Goal: Task Accomplishment & Management: Manage account settings

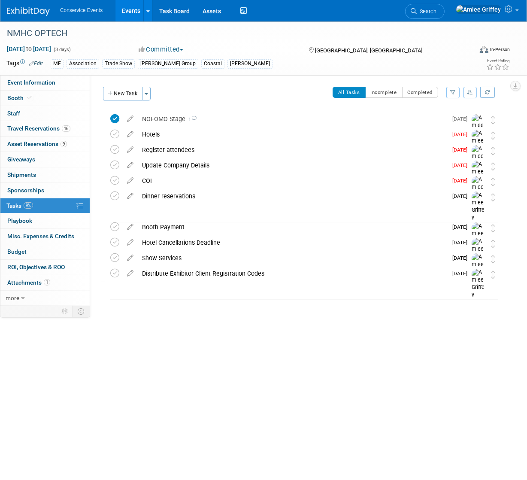
click at [135, 10] on link "Events" at bounding box center [130, 10] width 31 height 21
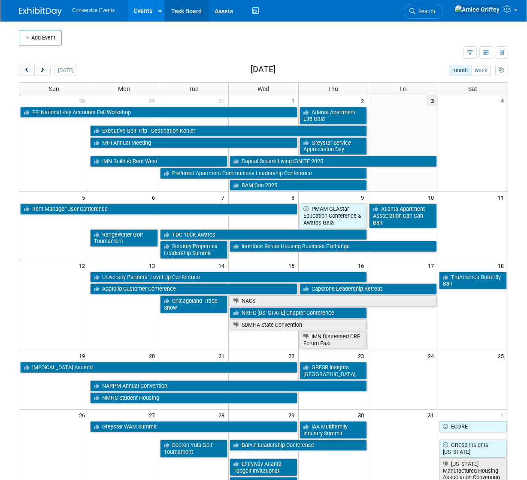
click at [180, 13] on link "Task Board" at bounding box center [186, 10] width 43 height 21
click at [45, 73] on button "next" at bounding box center [42, 70] width 16 height 11
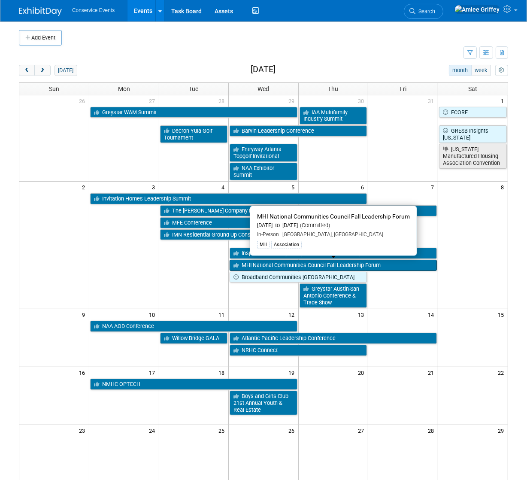
click at [266, 265] on link "MHI National Communities Council Fall Leadership Forum" at bounding box center [333, 265] width 207 height 11
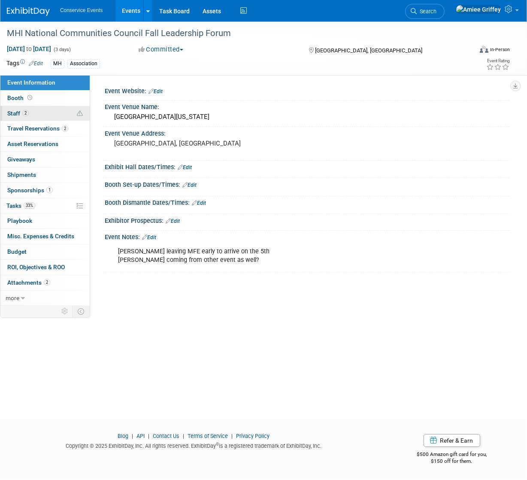
click at [43, 112] on link "2 Staff 2" at bounding box center [44, 113] width 89 height 15
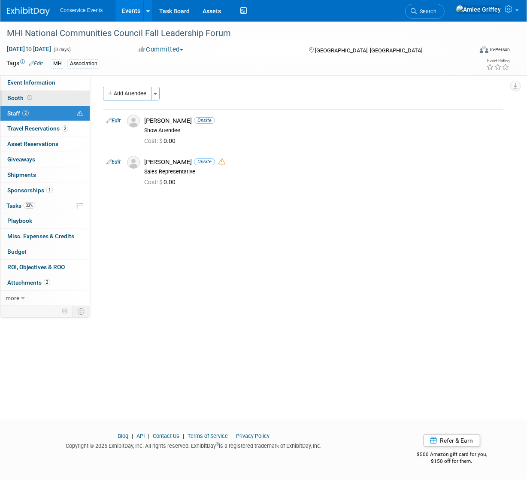
click at [36, 97] on link "Booth" at bounding box center [44, 98] width 89 height 15
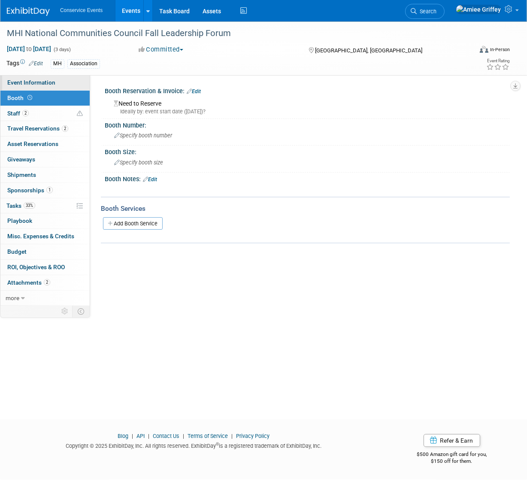
click at [36, 86] on span "Event Information" at bounding box center [31, 82] width 48 height 7
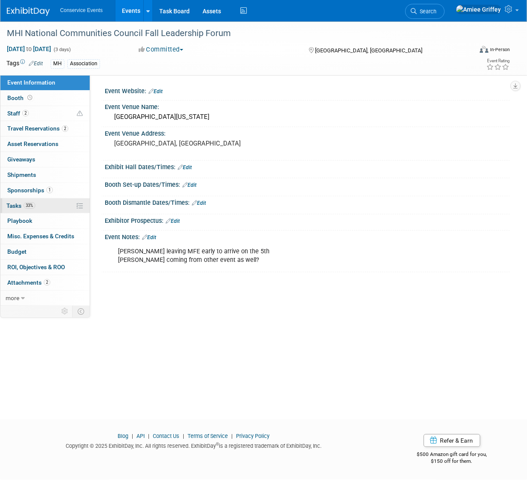
click at [19, 204] on span "Tasks 33%" at bounding box center [20, 205] width 29 height 7
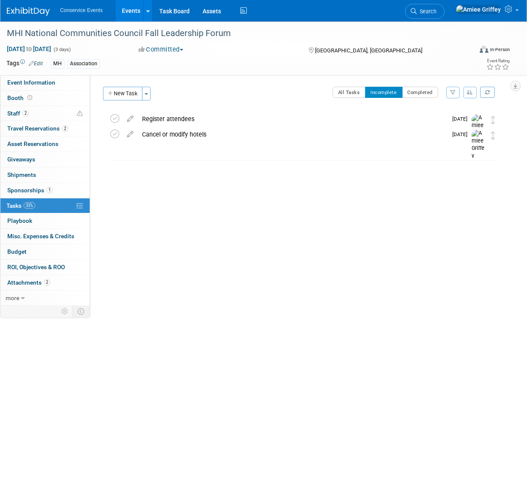
click at [134, 13] on link "Events" at bounding box center [130, 10] width 31 height 21
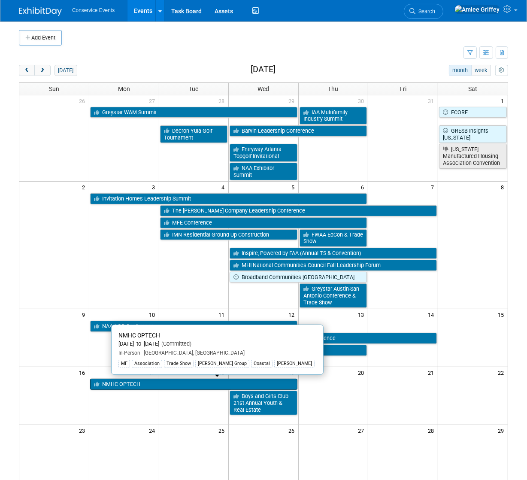
click at [118, 383] on link "NMHC OPTECH" at bounding box center [193, 384] width 207 height 11
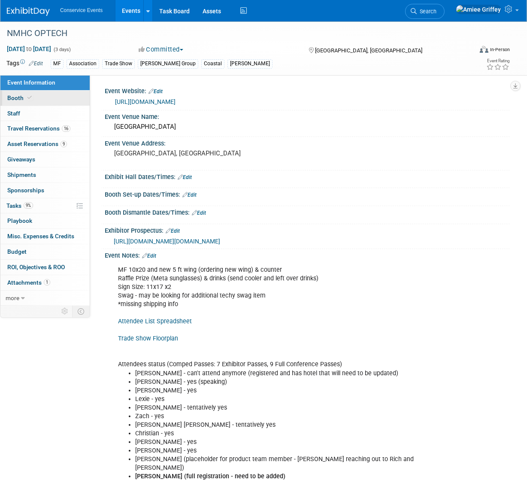
click at [15, 104] on link "Booth" at bounding box center [44, 98] width 89 height 15
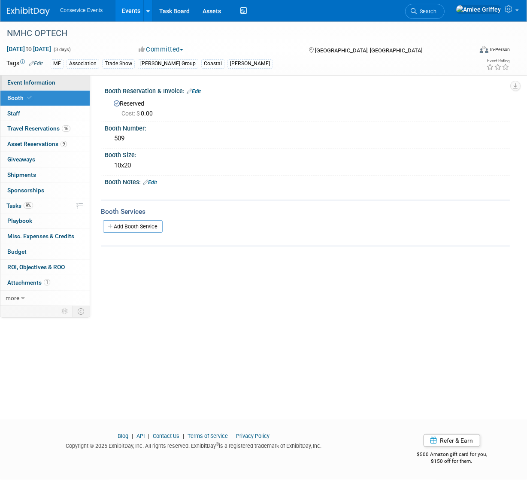
click at [65, 82] on link "Event Information" at bounding box center [44, 82] width 89 height 15
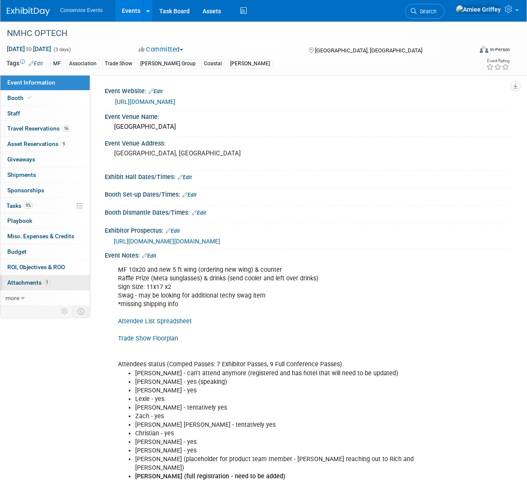
click at [34, 282] on span "Attachments 1" at bounding box center [28, 282] width 43 height 7
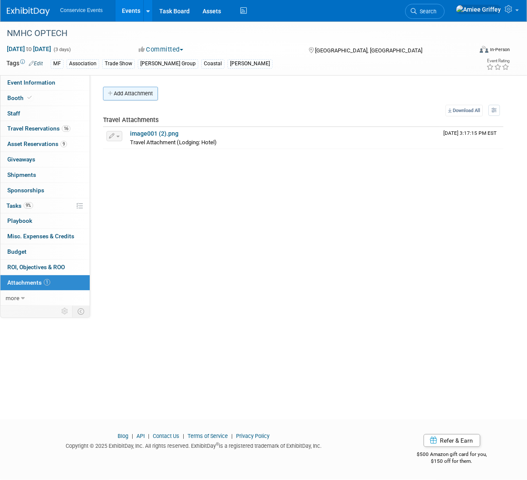
click at [132, 97] on button "Add Attachment" at bounding box center [130, 94] width 55 height 14
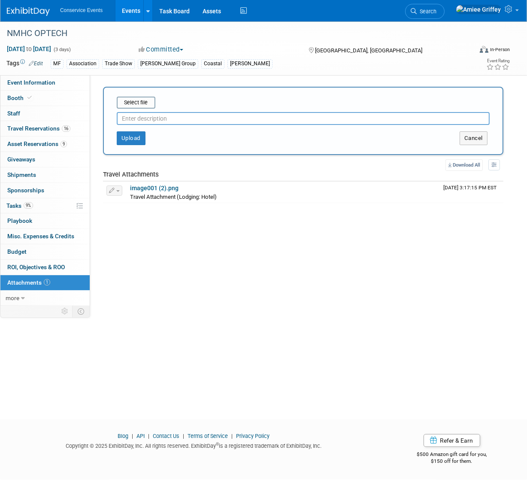
click at [137, 121] on input "text" at bounding box center [303, 118] width 373 height 13
type input "Quick Facts"
click at [139, 105] on input "file" at bounding box center [103, 102] width 102 height 10
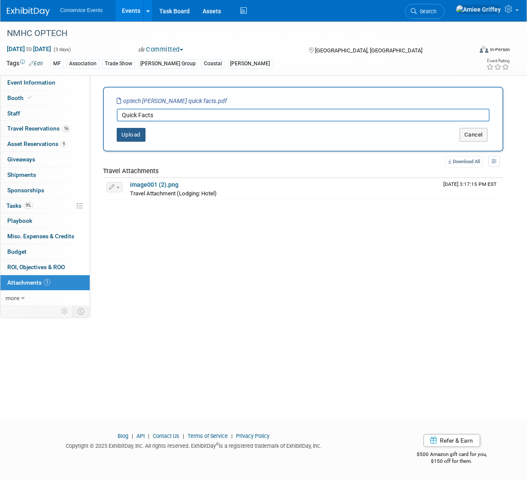
click at [130, 136] on button "Upload" at bounding box center [131, 135] width 29 height 14
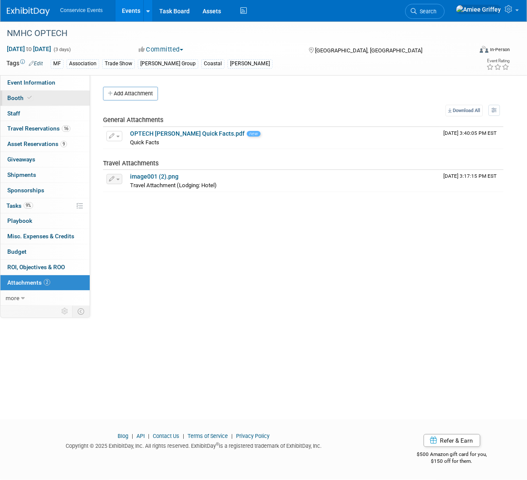
click at [39, 103] on link "Booth" at bounding box center [44, 98] width 89 height 15
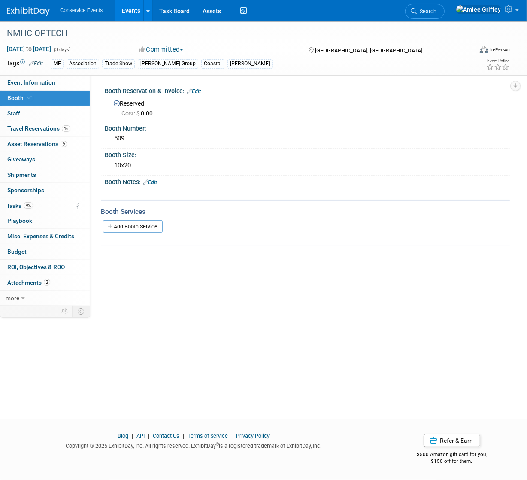
click at [156, 181] on link "Edit" at bounding box center [150, 182] width 14 height 6
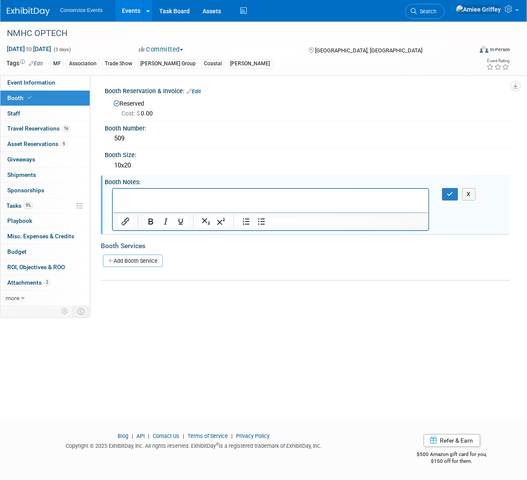
click at [141, 198] on p "Rich Text Area. Press ALT-0 for help." at bounding box center [271, 196] width 306 height 9
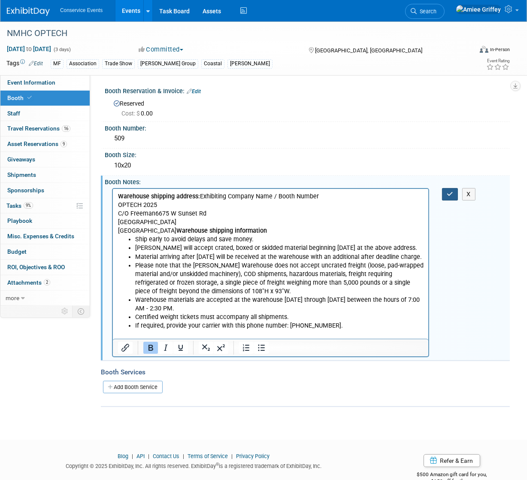
click at [454, 193] on button "button" at bounding box center [450, 194] width 16 height 12
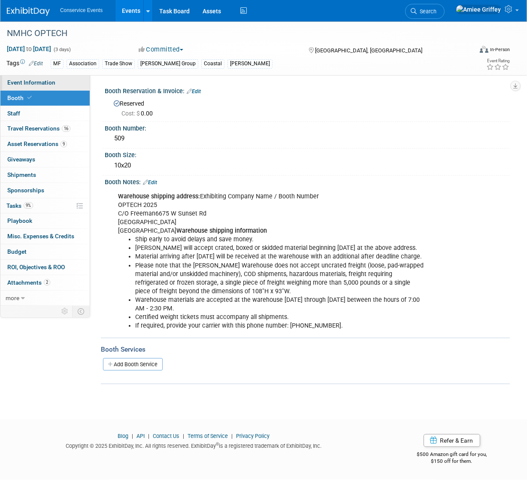
click at [39, 83] on span "Event Information" at bounding box center [31, 82] width 48 height 7
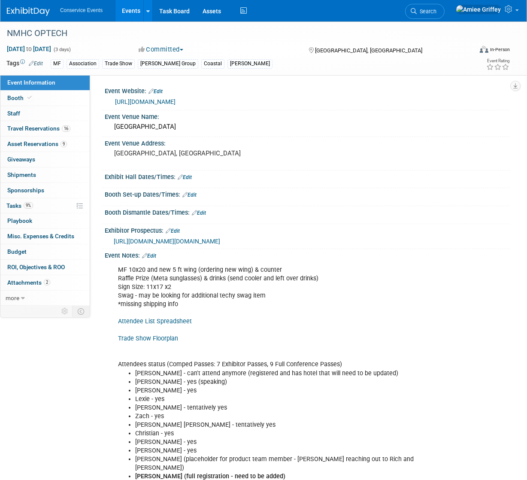
click at [189, 176] on link "Edit" at bounding box center [185, 177] width 14 height 6
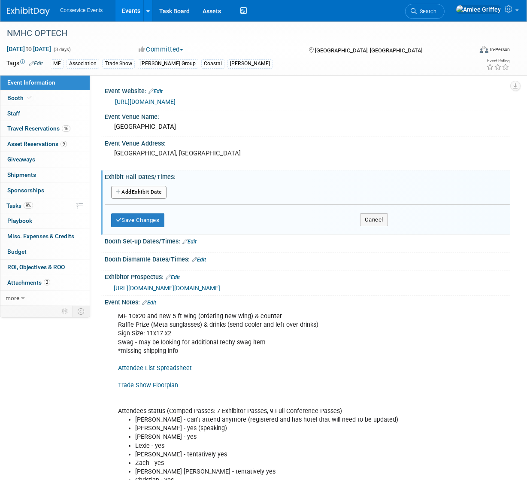
click at [142, 194] on button "Add Another Exhibit Date" at bounding box center [138, 192] width 55 height 13
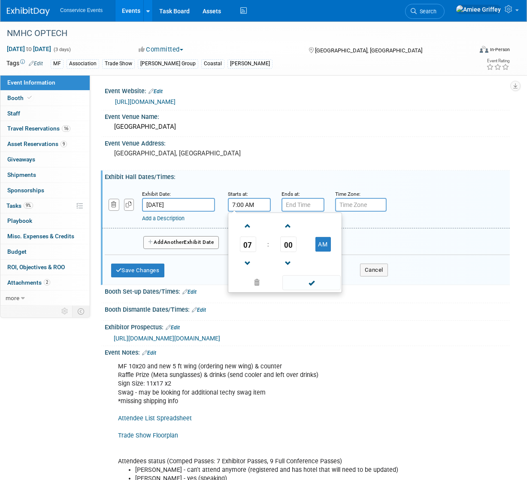
click at [241, 205] on input "7:00 AM" at bounding box center [249, 205] width 43 height 14
click at [246, 247] on span "07" at bounding box center [248, 243] width 16 height 15
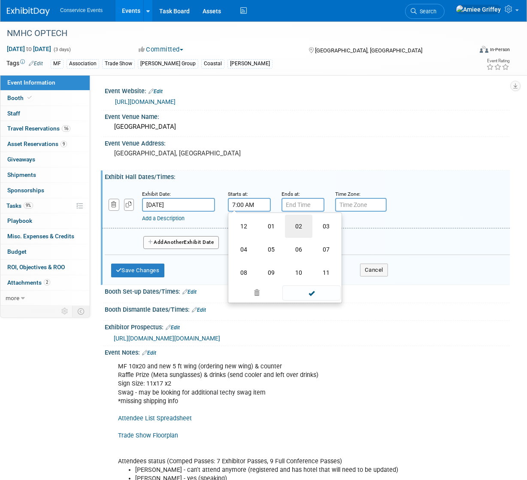
click at [297, 227] on td "02" at bounding box center [298, 226] width 27 height 23
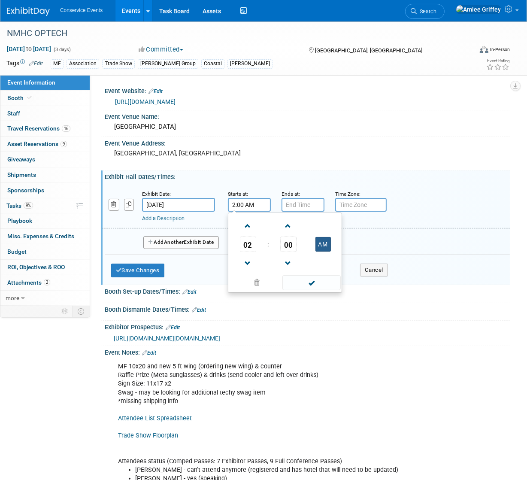
click at [321, 241] on button "AM" at bounding box center [322, 244] width 15 height 15
type input "2:00 PM"
click at [314, 283] on span at bounding box center [311, 282] width 58 height 15
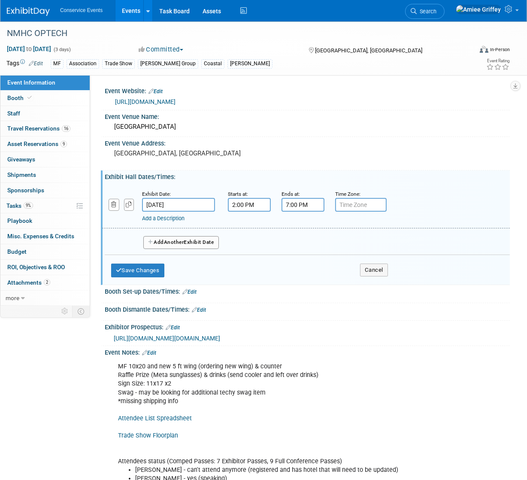
click at [293, 206] on input "7:00 PM" at bounding box center [303, 205] width 43 height 14
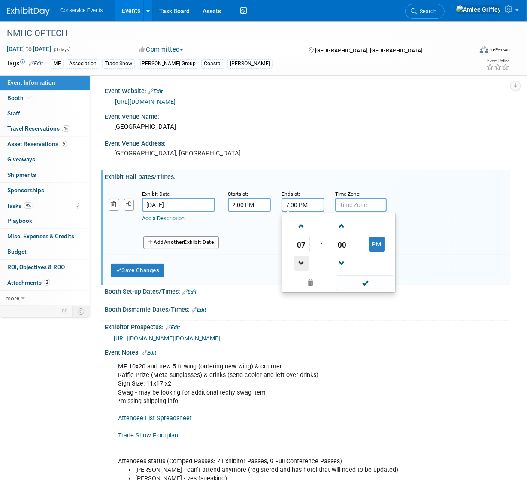
click at [301, 263] on span at bounding box center [301, 263] width 15 height 15
type input "6:00 PM"
click at [357, 284] on span at bounding box center [365, 282] width 58 height 15
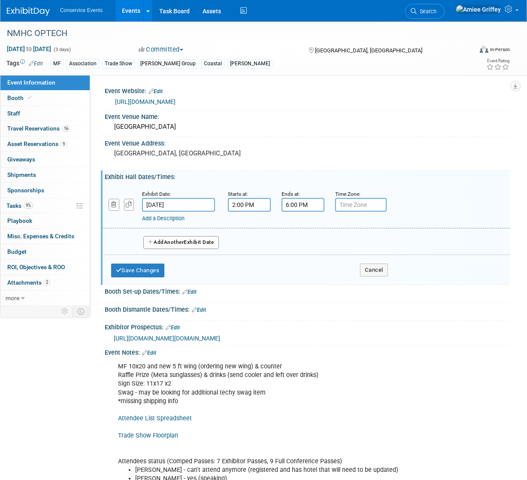
click at [167, 241] on span "Another" at bounding box center [174, 242] width 20 height 6
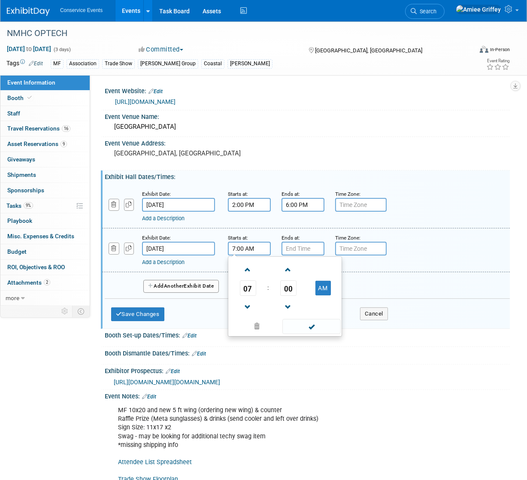
click at [241, 249] on input "7:00 AM" at bounding box center [249, 249] width 43 height 14
click at [245, 289] on span "07" at bounding box center [248, 287] width 16 height 15
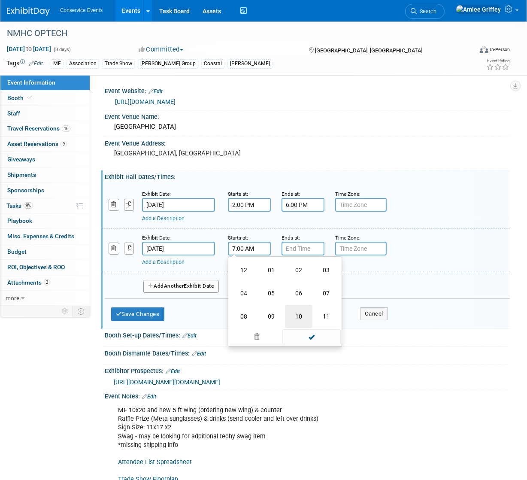
click at [304, 314] on td "10" at bounding box center [298, 316] width 27 height 23
type input "10:00 AM"
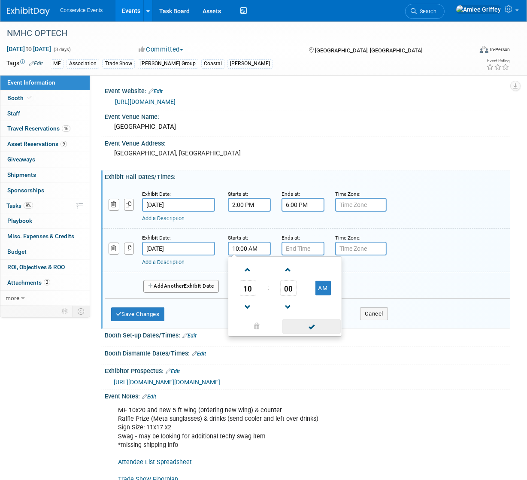
click at [314, 328] on span at bounding box center [311, 326] width 58 height 15
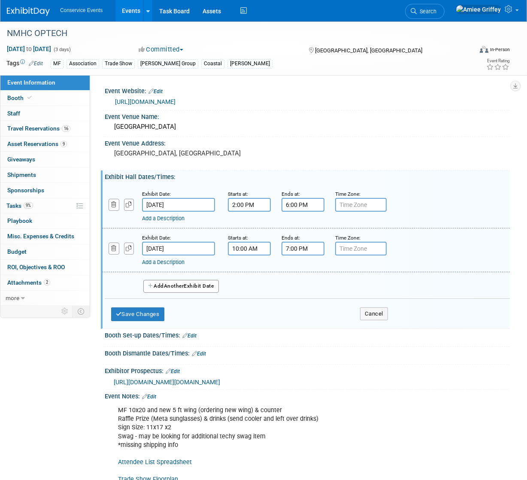
click at [299, 249] on input "7:00 PM" at bounding box center [303, 249] width 43 height 14
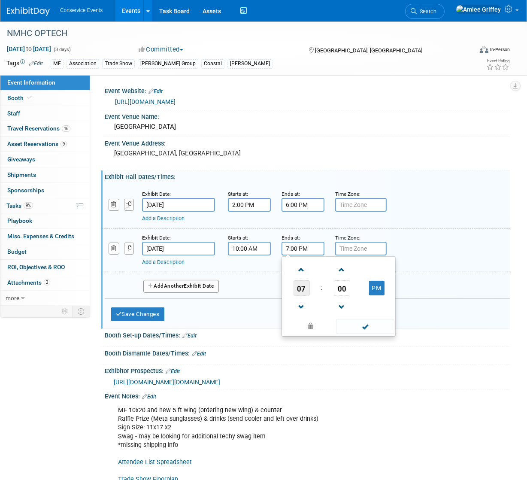
click at [302, 288] on span "07" at bounding box center [302, 287] width 16 height 15
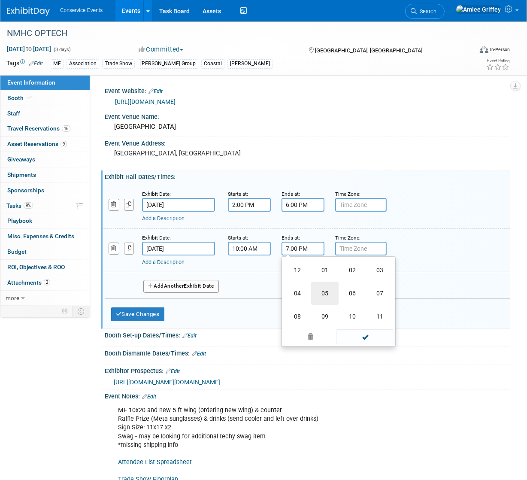
click at [320, 295] on td "05" at bounding box center [324, 293] width 27 height 23
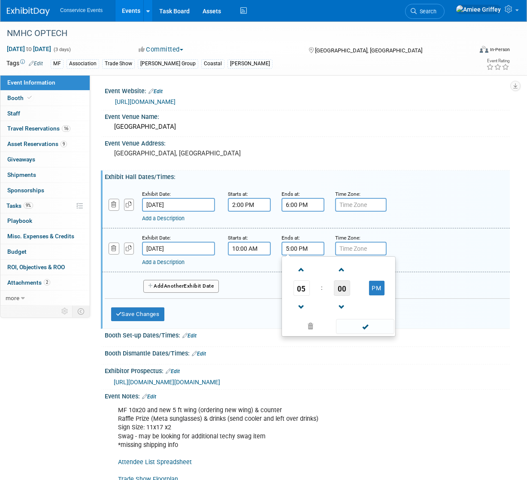
click at [349, 292] on span "00" at bounding box center [342, 287] width 16 height 15
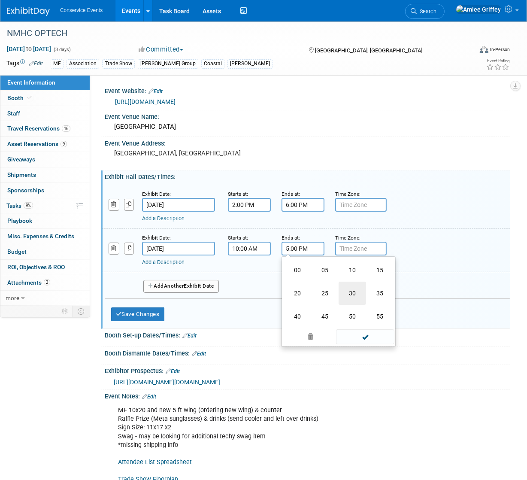
click at [351, 295] on td "30" at bounding box center [352, 293] width 27 height 23
type input "5:30 PM"
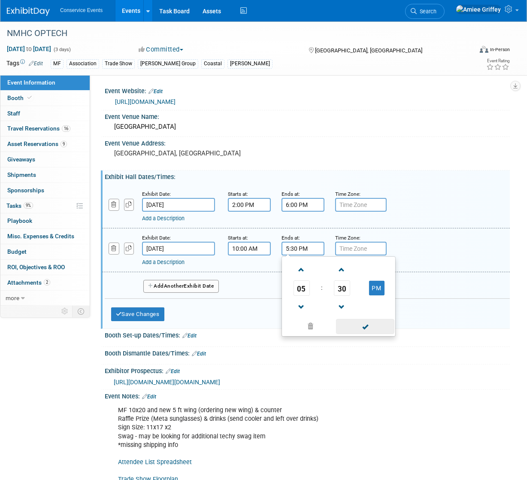
click at [371, 326] on span at bounding box center [365, 326] width 58 height 15
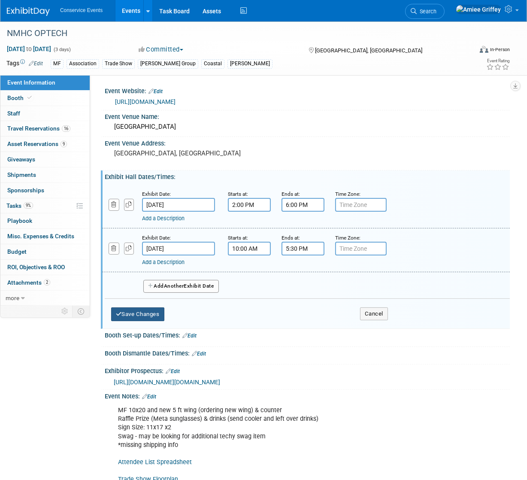
click at [167, 313] on div "Save Changes Cancel" at bounding box center [249, 312] width 277 height 27
click at [163, 314] on button "Save Changes" at bounding box center [137, 314] width 53 height 14
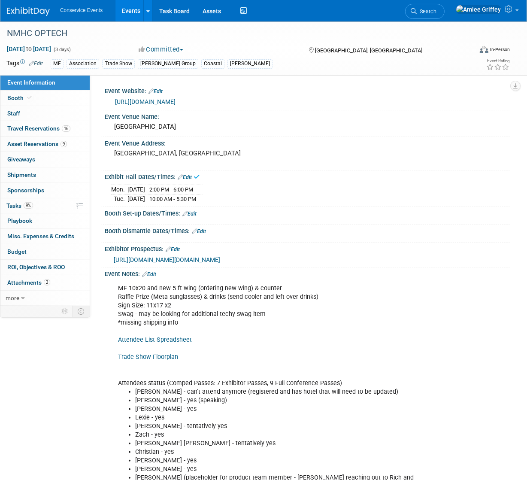
click at [192, 213] on link "Edit" at bounding box center [189, 214] width 14 height 6
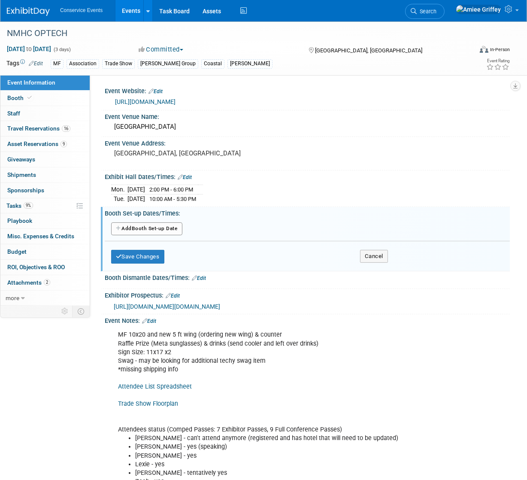
click at [152, 231] on button "Add Another Booth Set-up Date" at bounding box center [146, 228] width 71 height 13
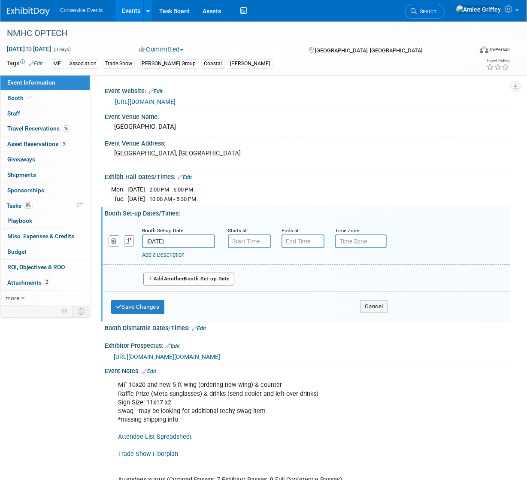
click at [175, 243] on input "Nov 17, 2025" at bounding box center [178, 241] width 73 height 14
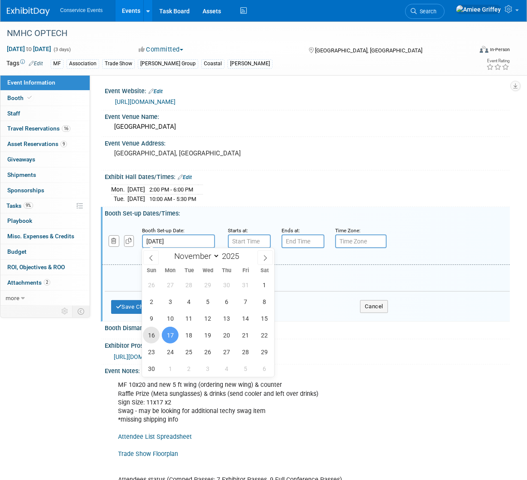
click at [149, 340] on span "16" at bounding box center [151, 335] width 17 height 17
type input "Nov 16, 2025"
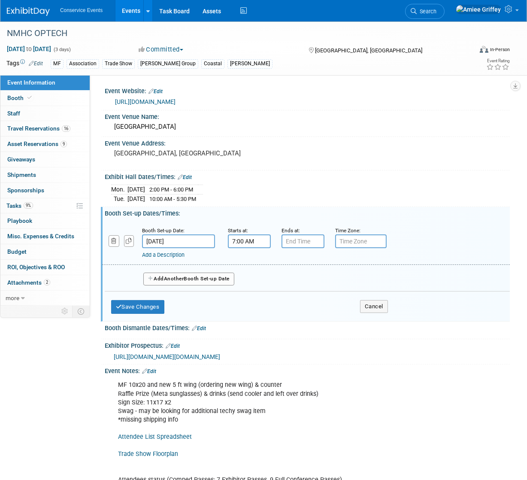
click at [235, 240] on input "7:00 AM" at bounding box center [249, 241] width 43 height 14
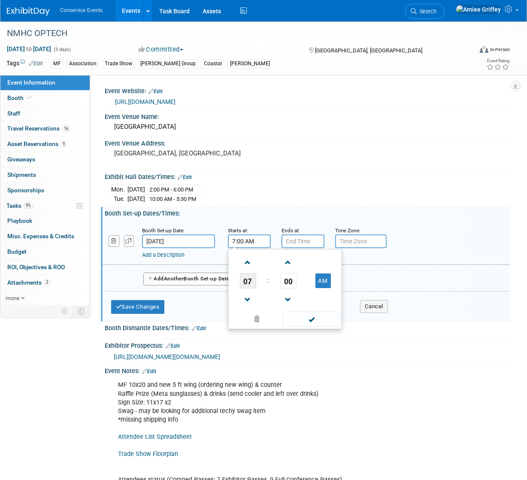
click at [246, 280] on span "07" at bounding box center [248, 280] width 16 height 15
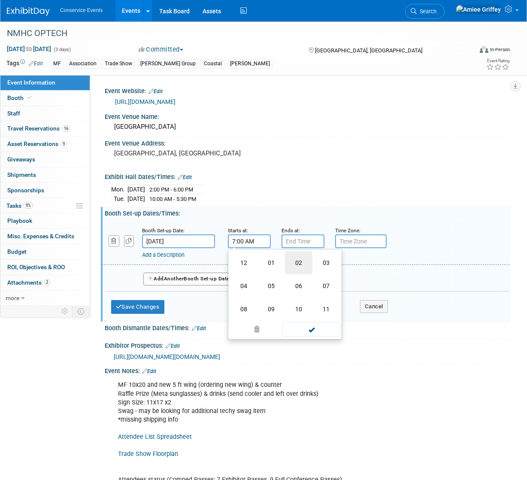
click at [298, 264] on td "02" at bounding box center [298, 262] width 27 height 23
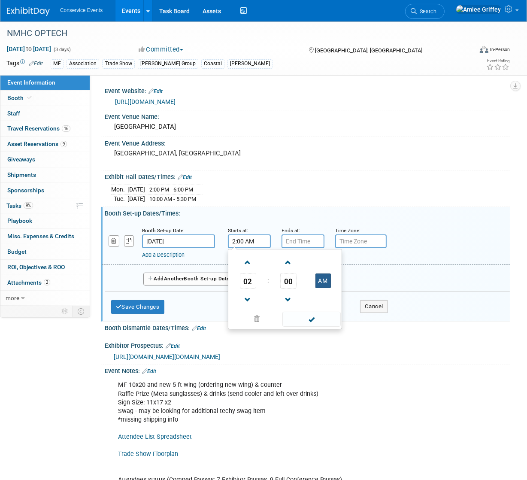
click at [320, 278] on button "AM" at bounding box center [322, 280] width 15 height 15
type input "2:00 PM"
click at [325, 324] on span at bounding box center [311, 319] width 58 height 15
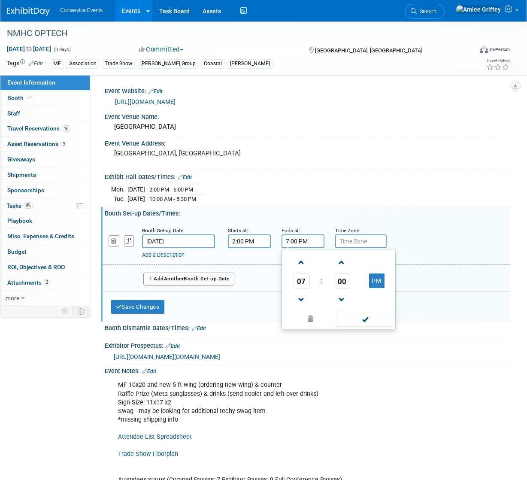
click at [306, 238] on input "7:00 PM" at bounding box center [303, 241] width 43 height 14
click at [300, 284] on span "07" at bounding box center [302, 280] width 16 height 15
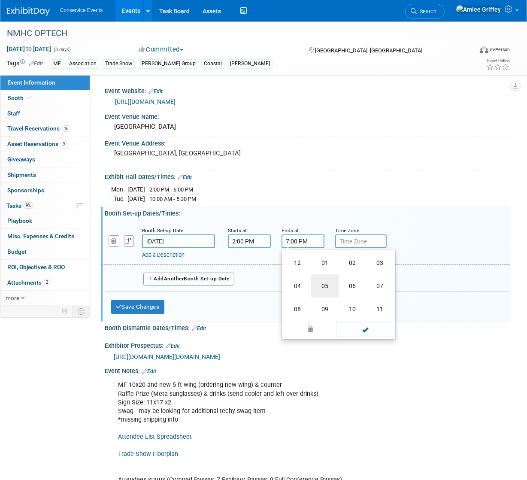
click at [323, 286] on td "05" at bounding box center [324, 285] width 27 height 23
type input "5:00 PM"
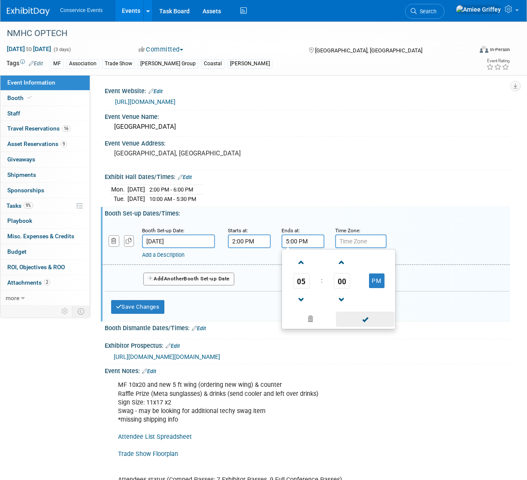
click at [362, 322] on span at bounding box center [365, 319] width 58 height 15
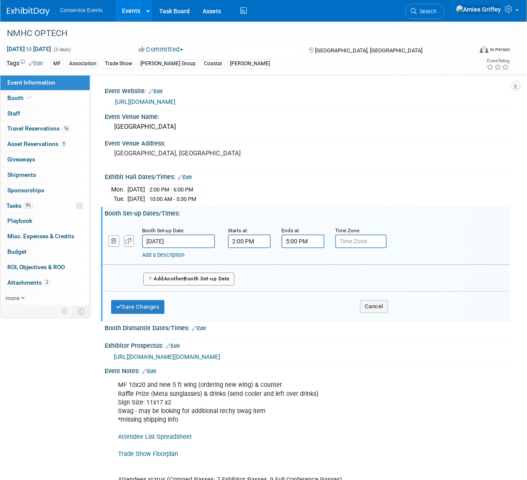
click at [214, 278] on button "Add Another Booth Set-up Date" at bounding box center [188, 279] width 91 height 13
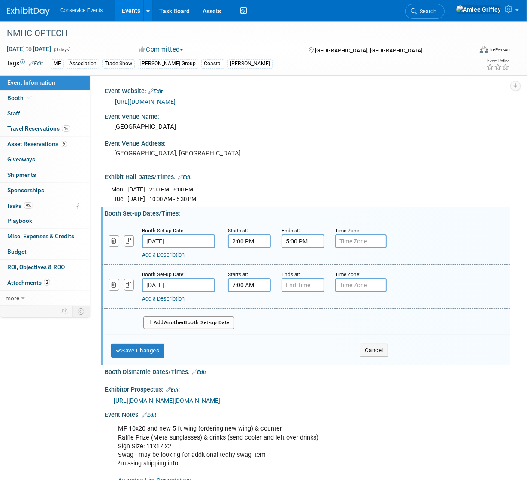
click at [247, 283] on input "7:00 AM" at bounding box center [249, 285] width 43 height 14
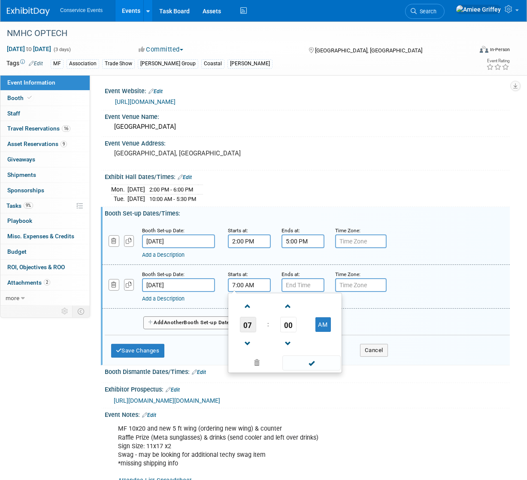
click at [250, 319] on span "07" at bounding box center [248, 324] width 16 height 15
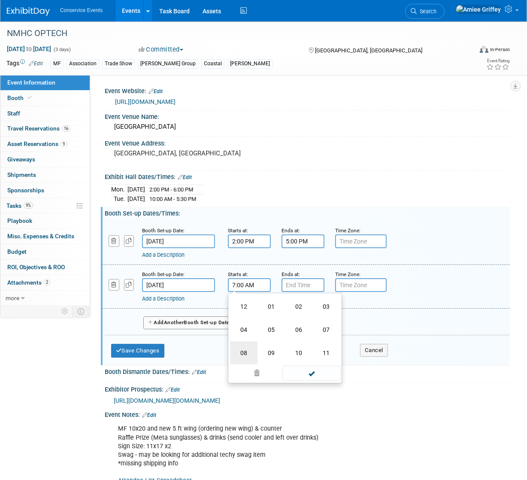
click at [251, 347] on td "08" at bounding box center [243, 352] width 27 height 23
type input "8:00 AM"
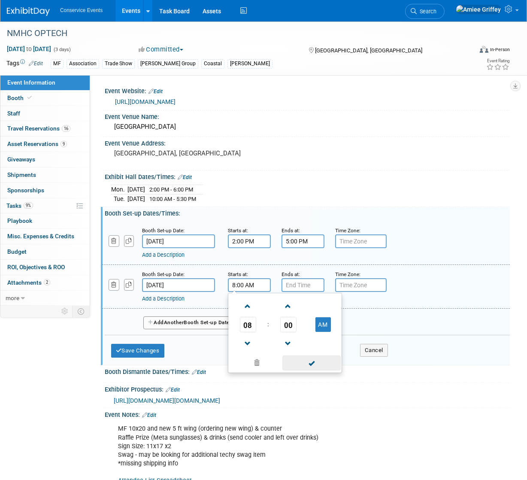
click at [309, 359] on span at bounding box center [311, 362] width 58 height 15
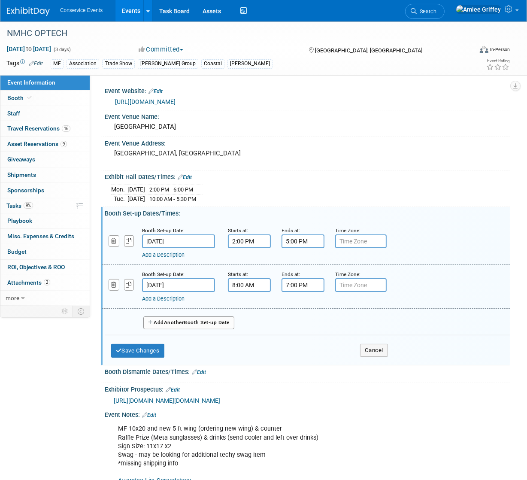
click at [315, 287] on input "7:00 PM" at bounding box center [303, 285] width 43 height 14
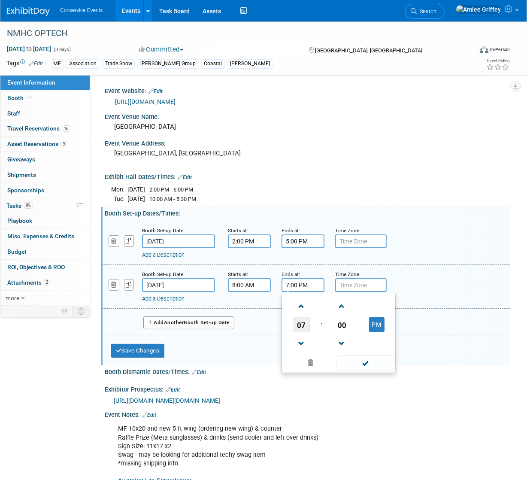
click at [300, 322] on span "07" at bounding box center [302, 324] width 16 height 15
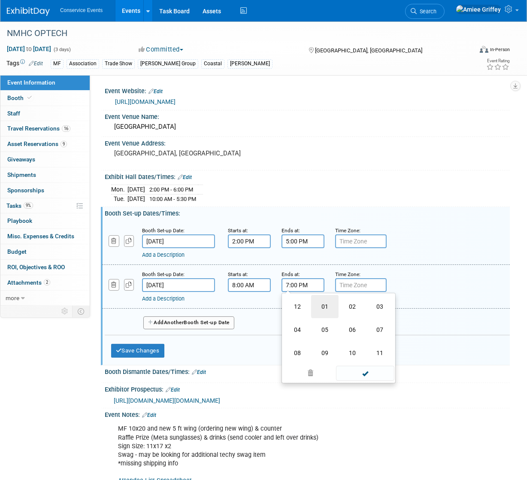
click at [320, 309] on td "01" at bounding box center [324, 306] width 27 height 23
type input "1:00 PM"
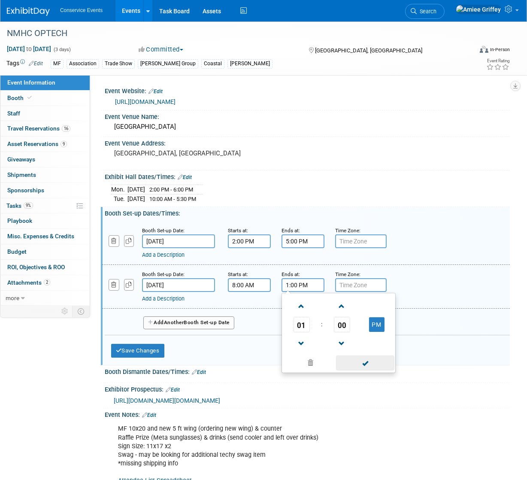
click at [369, 361] on span at bounding box center [365, 362] width 58 height 15
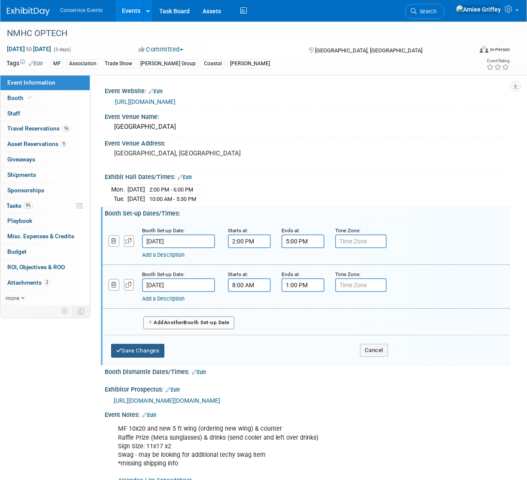
click at [142, 349] on button "Save Changes" at bounding box center [137, 351] width 53 height 14
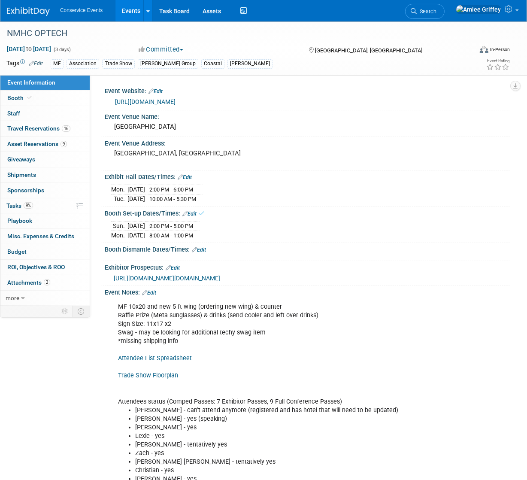
click at [202, 248] on link "Edit" at bounding box center [199, 250] width 14 height 6
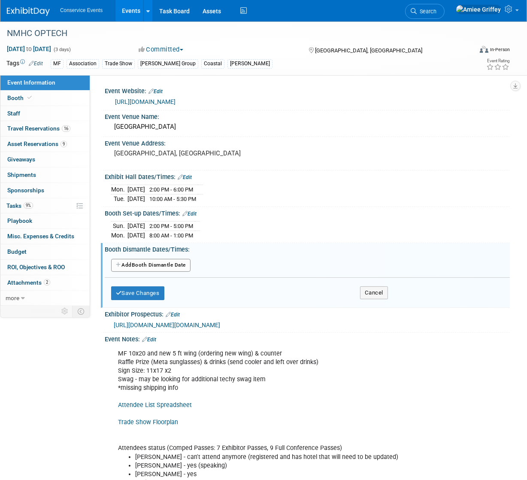
click at [161, 261] on button "Add Another Booth Dismantle Date" at bounding box center [150, 265] width 79 height 13
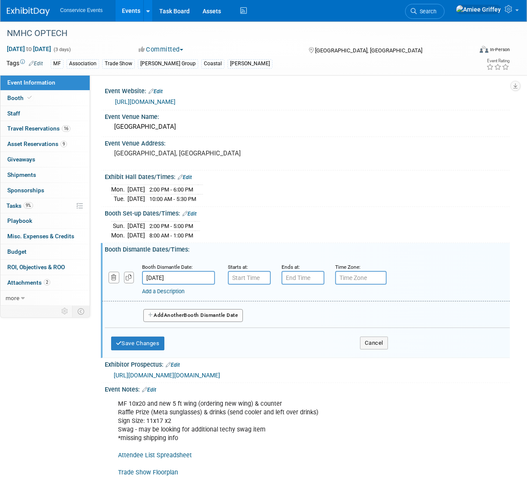
click at [190, 275] on input "Nov 19, 2025" at bounding box center [178, 278] width 73 height 14
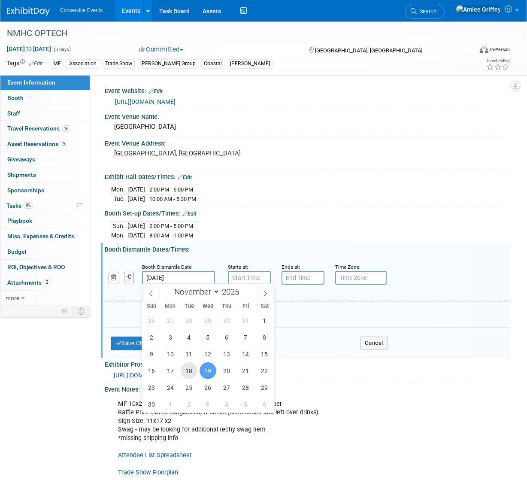
click at [188, 371] on span "18" at bounding box center [189, 370] width 17 height 17
type input "Nov 18, 2025"
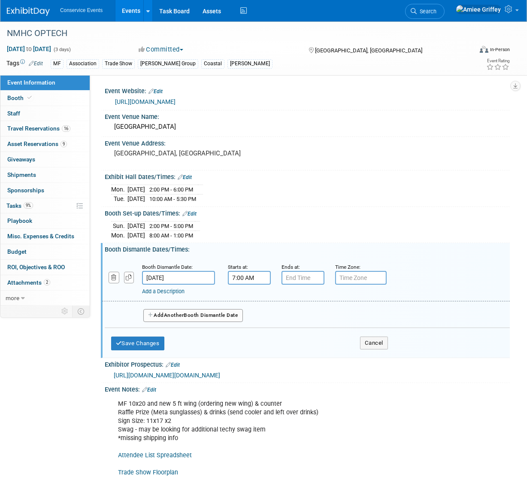
click at [247, 280] on input "7:00 AM" at bounding box center [249, 278] width 43 height 14
click at [245, 317] on span "07" at bounding box center [248, 316] width 16 height 15
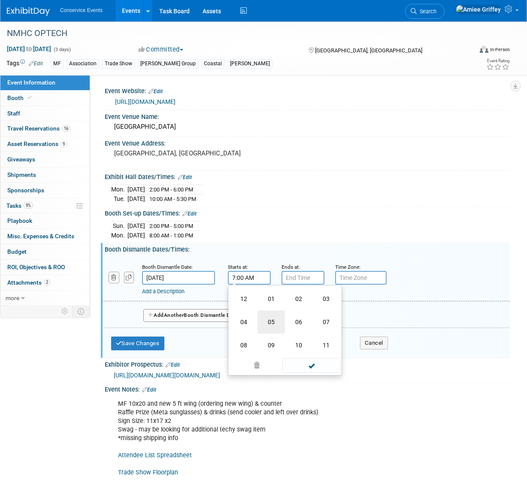
click at [272, 320] on td "05" at bounding box center [270, 321] width 27 height 23
click at [291, 319] on span "00" at bounding box center [288, 316] width 16 height 15
click at [303, 322] on td "30" at bounding box center [298, 321] width 27 height 23
click at [321, 316] on button "AM" at bounding box center [322, 316] width 15 height 15
type input "5:30 PM"
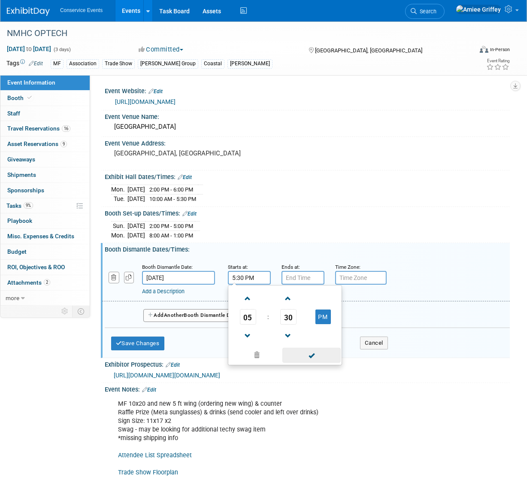
click at [318, 351] on span at bounding box center [311, 355] width 58 height 15
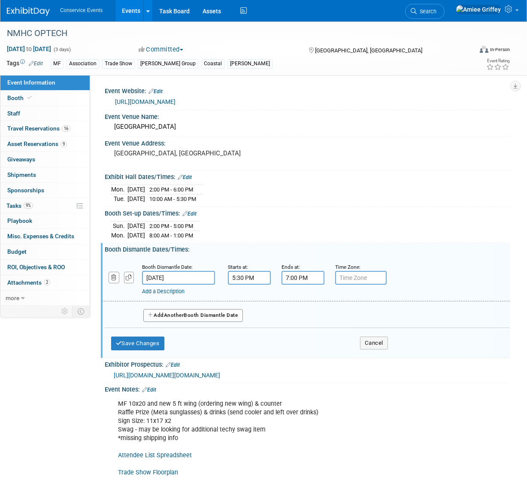
click at [304, 279] on input "7:00 PM" at bounding box center [303, 278] width 43 height 14
click at [301, 314] on span "07" at bounding box center [302, 316] width 16 height 15
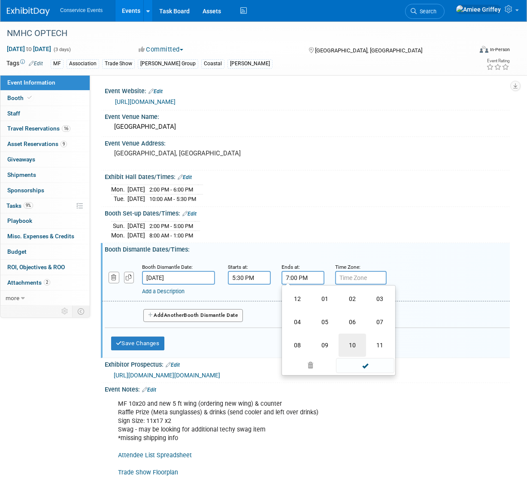
click at [353, 342] on td "10" at bounding box center [352, 344] width 27 height 23
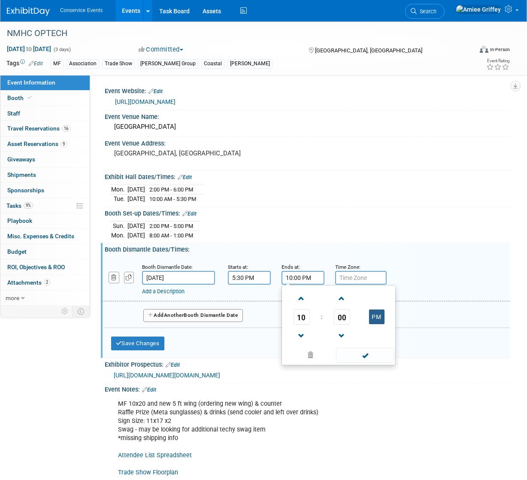
click at [373, 318] on button "PM" at bounding box center [376, 316] width 15 height 15
type input "10:00 AM"
click at [370, 357] on span at bounding box center [365, 355] width 58 height 15
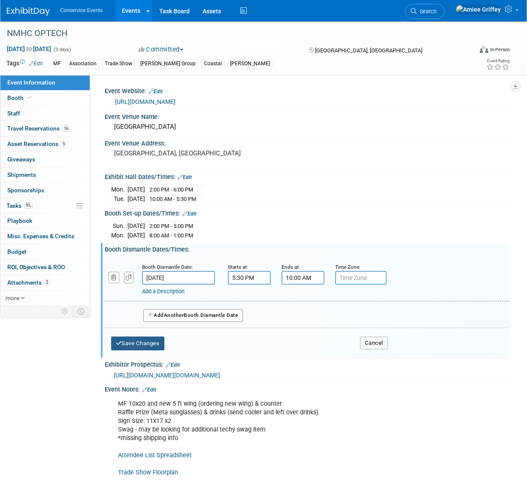
click at [155, 341] on button "Save Changes" at bounding box center [137, 343] width 53 height 14
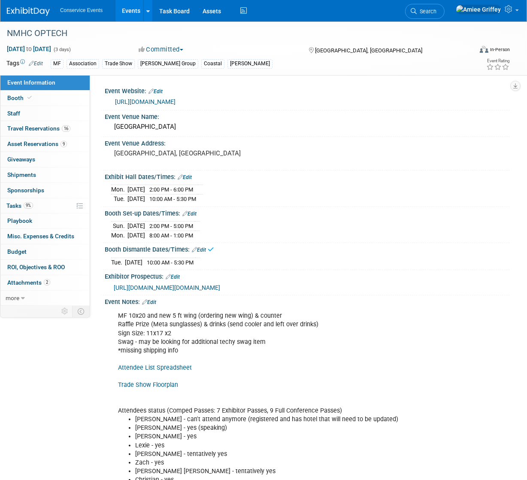
click at [205, 247] on link "Edit" at bounding box center [199, 250] width 14 height 6
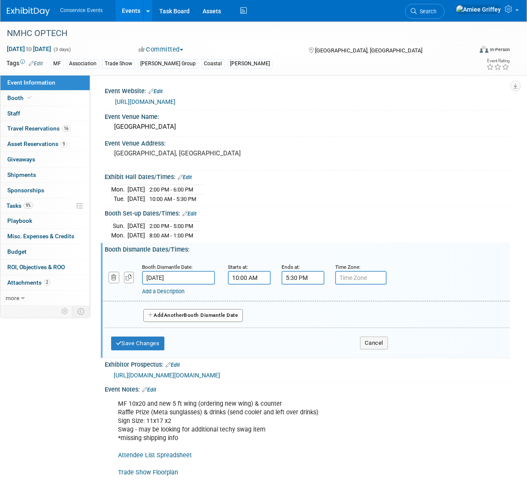
click at [178, 313] on span "Another" at bounding box center [174, 315] width 20 height 6
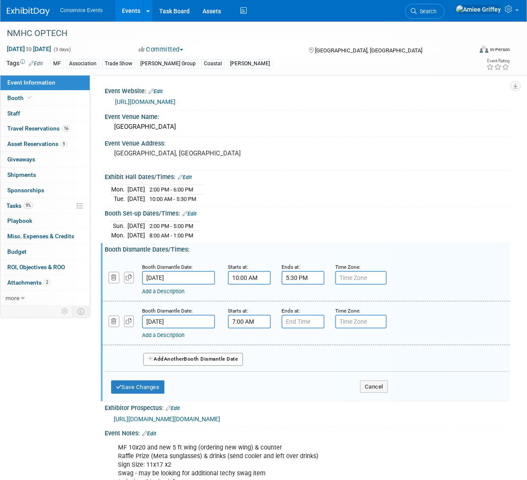
click at [240, 322] on input "7:00 AM" at bounding box center [249, 322] width 43 height 14
click at [250, 340] on span at bounding box center [247, 342] width 15 height 15
type input "8:00 AM"
click at [307, 396] on span at bounding box center [311, 398] width 58 height 15
click at [302, 322] on input "7:00 PM" at bounding box center [303, 322] width 43 height 14
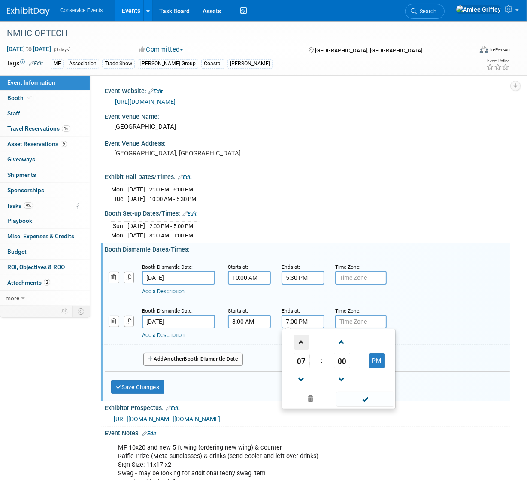
click at [303, 339] on span at bounding box center [301, 342] width 15 height 15
click at [370, 363] on button "PM" at bounding box center [376, 360] width 15 height 15
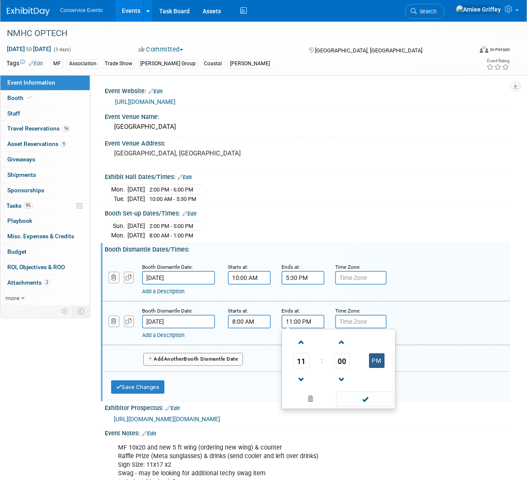
type input "11:00 AM"
click at [376, 397] on span at bounding box center [365, 398] width 58 height 15
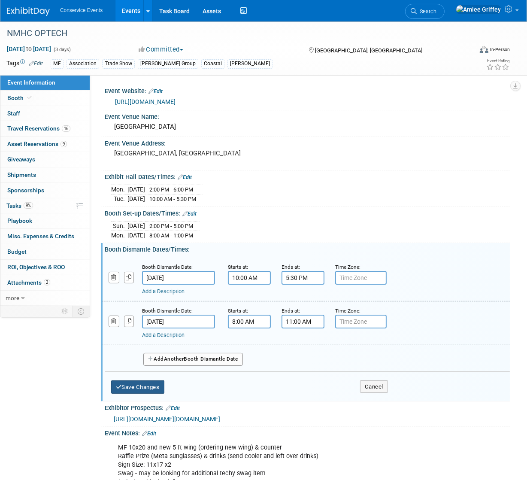
click at [147, 388] on button "Save Changes" at bounding box center [137, 387] width 53 height 14
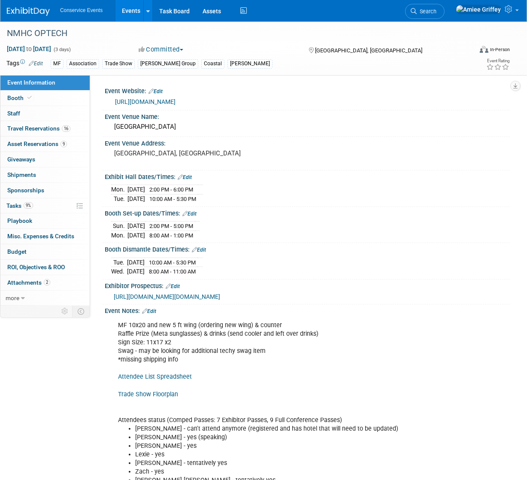
click at [156, 314] on link "Edit" at bounding box center [149, 311] width 14 height 6
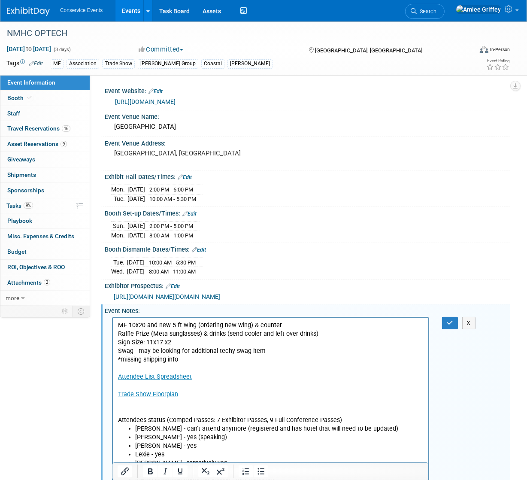
click at [139, 406] on p "MF 10x20 and new 5 ft wing (ordering new wing) & counter Raffle Prize (Meta sun…" at bounding box center [271, 372] width 306 height 103
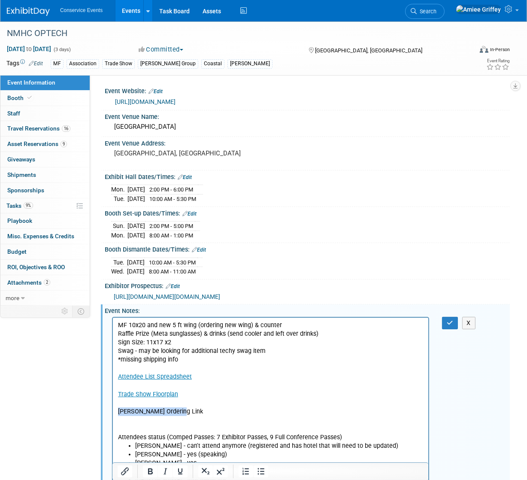
drag, startPoint x: 180, startPoint y: 409, endPoint x: 116, endPoint y: 409, distance: 63.9
click at [116, 409] on html "MF 10x20 and new 5 ft wing (ordering new wing) & counter Raffle Prize (Meta sun…" at bounding box center [269, 482] width 315 height 331
click at [123, 470] on icon "Insert/edit link" at bounding box center [125, 471] width 10 height 10
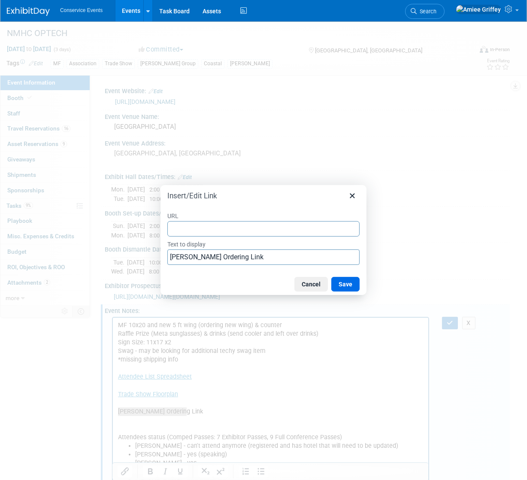
click at [192, 224] on input "URL" at bounding box center [263, 228] width 192 height 15
type input "https://www.freemanco.com/store/show/landing?showID=537181"
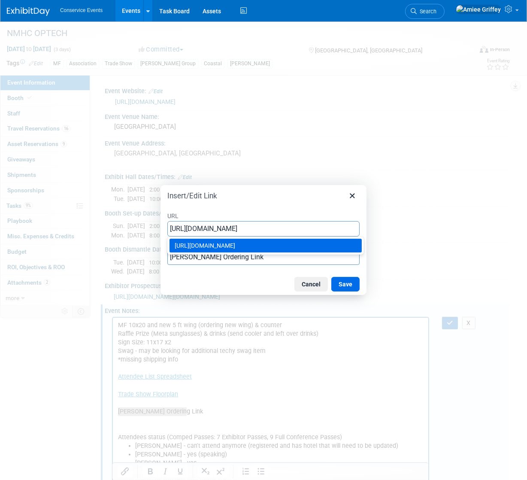
click at [264, 243] on div "https://www.freemanco.com/store/show/landing?showID=537181" at bounding box center [267, 245] width 184 height 10
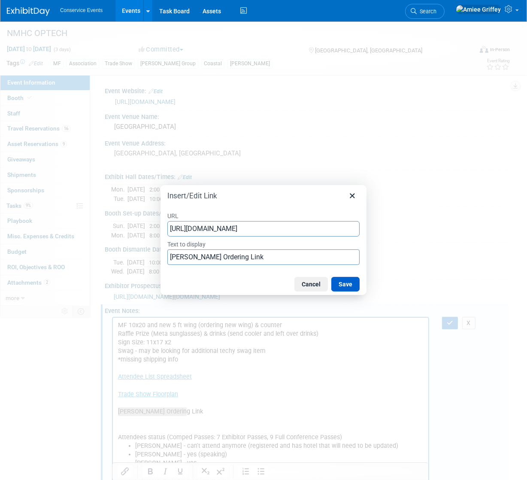
click at [358, 285] on button "Save" at bounding box center [345, 284] width 28 height 15
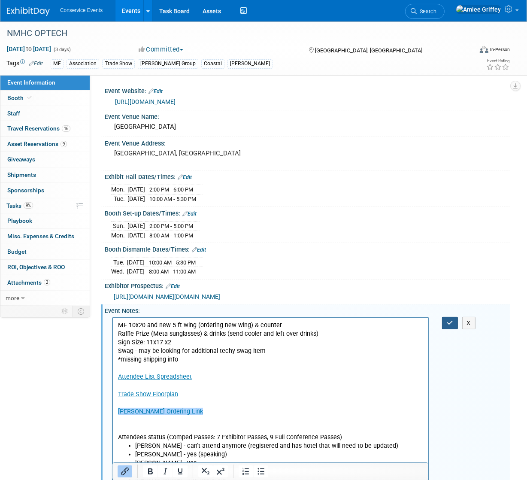
click at [448, 326] on icon "button" at bounding box center [450, 323] width 6 height 6
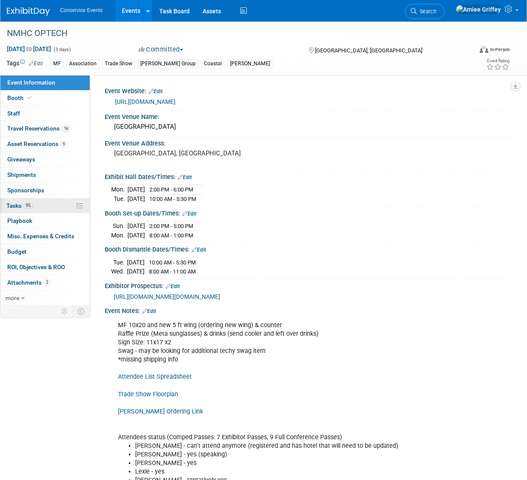
click at [42, 205] on link "9% Tasks 9%" at bounding box center [44, 205] width 89 height 15
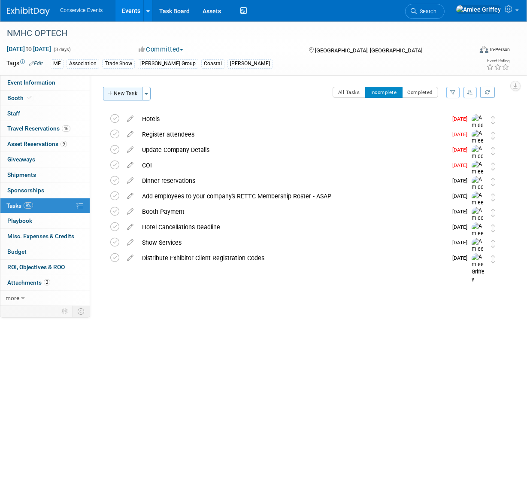
click at [122, 96] on button "New Task" at bounding box center [122, 94] width 39 height 14
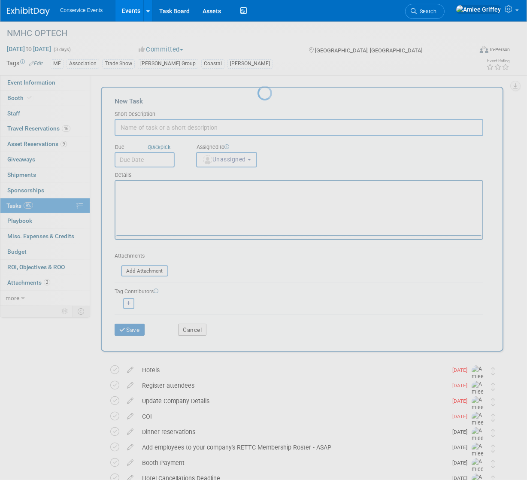
scroll to position [0, 0]
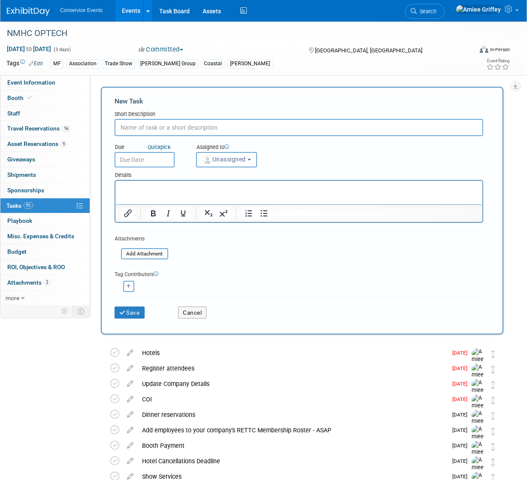
click at [142, 128] on input "text" at bounding box center [299, 127] width 369 height 17
type input "Electrical"
click at [144, 160] on input "text" at bounding box center [145, 159] width 60 height 15
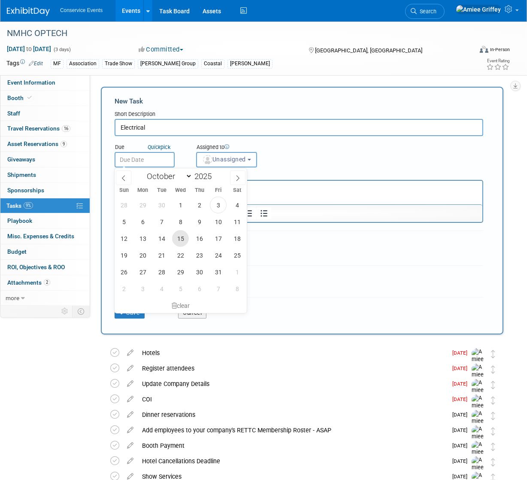
click at [181, 240] on span "15" at bounding box center [180, 238] width 17 height 17
type input "Oct 15, 2025"
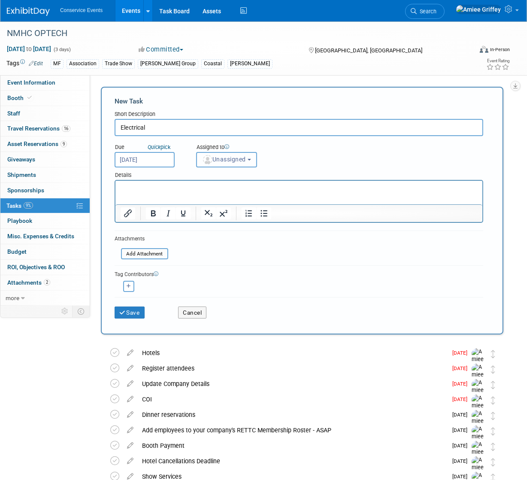
click at [223, 160] on span "Unassigned" at bounding box center [224, 159] width 44 height 7
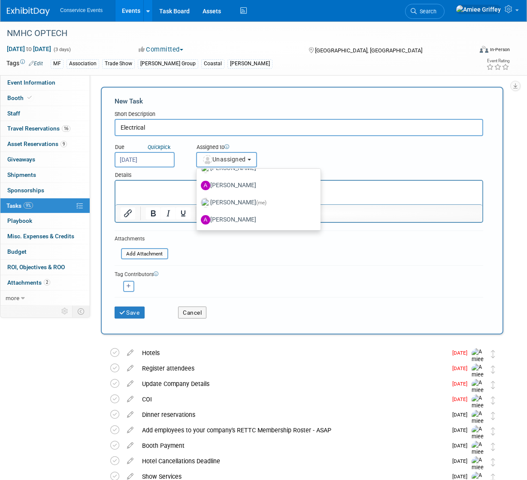
scroll to position [82, 0]
click at [232, 187] on label "Amiee Griffey (me)" at bounding box center [256, 185] width 111 height 14
click at [198, 187] on input "Amiee Griffey (me)" at bounding box center [195, 184] width 6 height 6
select select "28722387-35c6-4557-bb24-edeacb20f2e1"
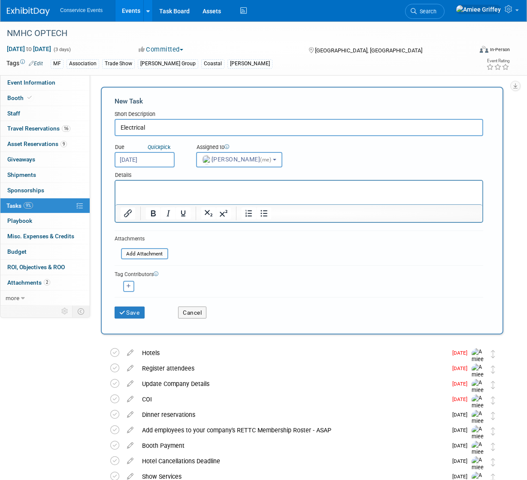
click at [130, 305] on div "Save" at bounding box center [140, 310] width 64 height 18
click at [131, 308] on button "Save" at bounding box center [130, 312] width 30 height 12
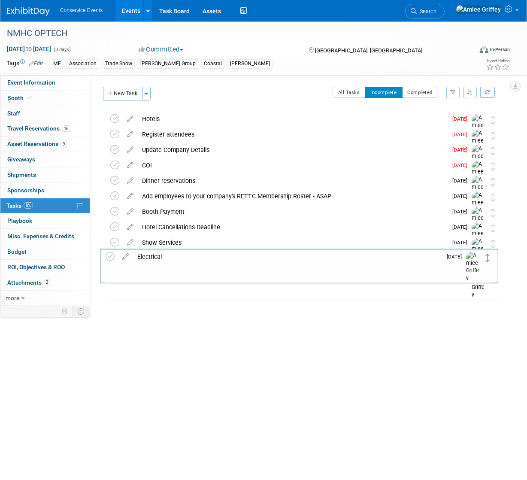
drag, startPoint x: 493, startPoint y: 121, endPoint x: 488, endPoint y: 257, distance: 136.1
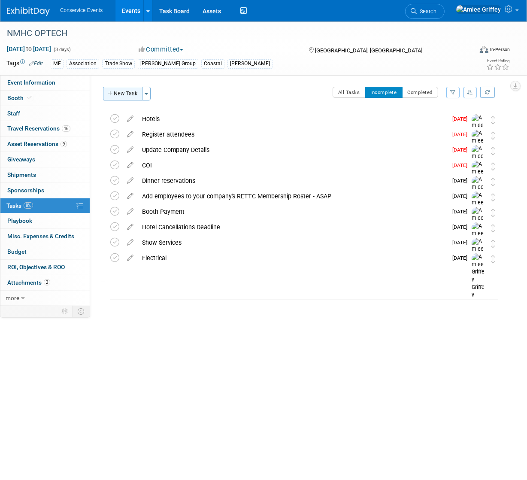
click at [122, 96] on button "New Task" at bounding box center [122, 94] width 39 height 14
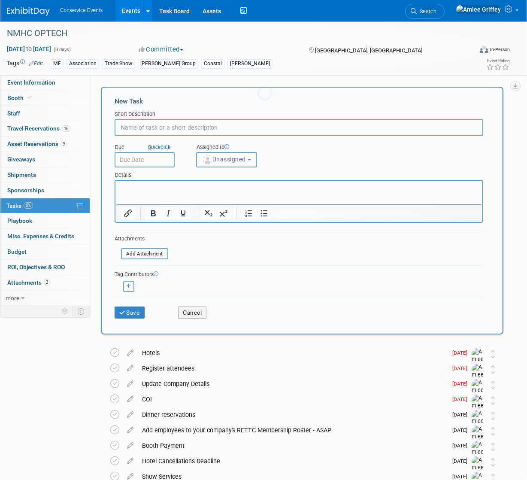
scroll to position [0, 0]
click at [145, 129] on input "text" at bounding box center [299, 127] width 369 height 17
type input "D"
type input "C"
type input "Expo Catering"
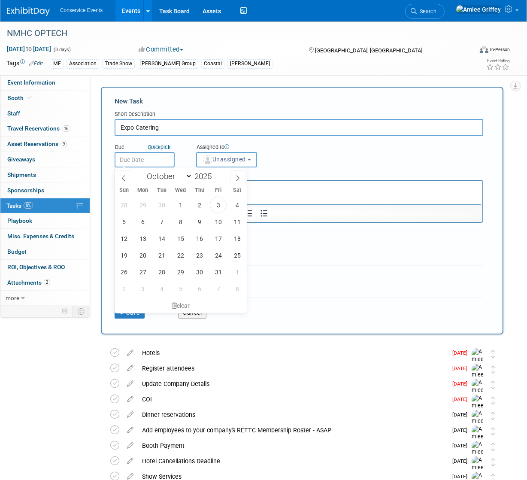
click at [146, 162] on input "text" at bounding box center [145, 159] width 60 height 15
click at [240, 176] on span at bounding box center [237, 177] width 15 height 15
click at [124, 177] on icon at bounding box center [124, 178] width 6 height 6
select select "9"
click at [180, 237] on span "15" at bounding box center [180, 238] width 17 height 17
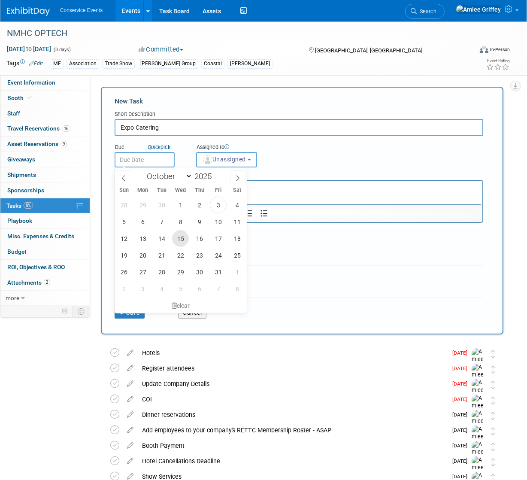
type input "Oct 15, 2025"
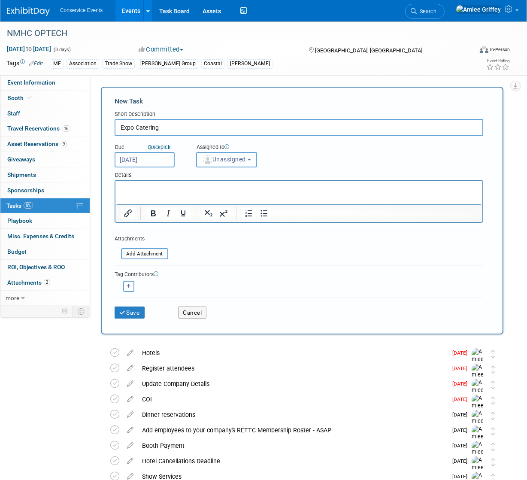
click at [221, 160] on span "Unassigned" at bounding box center [224, 159] width 44 height 7
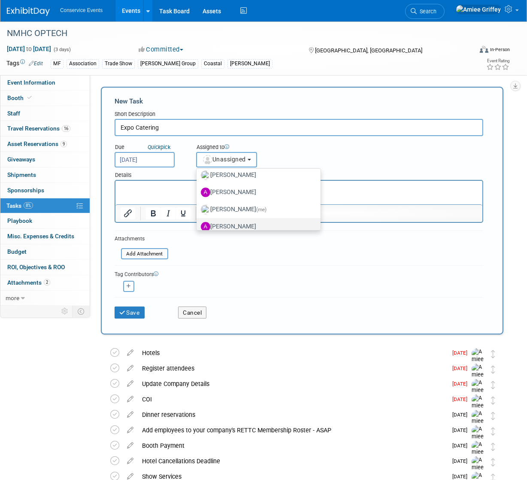
scroll to position [76, 0]
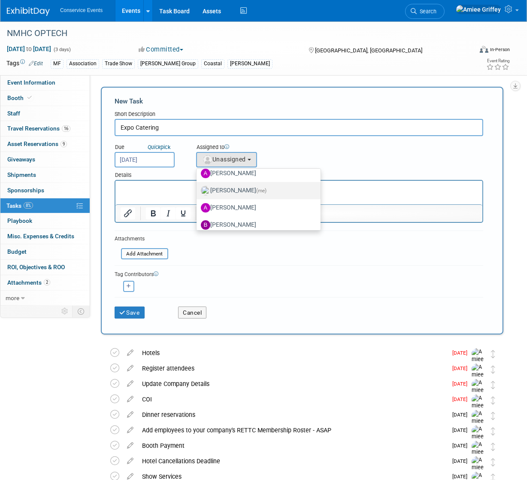
click at [228, 189] on label "Amiee Griffey (me)" at bounding box center [256, 191] width 111 height 14
click at [198, 189] on input "Amiee Griffey (me)" at bounding box center [195, 190] width 6 height 6
select select "28722387-35c6-4557-bb24-edeacb20f2e1"
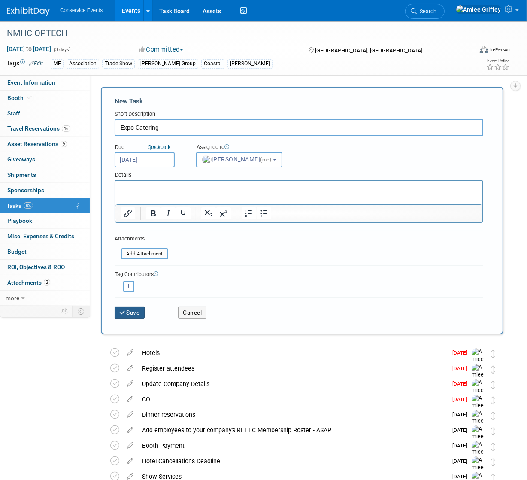
click at [139, 309] on button "Save" at bounding box center [130, 312] width 30 height 12
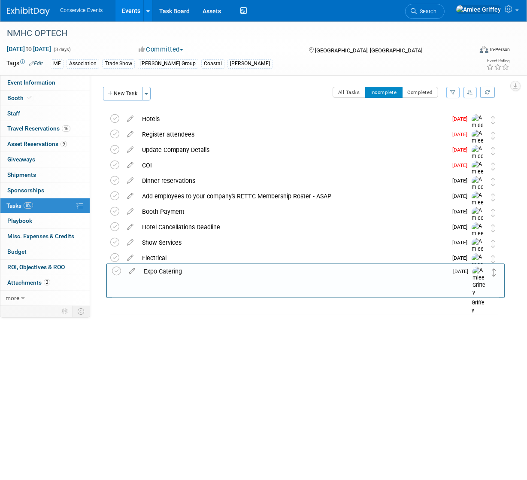
drag, startPoint x: 493, startPoint y: 119, endPoint x: 494, endPoint y: 271, distance: 151.9
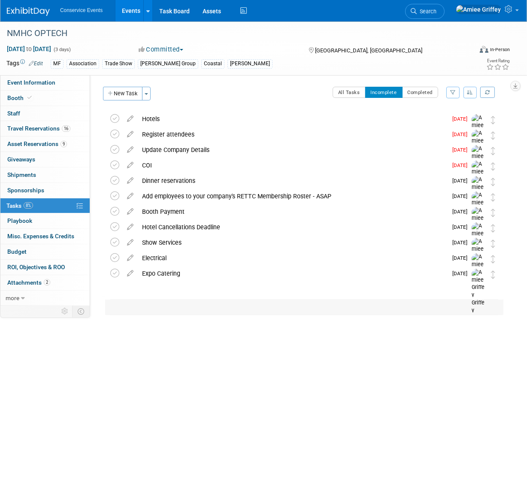
click at [129, 289] on icon at bounding box center [130, 287] width 15 height 11
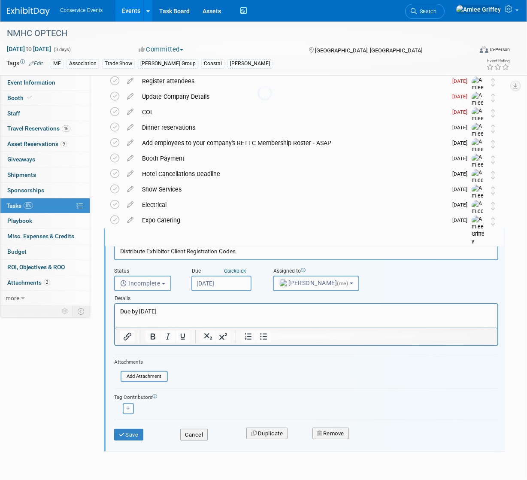
scroll to position [0, 0]
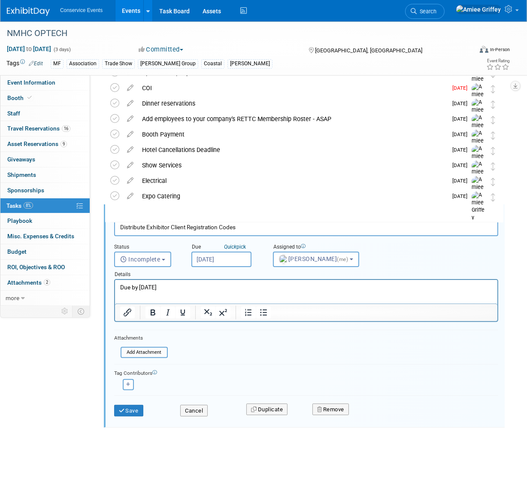
click at [171, 291] on html "Due by Oct 17" at bounding box center [306, 286] width 382 height 12
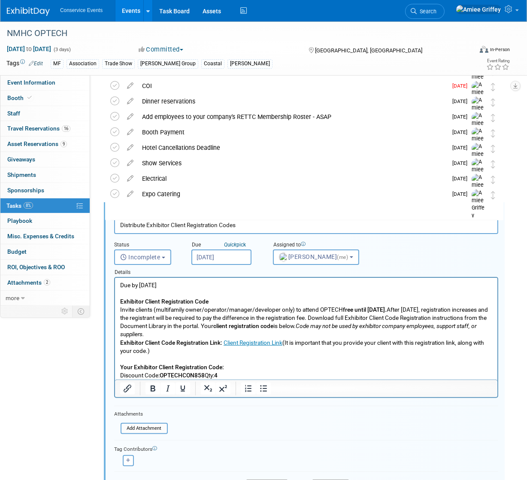
scroll to position [103, 0]
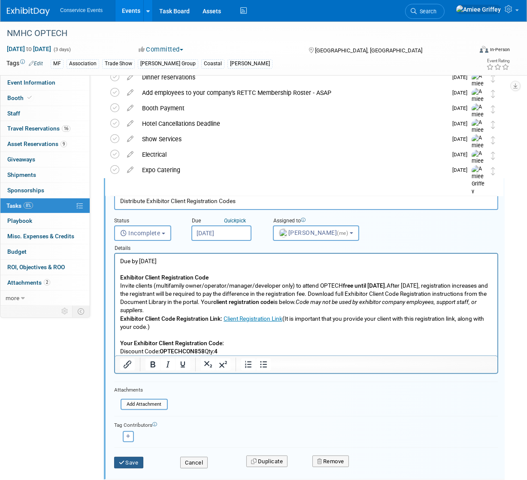
click at [137, 463] on button "Save" at bounding box center [128, 463] width 29 height 12
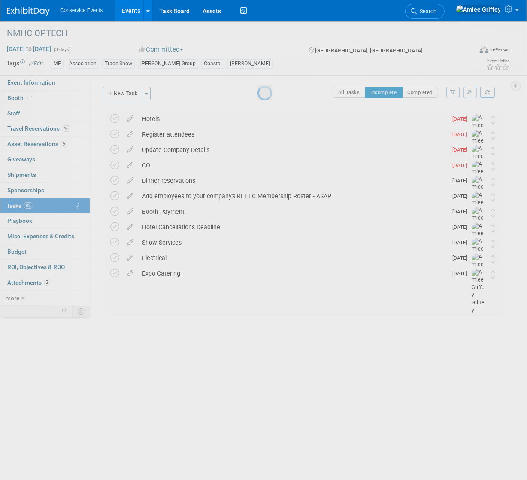
scroll to position [0, 0]
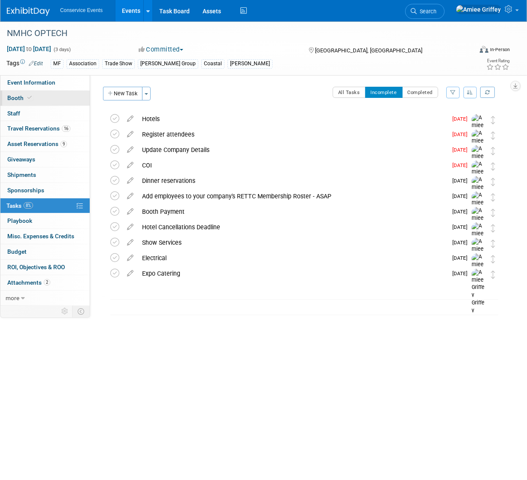
click at [31, 98] on span at bounding box center [30, 97] width 8 height 6
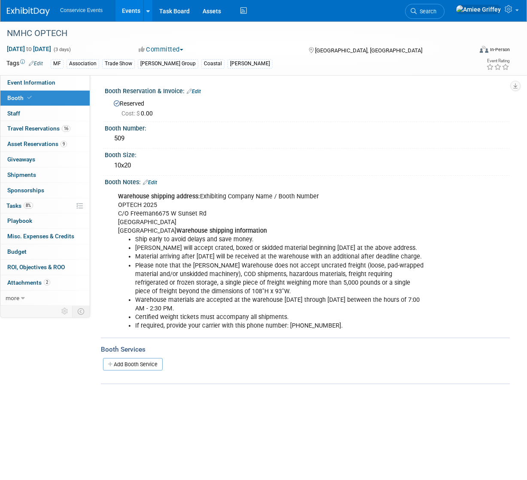
click at [129, 16] on link "Events" at bounding box center [130, 10] width 31 height 21
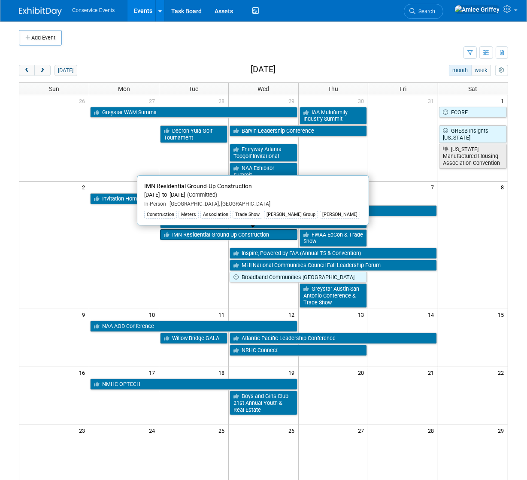
click at [188, 235] on link "IMN Residential Ground-Up Construction" at bounding box center [228, 234] width 137 height 11
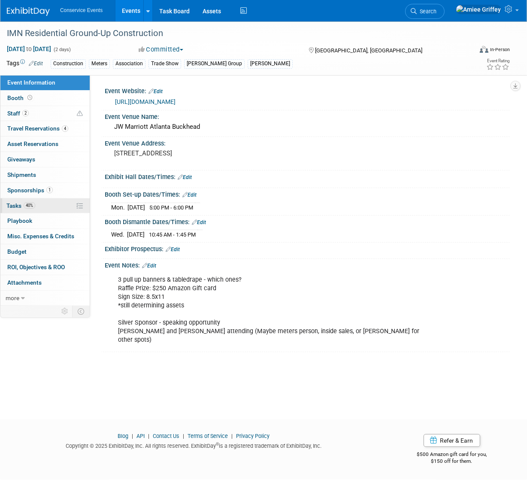
click at [39, 202] on link "40% Tasks 40%" at bounding box center [44, 205] width 89 height 15
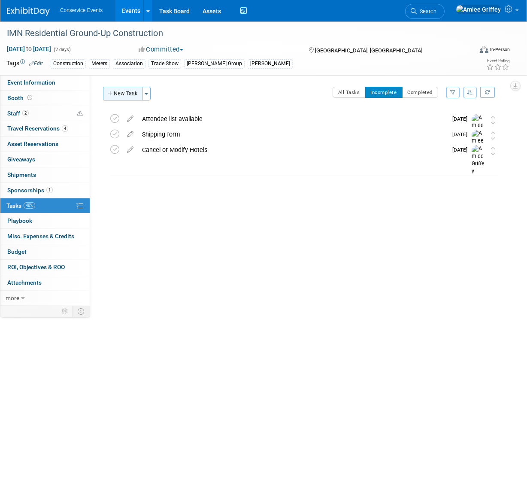
click at [130, 97] on button "New Task" at bounding box center [122, 94] width 39 height 14
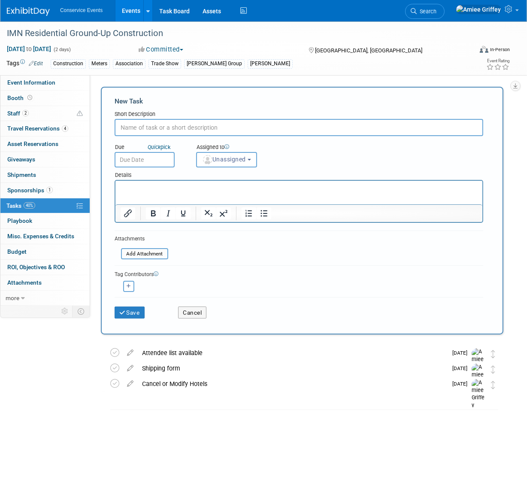
click at [152, 128] on input "text" at bounding box center [299, 127] width 369 height 17
type input "Confirm exhibiting"
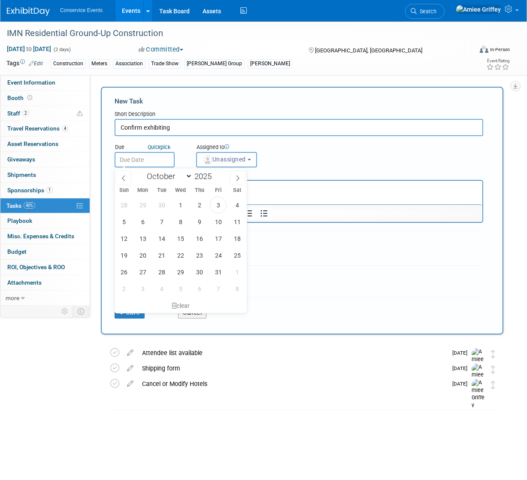
click at [162, 160] on input "text" at bounding box center [145, 159] width 60 height 15
click at [165, 254] on span "21" at bounding box center [161, 255] width 17 height 17
type input "Oct 21, 2025"
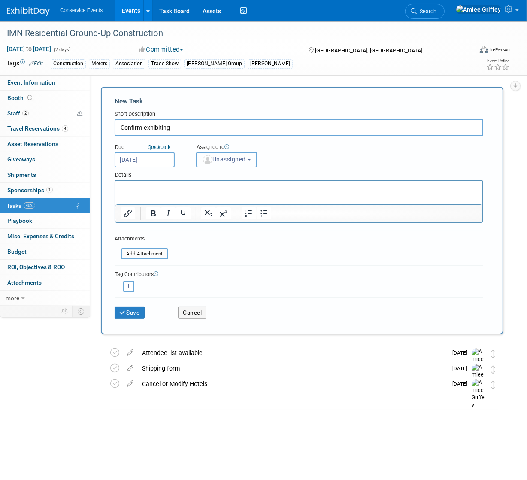
click at [230, 158] on span "Unassigned" at bounding box center [224, 159] width 44 height 7
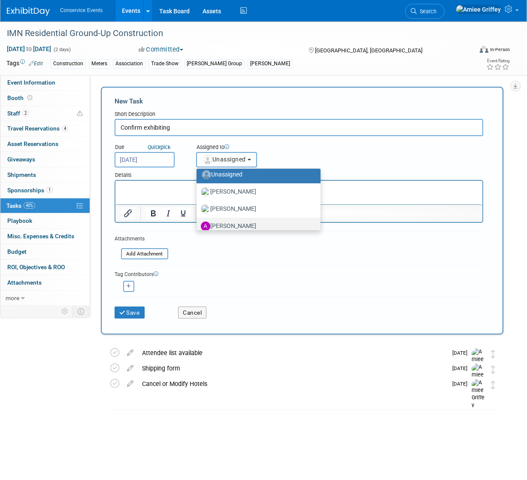
scroll to position [77, 0]
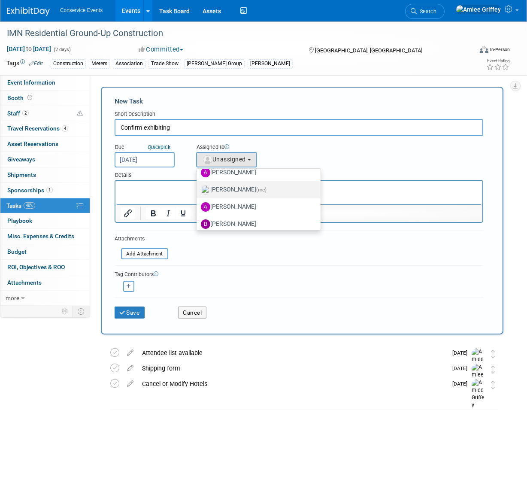
click at [233, 192] on label "Amiee Griffey (me)" at bounding box center [256, 190] width 111 height 14
click at [198, 191] on input "Amiee Griffey (me)" at bounding box center [195, 189] width 6 height 6
select select "28722387-35c6-4557-bb24-edeacb20f2e1"
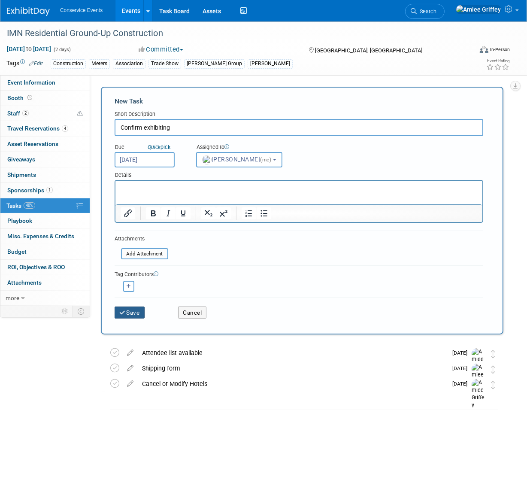
click at [129, 315] on button "Save" at bounding box center [130, 312] width 30 height 12
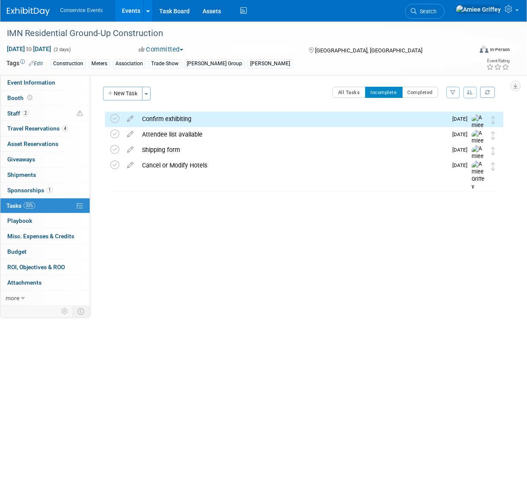
click at [175, 119] on div "Confirm exhibiting" at bounding box center [292, 119] width 309 height 15
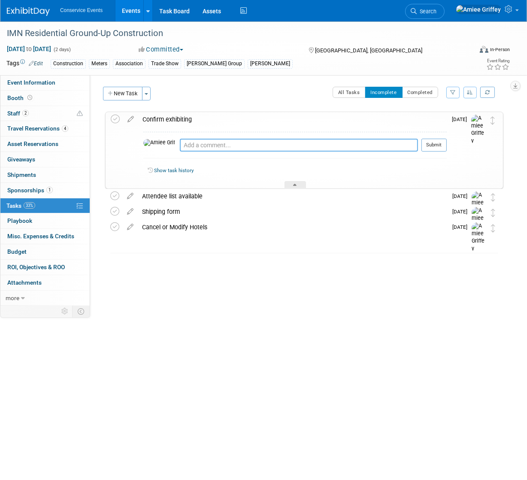
click at [180, 144] on textarea at bounding box center [299, 145] width 238 height 13
type textarea "Emailed 10.3.25"
click at [441, 145] on button "Submit" at bounding box center [433, 145] width 25 height 13
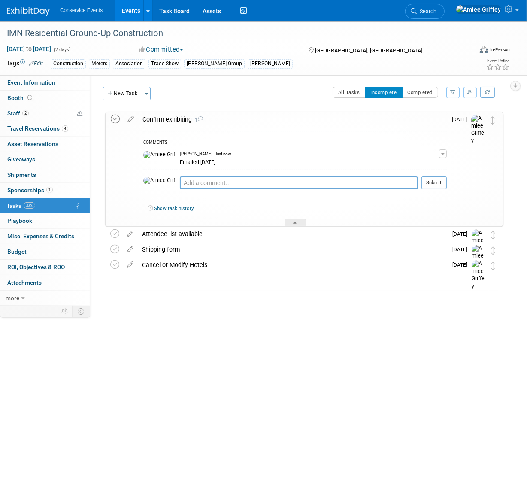
click at [114, 119] on icon at bounding box center [115, 119] width 9 height 9
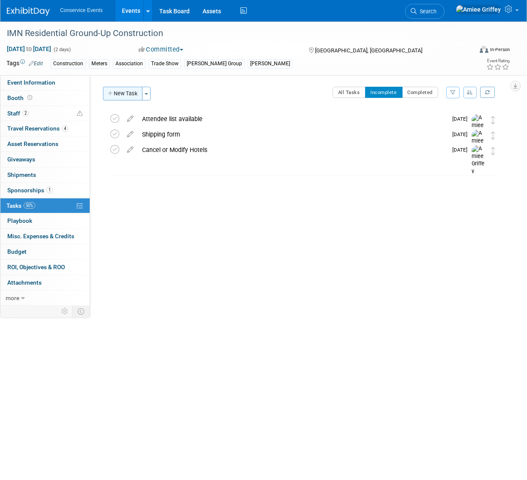
click at [126, 94] on button "New Task" at bounding box center [122, 94] width 39 height 14
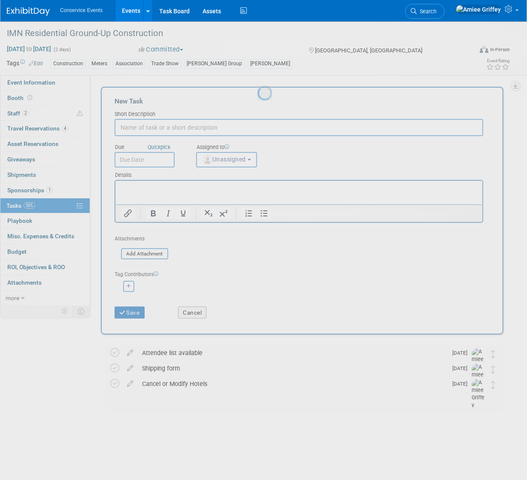
scroll to position [0, 0]
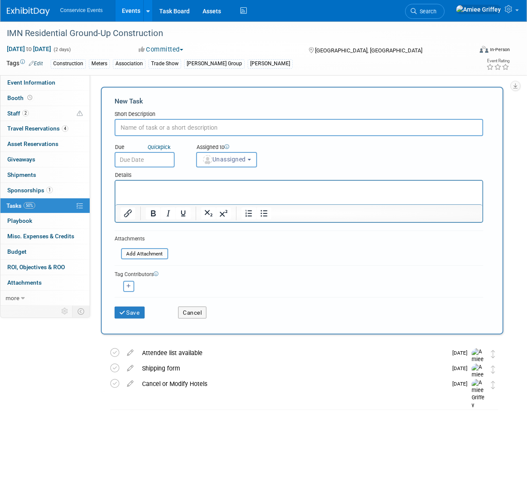
click at [145, 128] on input "text" at bounding box center [299, 127] width 369 height 17
type input "Register Attendees"
click at [170, 191] on p "Rich Text Area. Press ALT-0 for help." at bounding box center [298, 188] width 357 height 9
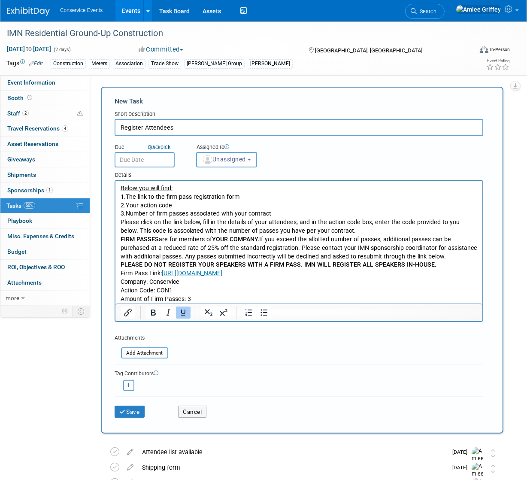
click at [149, 159] on input "text" at bounding box center [145, 159] width 60 height 15
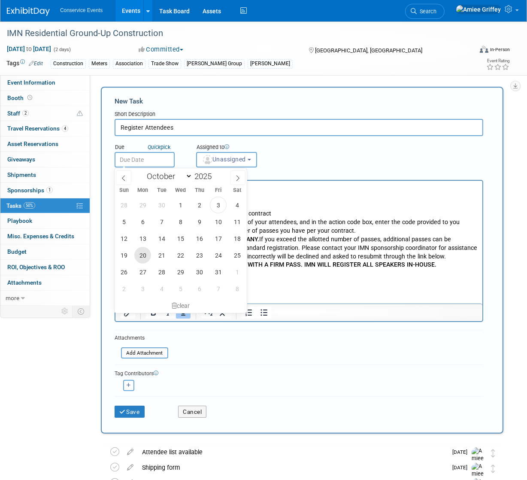
click at [142, 255] on span "20" at bounding box center [142, 255] width 17 height 17
type input "Oct 20, 2025"
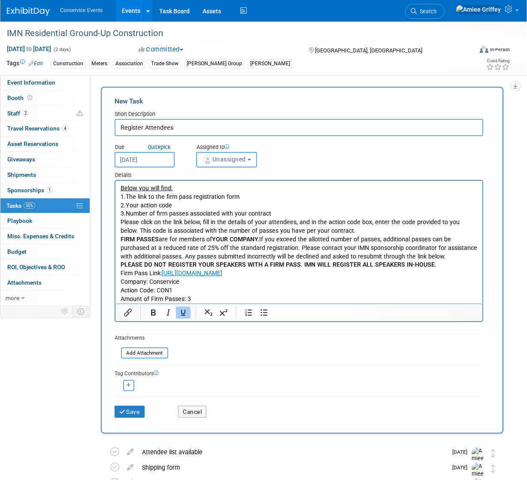
click at [121, 187] on u "Below you will find:" at bounding box center [146, 188] width 52 height 7
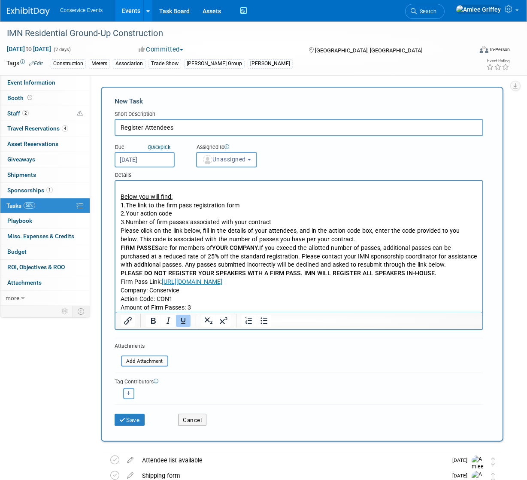
click at [129, 185] on p "Rich Text Area. Press ALT-0 for help." at bounding box center [298, 188] width 357 height 9
click at [224, 162] on span "Unassigned" at bounding box center [224, 159] width 44 height 7
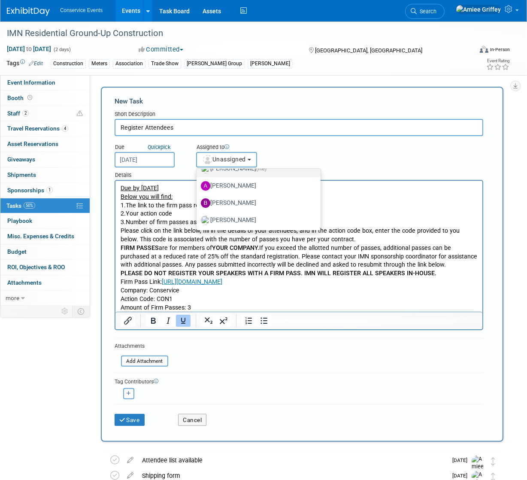
scroll to position [97, 0]
click at [235, 170] on label "Amiee Griffey (me)" at bounding box center [256, 171] width 111 height 14
click at [198, 170] on input "Amiee Griffey (me)" at bounding box center [195, 170] width 6 height 6
select select "28722387-35c6-4557-bb24-edeacb20f2e1"
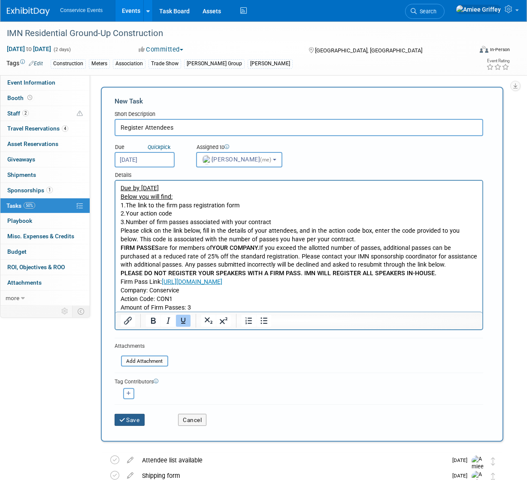
click at [134, 416] on button "Save" at bounding box center [130, 420] width 30 height 12
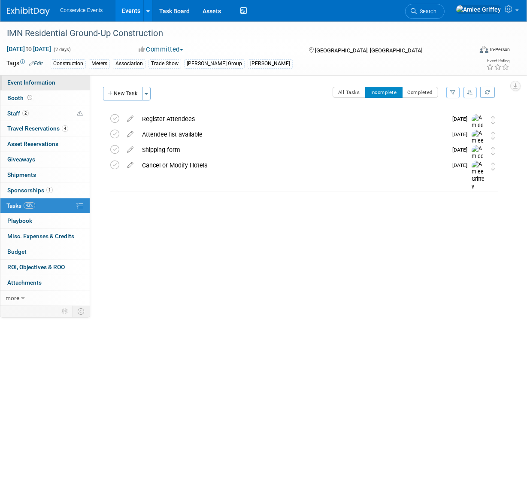
click at [30, 81] on span "Event Information" at bounding box center [31, 82] width 48 height 7
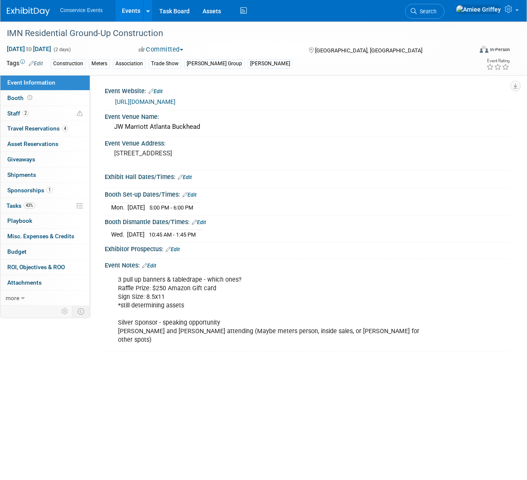
click at [178, 247] on link "Edit" at bounding box center [173, 249] width 14 height 6
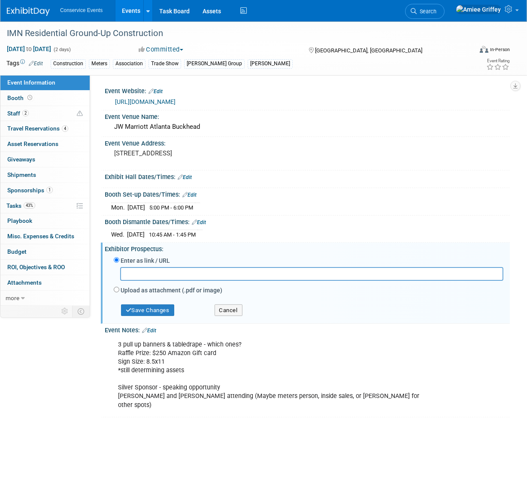
click at [162, 277] on input "text" at bounding box center [311, 273] width 383 height 13
type input "https://informaconnect.com/imn-residential-ground-up-construction/sponsor-exhib…"
click at [160, 312] on button "Save Changes" at bounding box center [147, 310] width 53 height 12
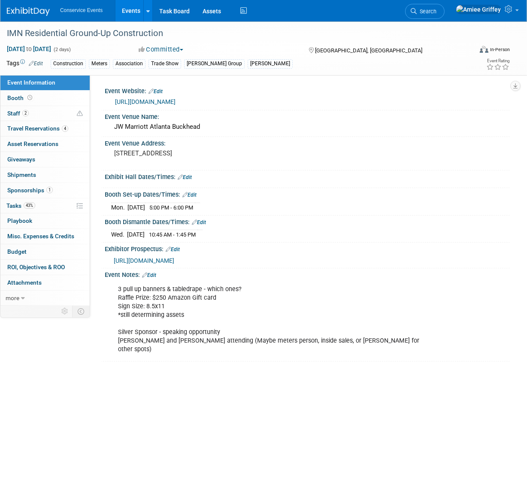
click at [130, 11] on link "Events" at bounding box center [130, 10] width 31 height 21
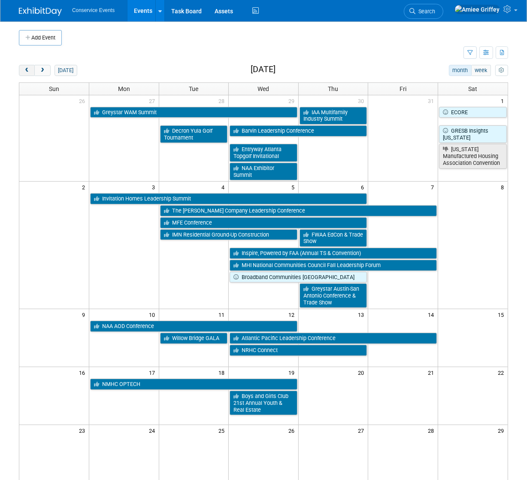
click at [27, 70] on span "prev" at bounding box center [27, 71] width 6 height 6
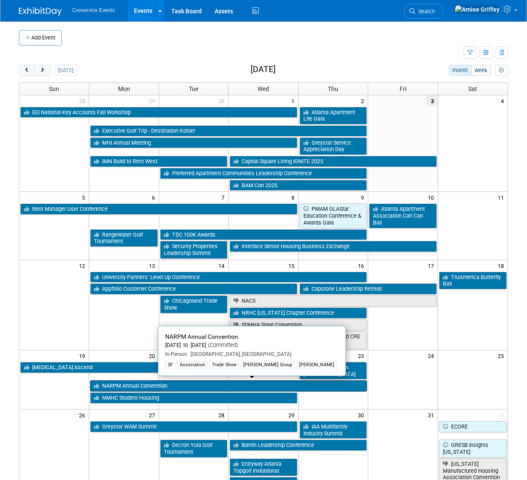
click at [124, 383] on link "NARPM Annual Convention" at bounding box center [228, 385] width 277 height 11
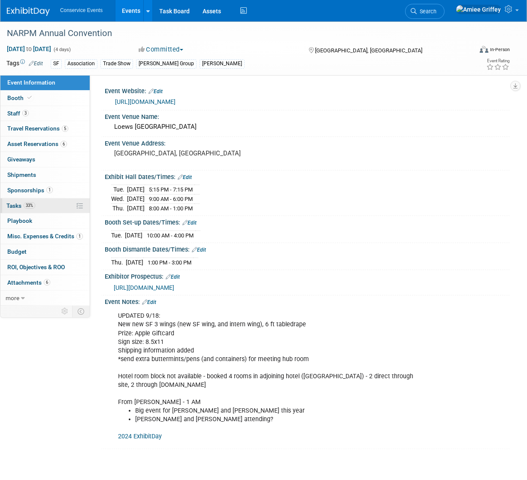
click at [38, 207] on link "33% Tasks 33%" at bounding box center [44, 205] width 89 height 15
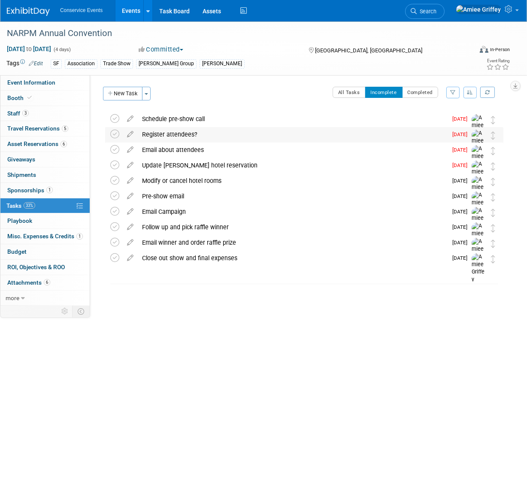
click at [160, 133] on div "Register attendees?" at bounding box center [292, 134] width 309 height 15
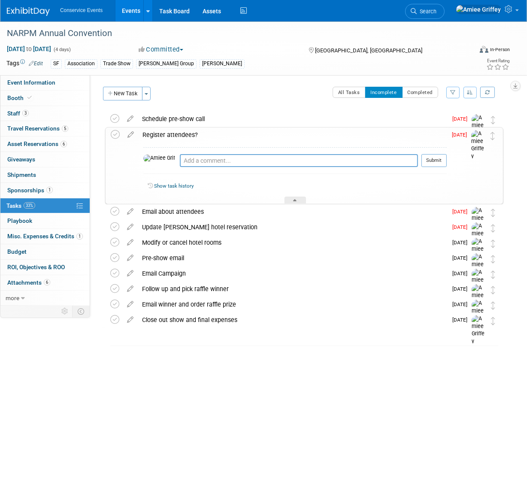
click at [160, 135] on div "Register attendees?" at bounding box center [292, 134] width 309 height 15
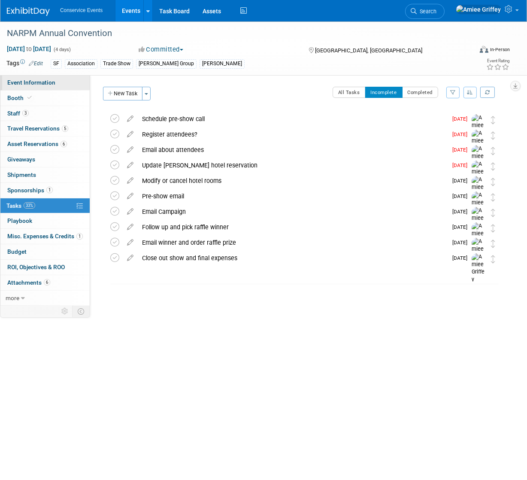
click at [61, 80] on link "Event Information" at bounding box center [44, 82] width 89 height 15
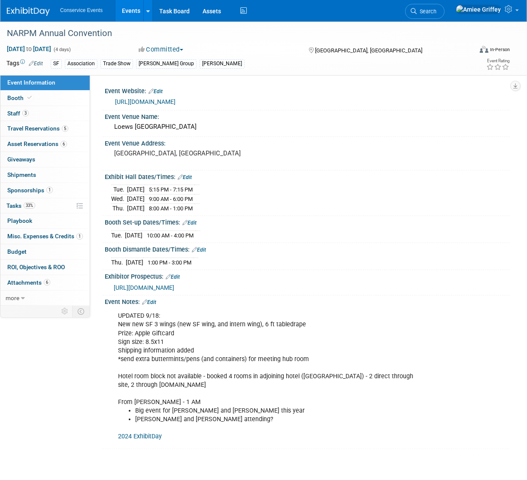
click at [130, 9] on link "Events" at bounding box center [130, 10] width 31 height 21
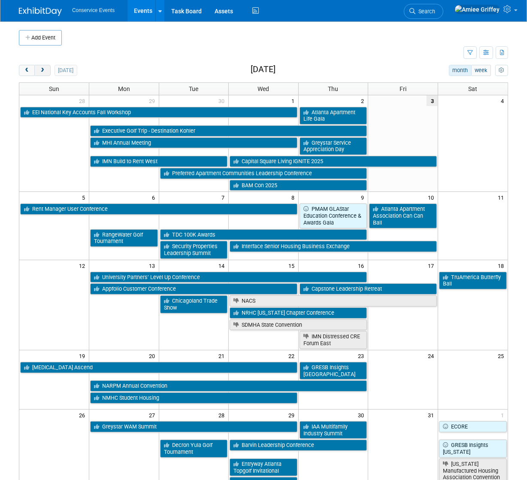
click at [44, 72] on span "next" at bounding box center [42, 71] width 6 height 6
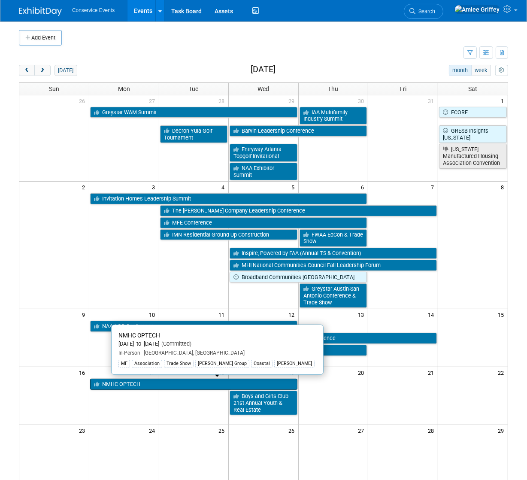
click at [118, 383] on link "NMHC OPTECH" at bounding box center [193, 384] width 207 height 11
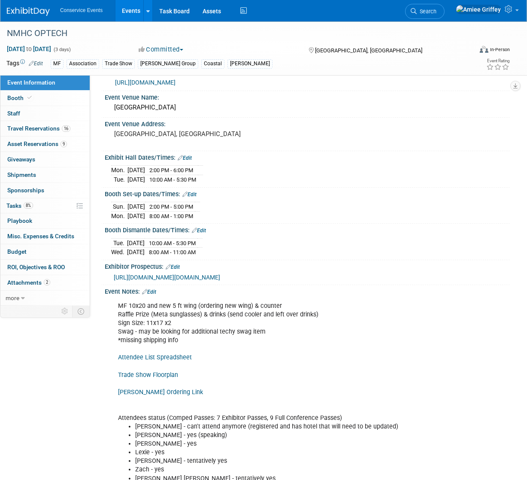
scroll to position [137, 0]
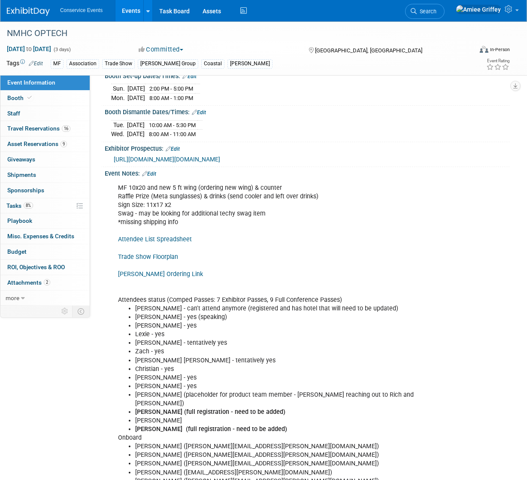
click at [156, 177] on link "Edit" at bounding box center [149, 174] width 14 height 6
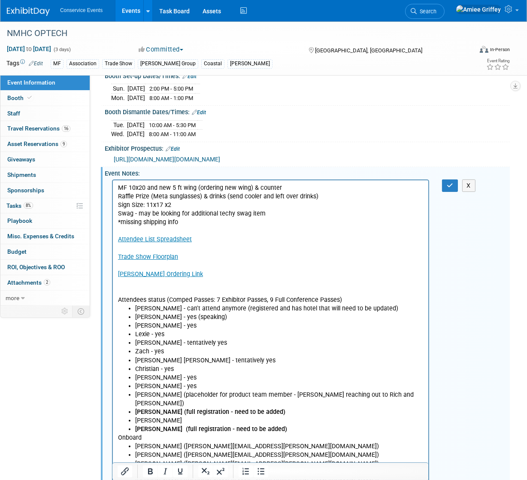
scroll to position [0, 0]
click at [194, 357] on li "[PERSON_NAME] [PERSON_NAME] - tentatively yes" at bounding box center [279, 360] width 288 height 9
drag, startPoint x: 195, startPoint y: 360, endPoint x: 165, endPoint y: 362, distance: 29.7
click at [165, 362] on li "[PERSON_NAME] [PERSON_NAME] - tentatively yes" at bounding box center [279, 360] width 288 height 9
click at [450, 192] on button "button" at bounding box center [450, 185] width 16 height 12
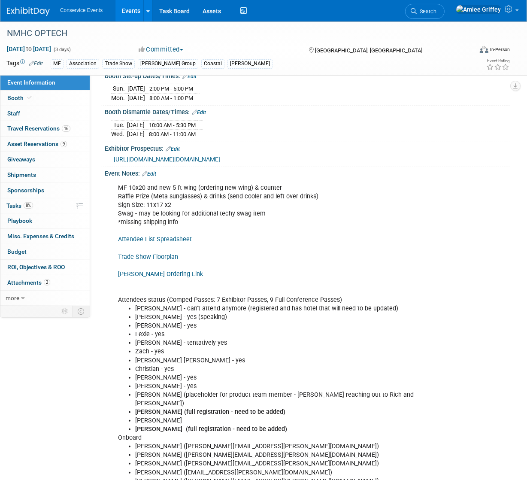
click at [131, 14] on link "Events" at bounding box center [130, 10] width 31 height 21
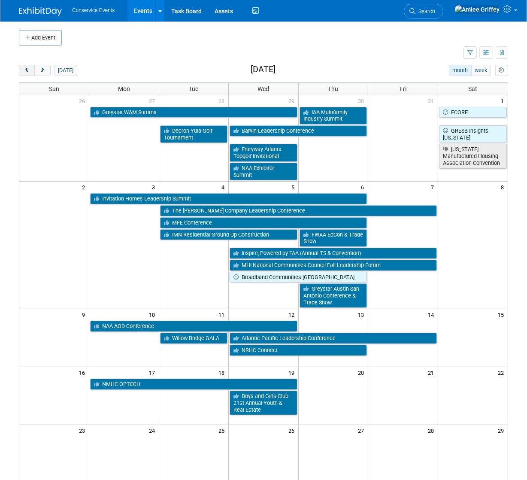
click at [28, 70] on span "prev" at bounding box center [27, 71] width 6 height 6
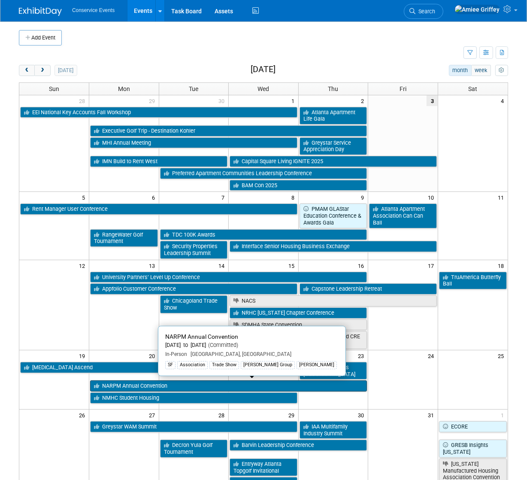
click at [111, 385] on link "NARPM Annual Convention" at bounding box center [228, 385] width 277 height 11
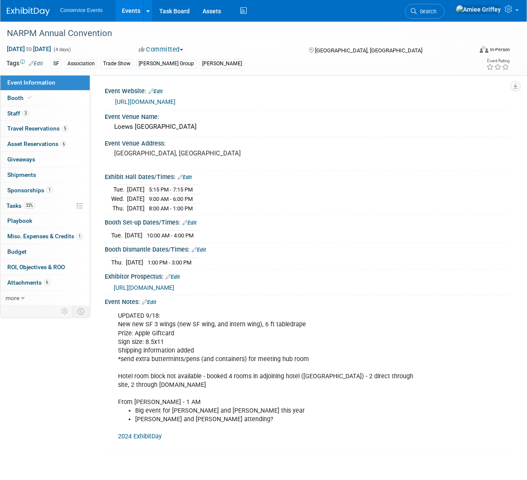
click at [159, 101] on link "[URL][DOMAIN_NAME]" at bounding box center [145, 101] width 61 height 7
click at [133, 435] on link "2024 ExhibitDay" at bounding box center [140, 436] width 44 height 7
click at [174, 104] on link "[URL][DOMAIN_NAME]" at bounding box center [145, 101] width 61 height 7
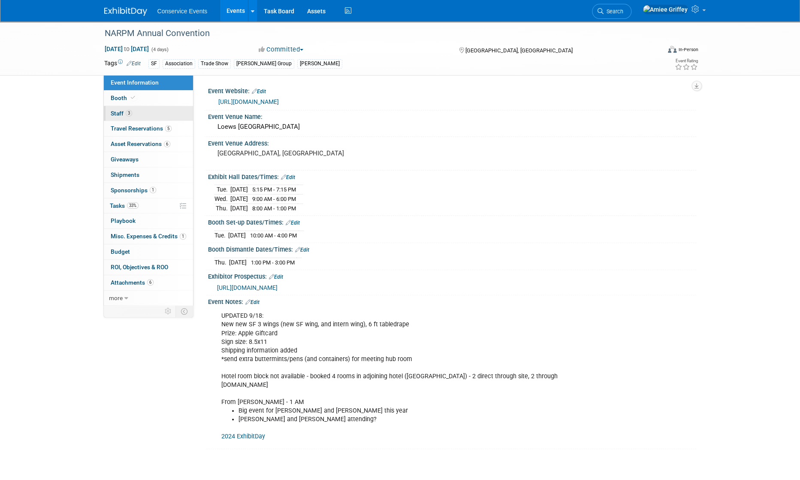
click at [115, 111] on span "Staff 3" at bounding box center [121, 113] width 21 height 7
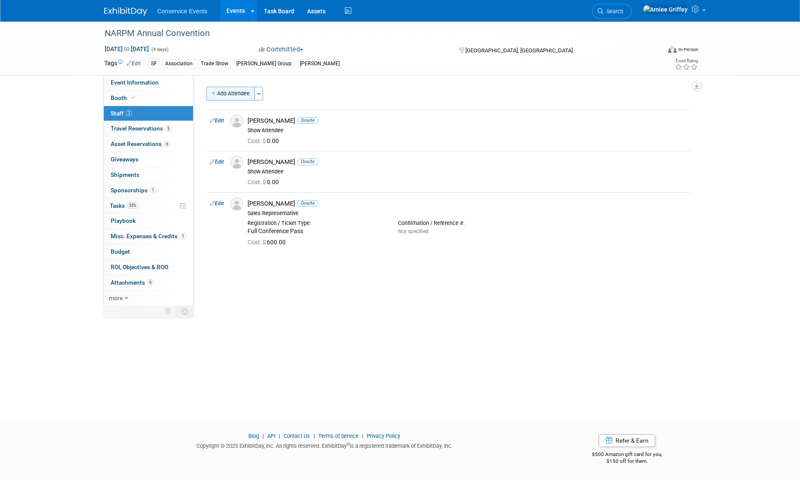
click at [231, 93] on button "Add Attendee" at bounding box center [230, 94] width 48 height 14
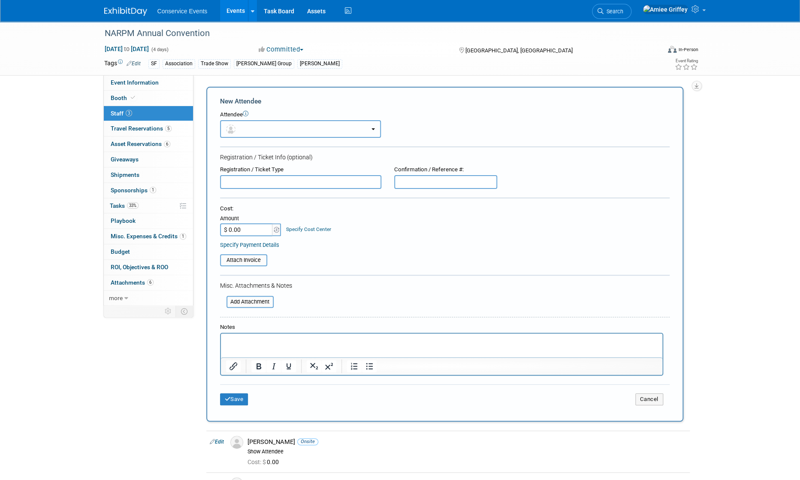
click at [282, 130] on button "button" at bounding box center [300, 129] width 161 height 18
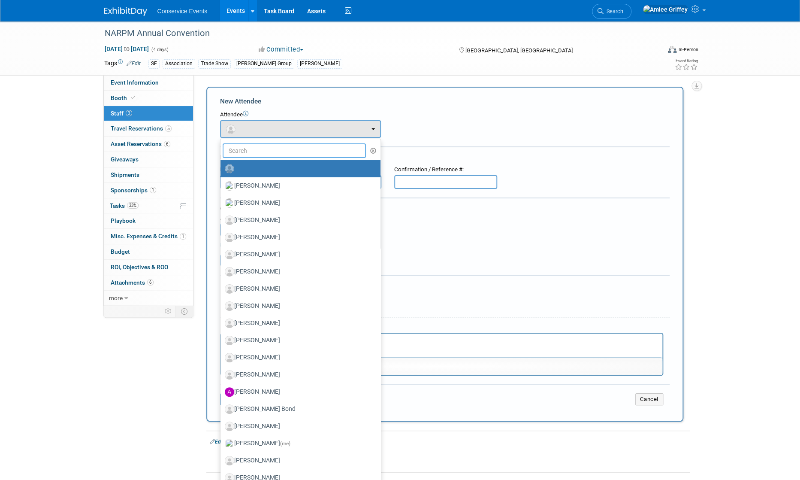
click at [292, 148] on input "text" at bounding box center [295, 150] width 144 height 15
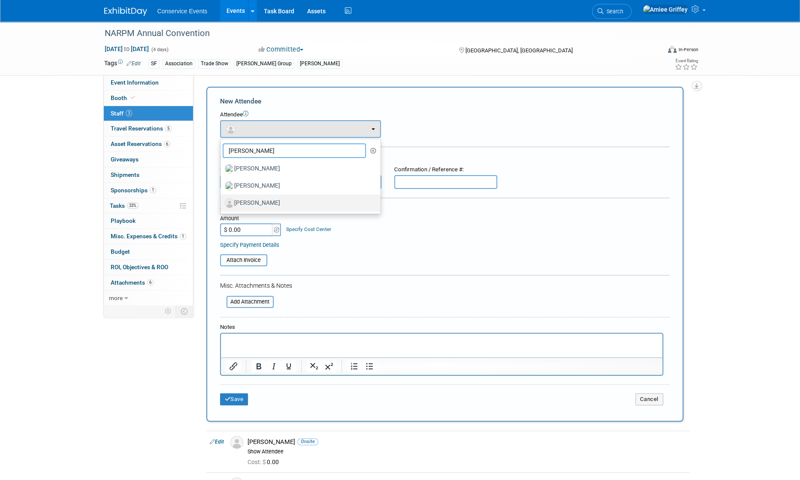
type input "thomas"
click at [266, 201] on label "[PERSON_NAME]" at bounding box center [298, 203] width 147 height 14
click at [222, 201] on input "[PERSON_NAME]" at bounding box center [219, 202] width 6 height 6
select select "f709d6eb-d987-4206-abc9-b5e91629f81b"
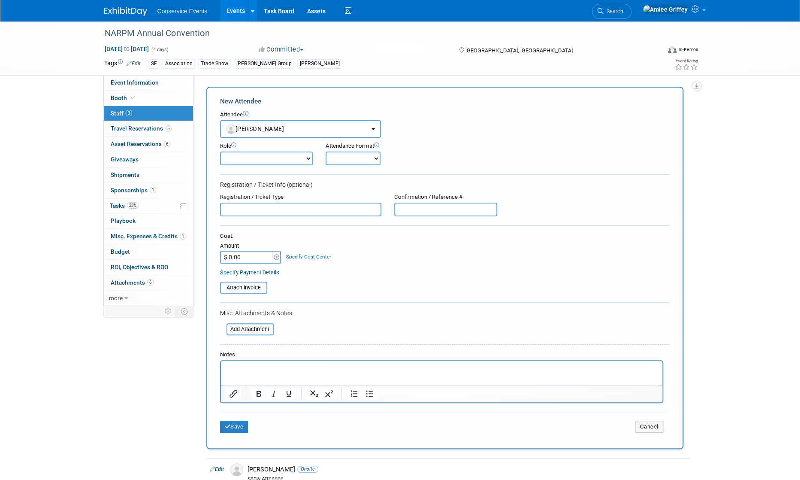
click at [280, 160] on select "Demonstrator Host Planner Presenter Sales Representative Set-up/Dismantle Crew …" at bounding box center [266, 158] width 93 height 14
select select "100"
click at [220, 151] on select "Demonstrator Host Planner Presenter Sales Representative Set-up/Dismantle Crew …" at bounding box center [266, 158] width 93 height 14
click at [348, 160] on select "Onsite Remote" at bounding box center [353, 158] width 55 height 14
select select "1"
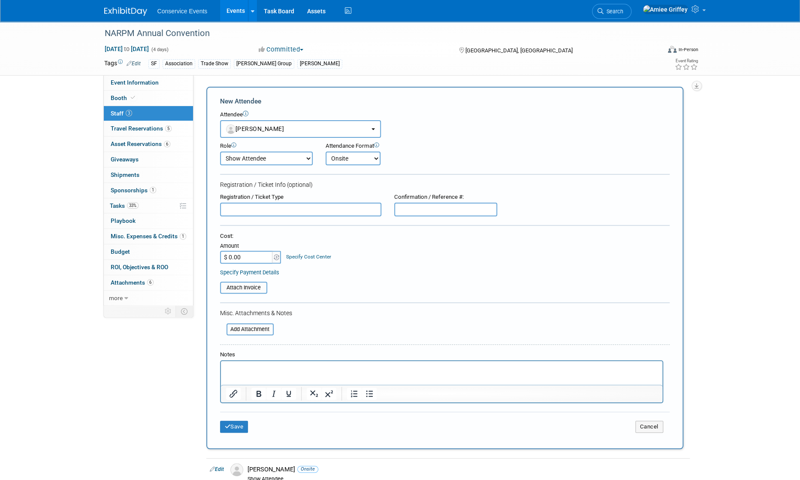
click at [326, 151] on select "Onsite Remote" at bounding box center [353, 158] width 55 height 14
click at [235, 426] on button "Save" at bounding box center [234, 427] width 28 height 12
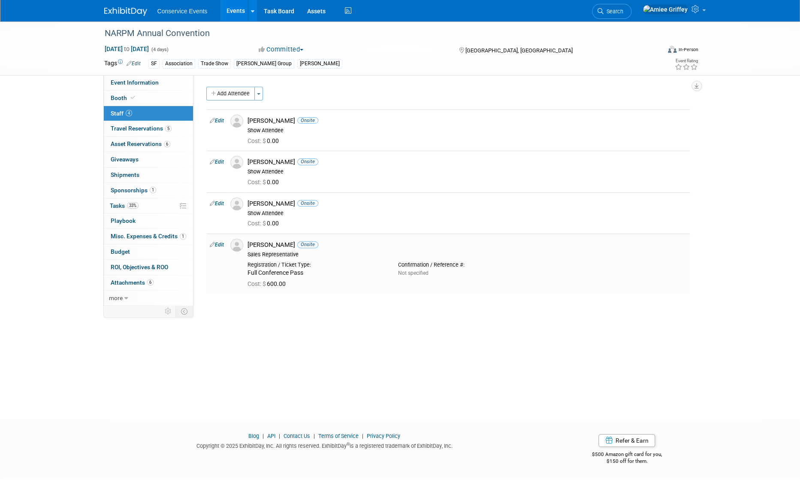
click at [237, 245] on img at bounding box center [236, 245] width 13 height 13
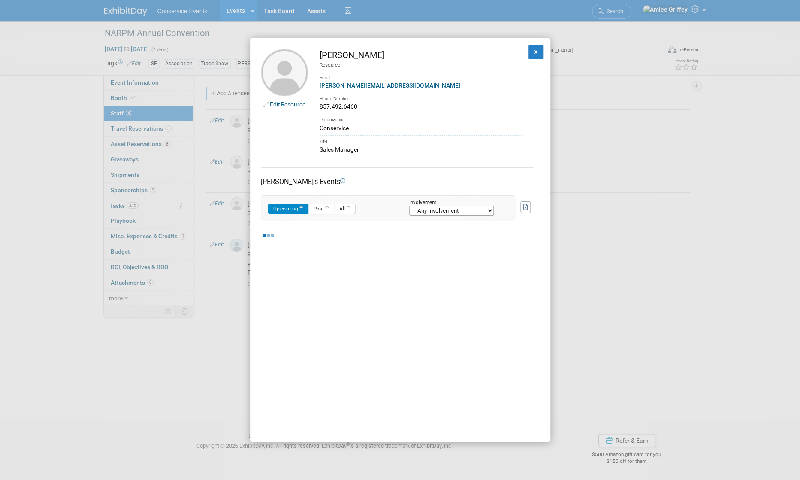
click at [406, 89] on div "zachbeck@conservice.com" at bounding box center [421, 85] width 203 height 9
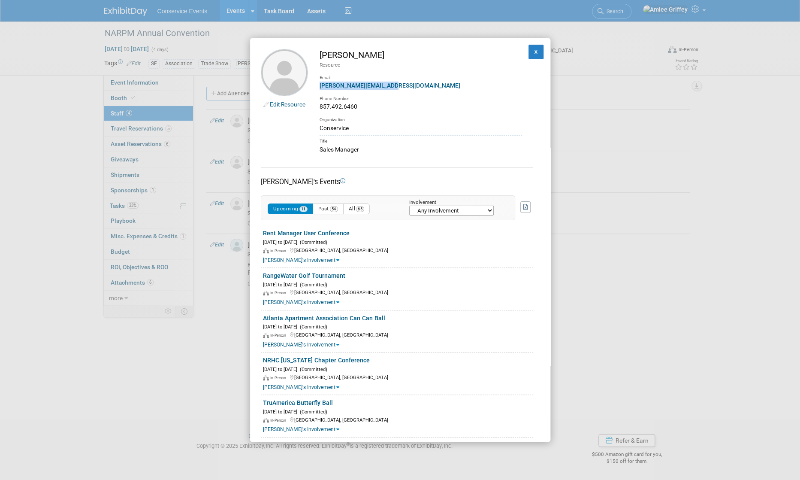
drag, startPoint x: 395, startPoint y: 86, endPoint x: 319, endPoint y: 86, distance: 76.4
click at [320, 86] on div "zachbeck@conservice.com" at bounding box center [421, 85] width 203 height 9
copy link "zachbeck@conservice.com"
click at [527, 56] on button "X" at bounding box center [536, 52] width 15 height 15
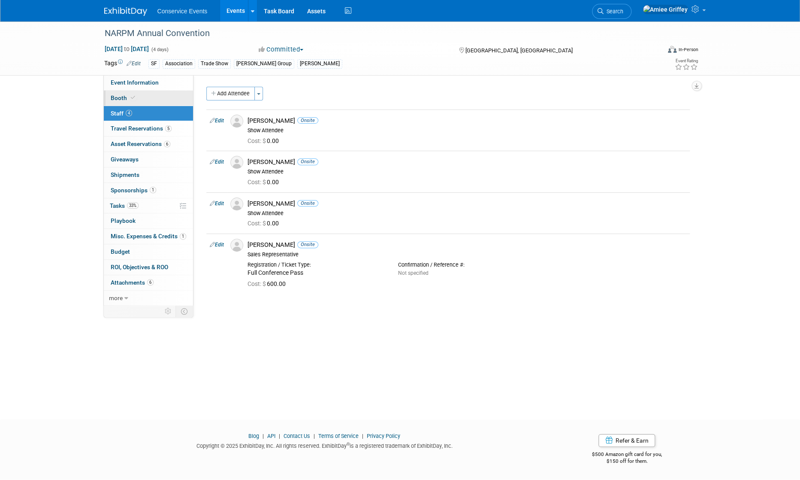
click at [160, 99] on link "Booth" at bounding box center [148, 98] width 89 height 15
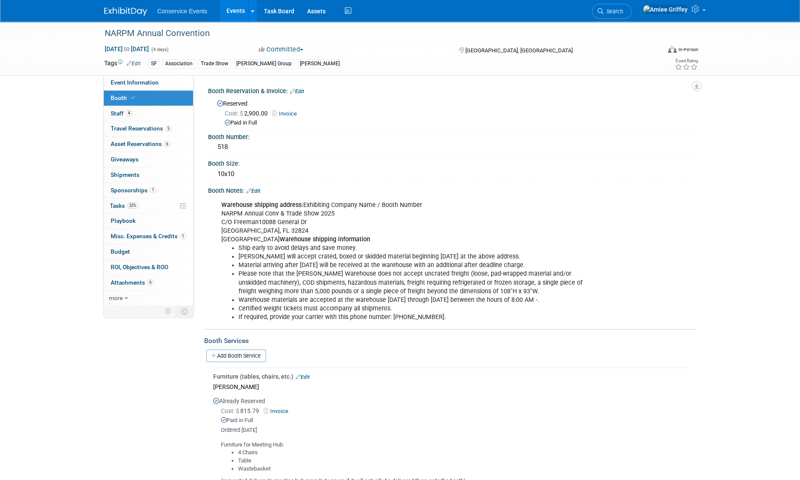
click at [290, 113] on link "Invoice" at bounding box center [287, 113] width 29 height 6
click at [136, 115] on link "4 Staff 4" at bounding box center [148, 113] width 89 height 15
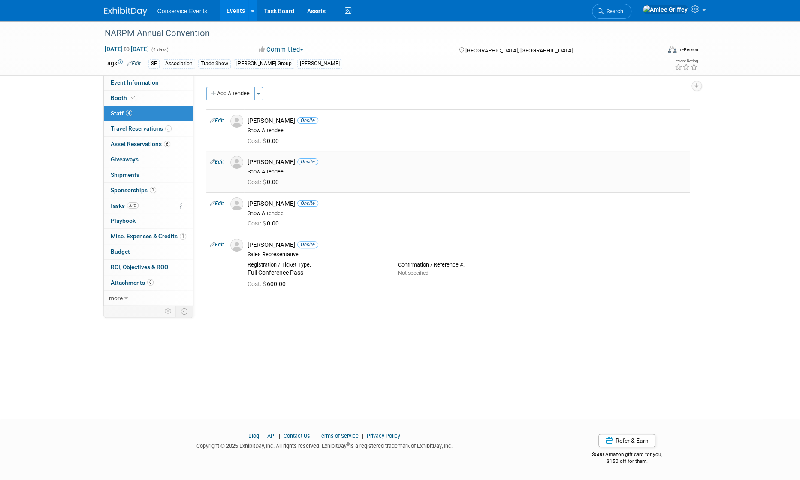
click at [236, 162] on img at bounding box center [236, 162] width 13 height 13
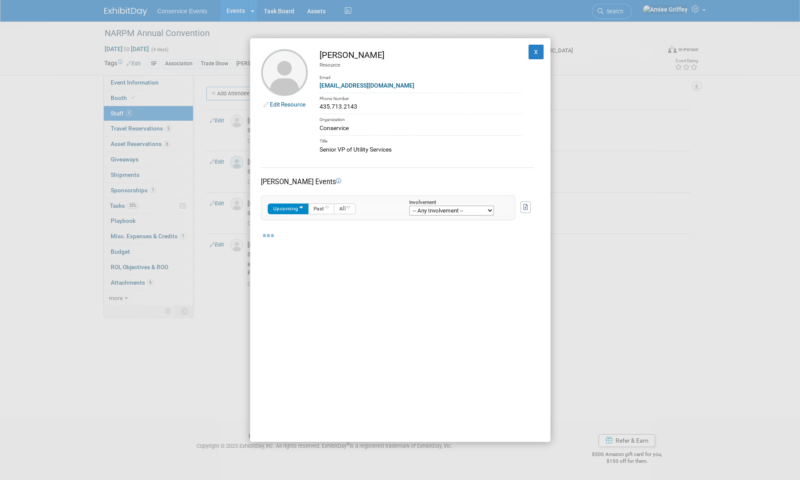
click at [401, 82] on div "twade@conservice.com" at bounding box center [421, 85] width 203 height 9
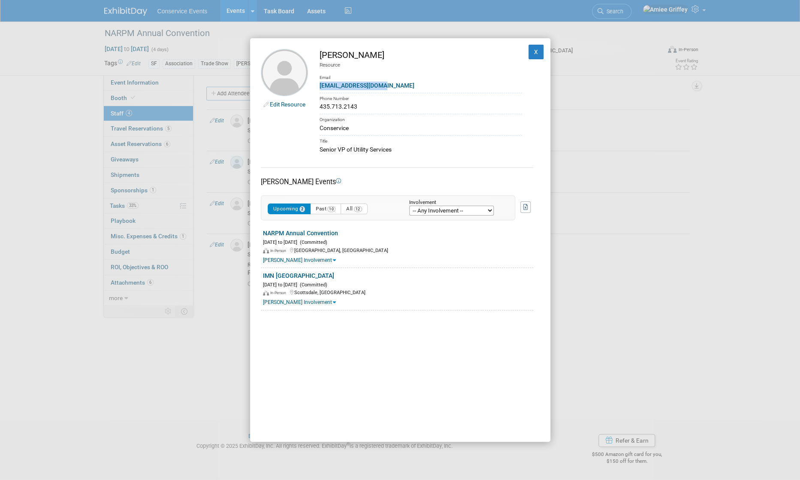
drag, startPoint x: 397, startPoint y: 84, endPoint x: 319, endPoint y: 88, distance: 77.3
click at [320, 88] on div "twade@conservice.com" at bounding box center [421, 85] width 203 height 9
copy link "twade@conservice.com"
click at [527, 54] on button "X" at bounding box center [536, 52] width 15 height 15
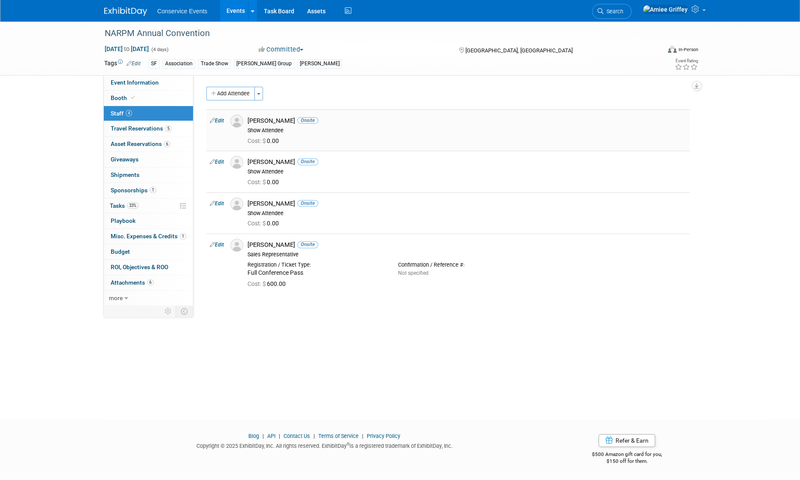
click at [239, 122] on img at bounding box center [236, 121] width 13 height 13
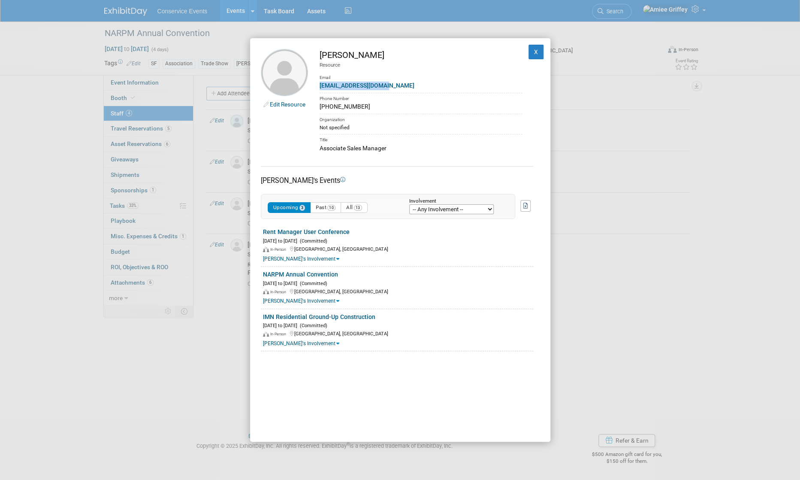
drag, startPoint x: 395, startPoint y: 86, endPoint x: 318, endPoint y: 85, distance: 77.7
click at [318, 85] on td "Ian Clark Resource Email iclark@conservice.com Phone Number (435) 890-0619 Orga…" at bounding box center [415, 100] width 214 height 103
copy link "iclark@conservice.com"
drag, startPoint x: 360, startPoint y: 107, endPoint x: 320, endPoint y: 106, distance: 40.8
click at [320, 106] on div "(435) 890-0619" at bounding box center [421, 106] width 203 height 9
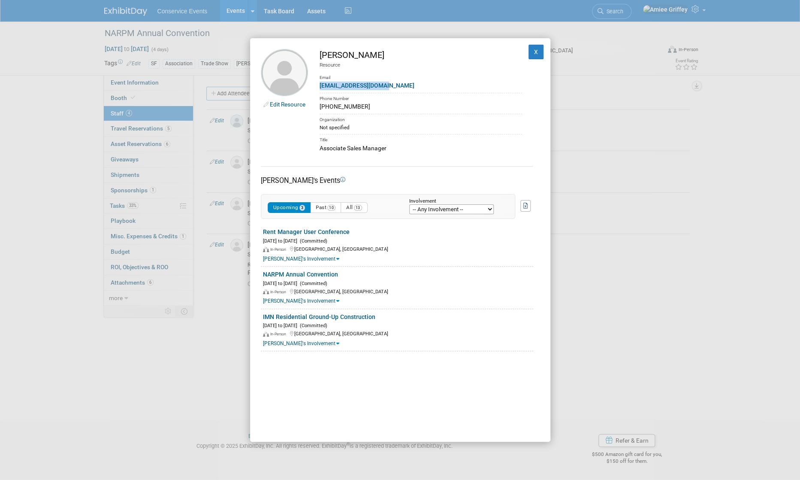
copy div "(435) 890-0619"
drag, startPoint x: 388, startPoint y: 147, endPoint x: 321, endPoint y: 148, distance: 67.8
click at [321, 148] on div "Associate Sales Manager" at bounding box center [421, 148] width 203 height 9
copy div "Associate Sales Manager"
click at [527, 51] on button "X" at bounding box center [536, 52] width 15 height 15
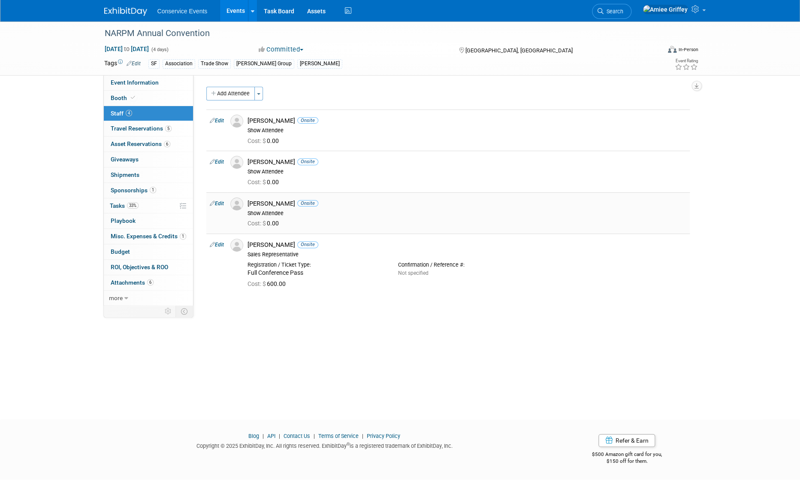
click at [236, 206] on img at bounding box center [236, 203] width 13 height 13
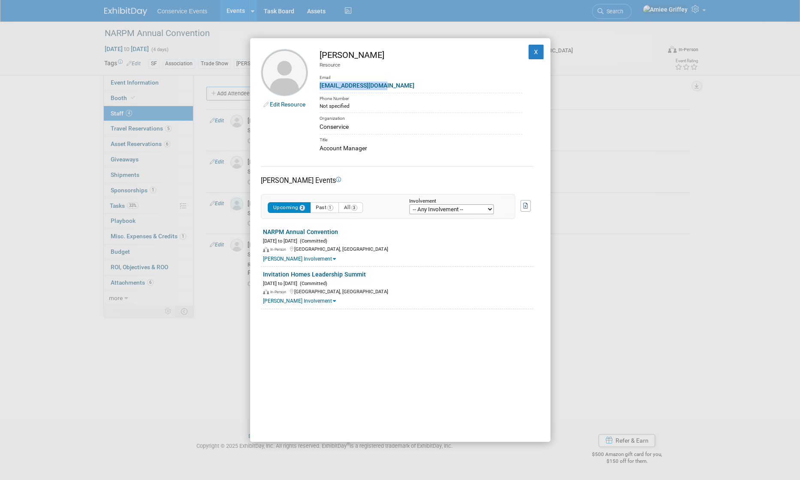
drag, startPoint x: 371, startPoint y: 87, endPoint x: 311, endPoint y: 83, distance: 60.6
click at [311, 83] on td "Thomas Kite Resource Email tkite@conservice.com Phone Number Not specified Orga…" at bounding box center [415, 100] width 214 height 103
copy link "tkite@conservice.com"
click at [527, 52] on button "X" at bounding box center [536, 52] width 15 height 15
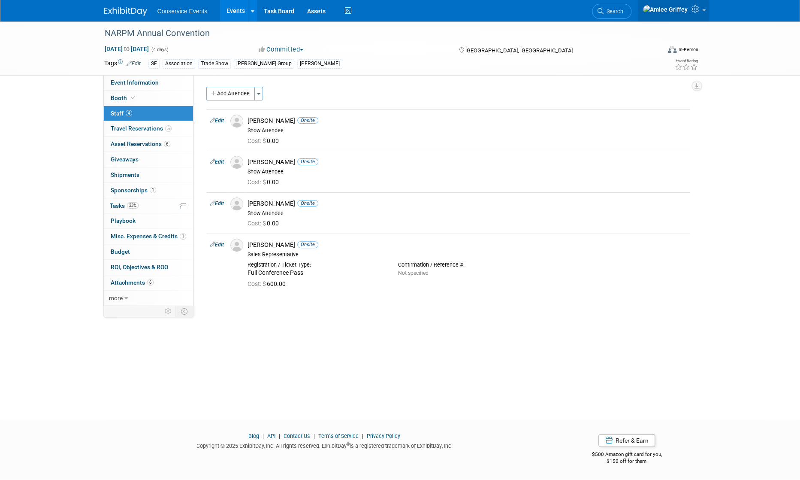
click at [527, 13] on icon at bounding box center [697, 9] width 10 height 8
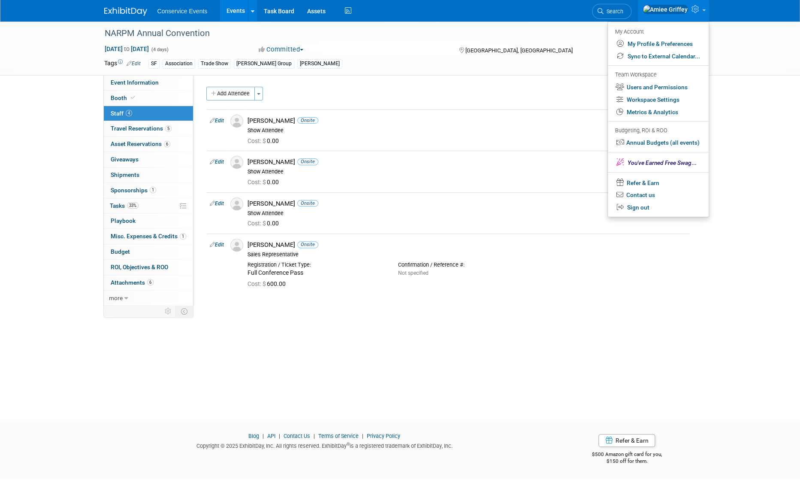
click at [527, 84] on div "NARPM Annual Convention Oct 20, 2025 to Oct 23, 2025 (4 days) Oct 20, 2025 to O…" at bounding box center [400, 212] width 800 height 382
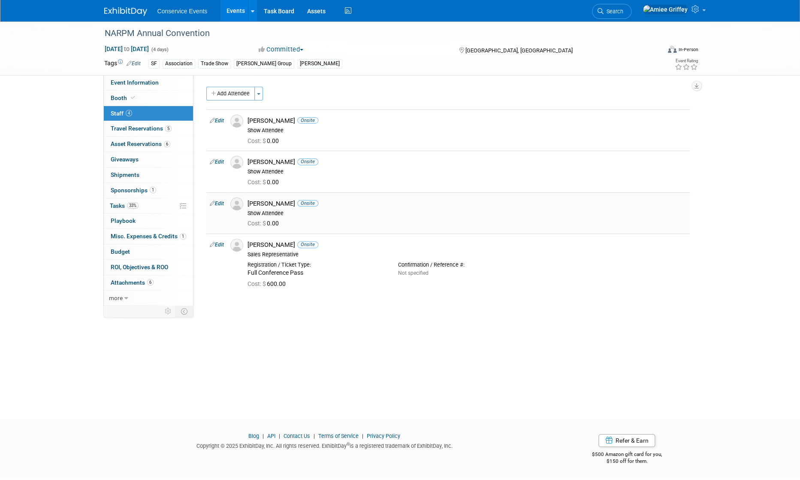
click at [236, 205] on img at bounding box center [236, 203] width 13 height 13
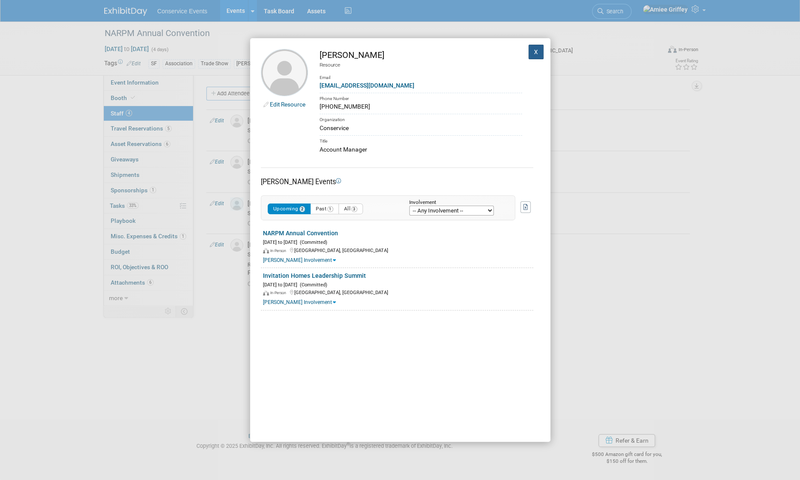
click at [527, 52] on button "X" at bounding box center [536, 52] width 15 height 15
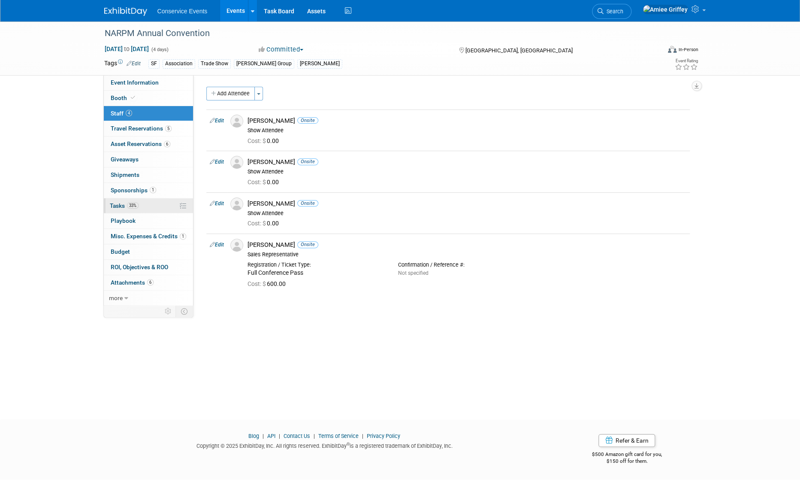
click at [150, 205] on link "33% Tasks 33%" at bounding box center [148, 205] width 89 height 15
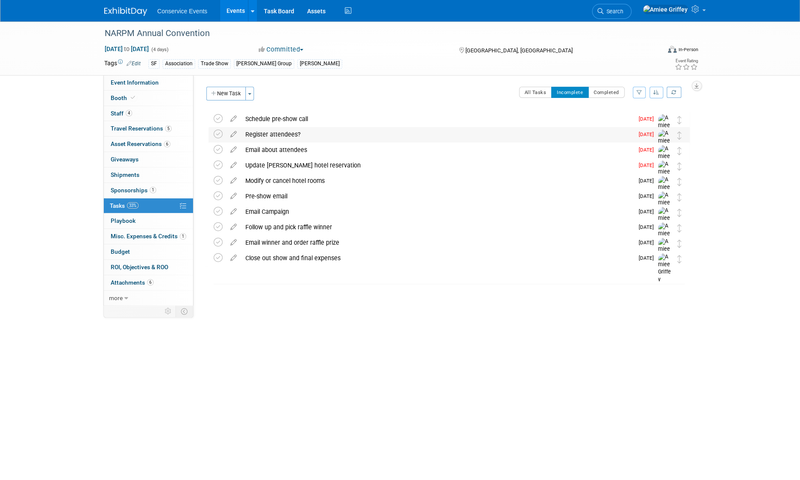
click at [271, 136] on div "Register attendees?" at bounding box center [437, 134] width 393 height 15
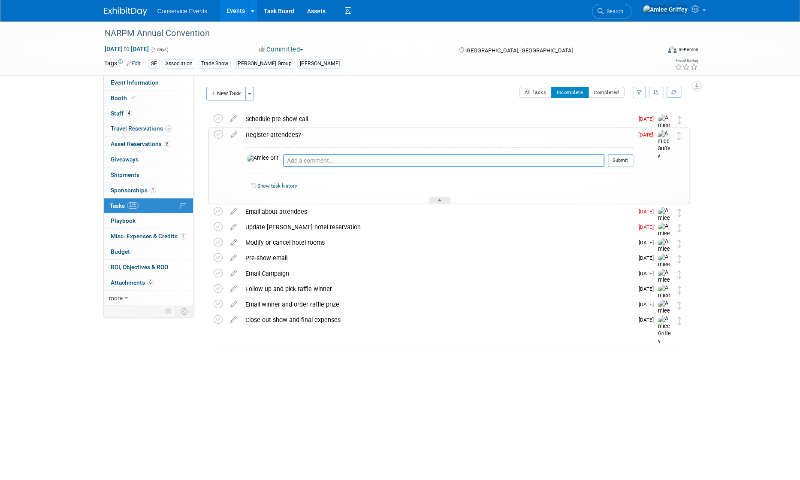
click at [283, 160] on textarea at bounding box center [443, 160] width 321 height 13
type textarea "Registered 10.3"
click at [527, 159] on button "Submit" at bounding box center [620, 160] width 25 height 13
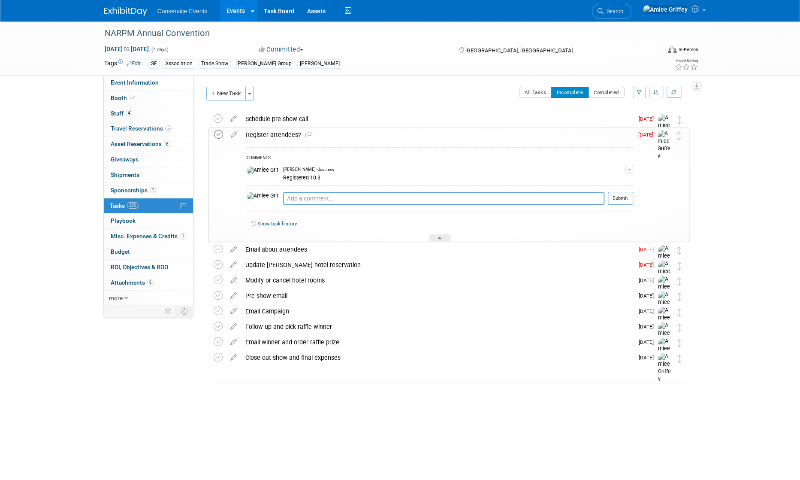
click at [218, 134] on icon at bounding box center [218, 134] width 9 height 9
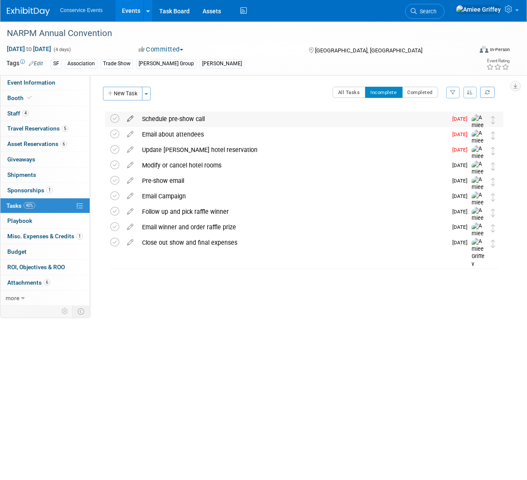
click at [130, 118] on icon at bounding box center [130, 117] width 15 height 11
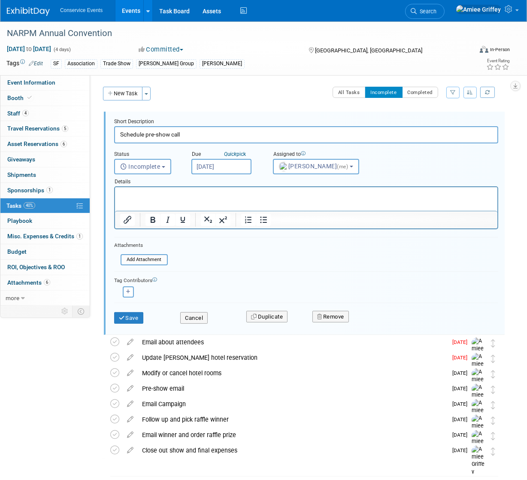
click at [221, 172] on body "Conservice Events Events Add Event Bulk Upload Events Shareable Event Boards Re…" at bounding box center [263, 240] width 527 height 480
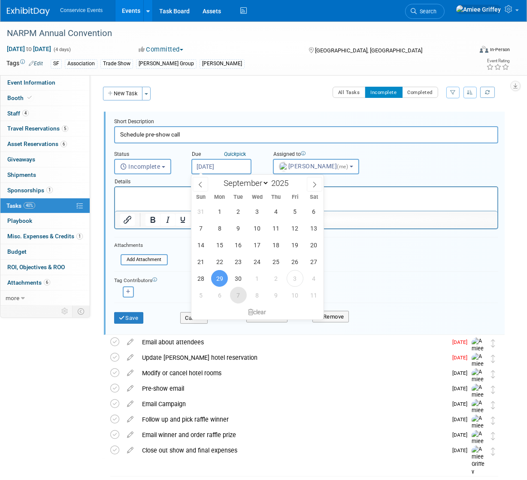
click at [236, 295] on span "7" at bounding box center [238, 295] width 17 height 17
type input "Oct 7, 2025"
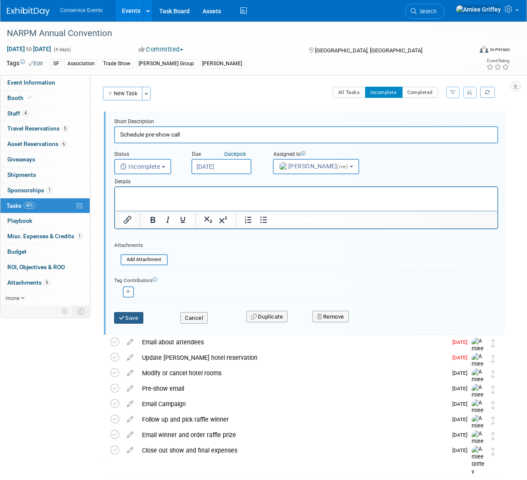
click at [121, 321] on button "Save" at bounding box center [128, 318] width 29 height 12
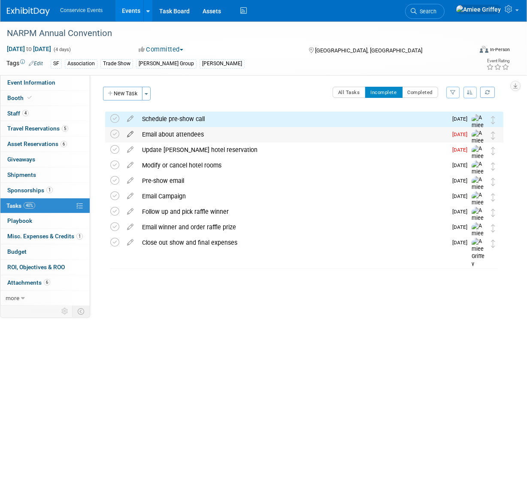
click at [128, 134] on icon at bounding box center [130, 132] width 15 height 11
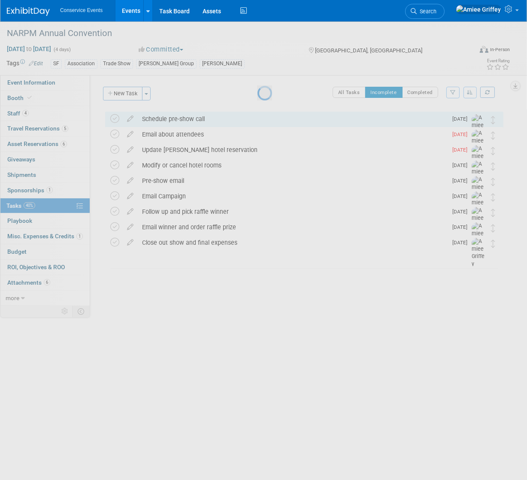
select select "8"
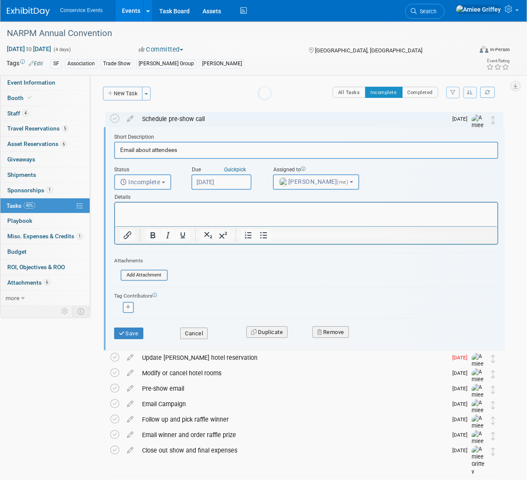
scroll to position [1, 0]
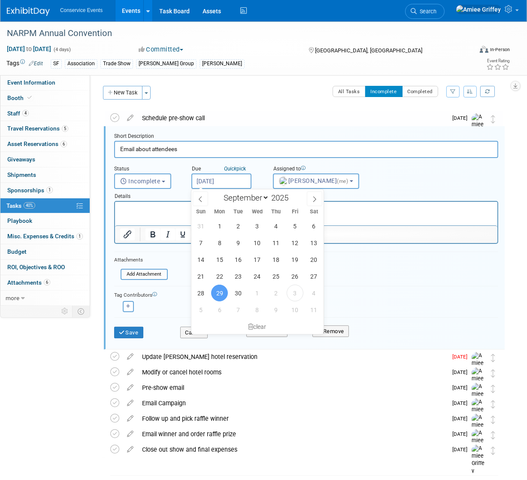
click at [210, 182] on input "Sep 29, 2025" at bounding box center [221, 180] width 60 height 15
click at [235, 312] on span "7" at bounding box center [238, 309] width 17 height 17
type input "Oct 7, 2025"
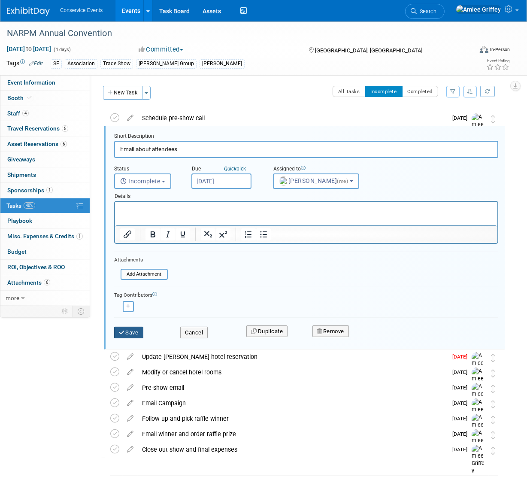
click at [128, 334] on button "Save" at bounding box center [128, 333] width 29 height 12
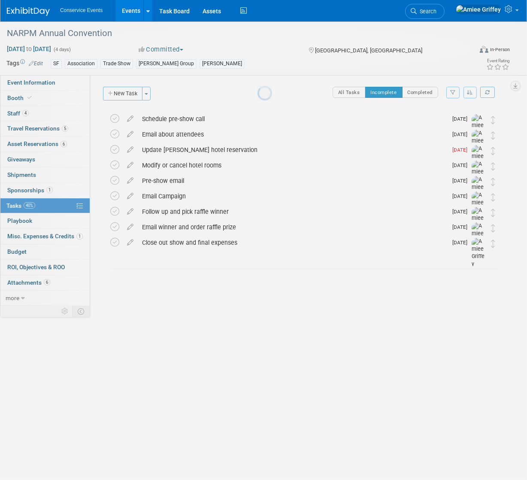
scroll to position [0, 0]
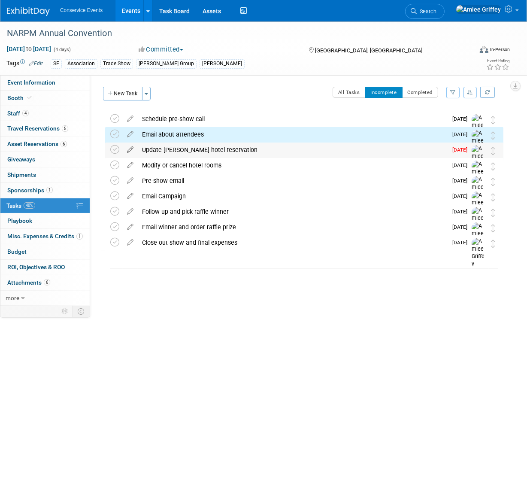
click at [131, 148] on icon at bounding box center [130, 147] width 15 height 11
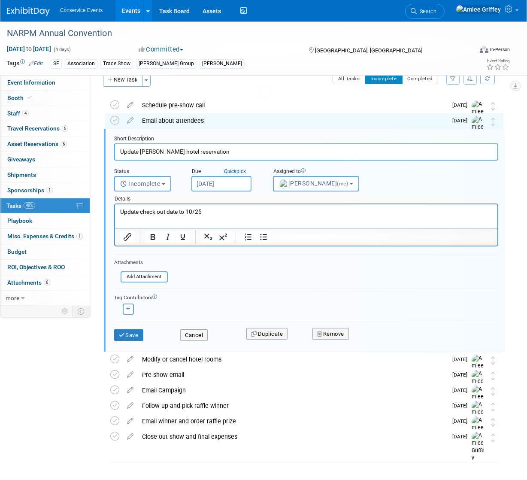
scroll to position [17, 0]
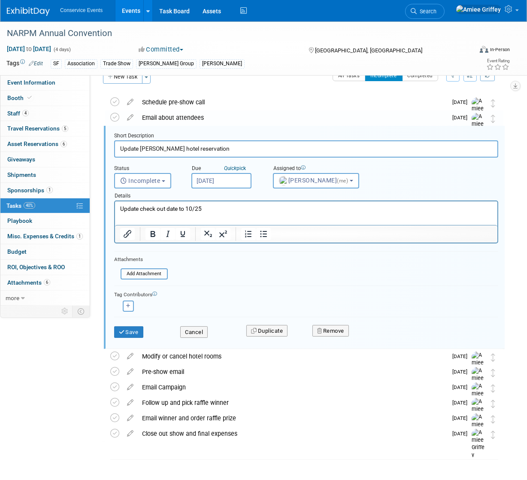
click at [222, 180] on input "Sep 29, 2025" at bounding box center [221, 180] width 60 height 15
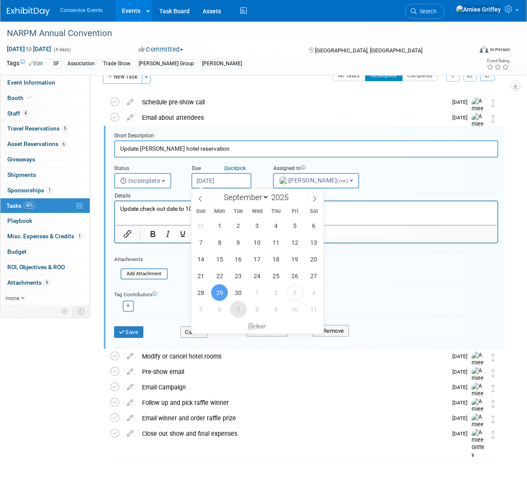
click at [234, 311] on span "7" at bounding box center [238, 309] width 17 height 17
type input "Oct 7, 2025"
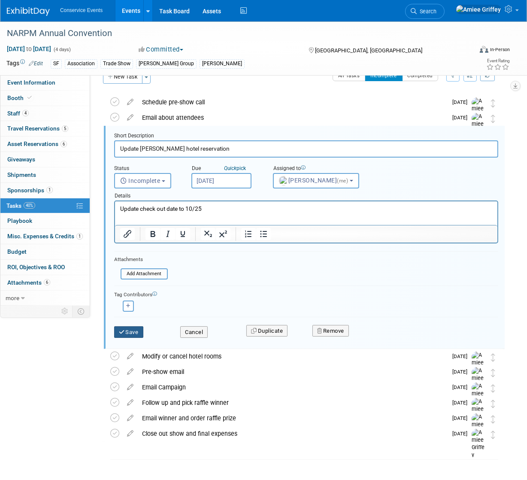
click at [135, 327] on button "Save" at bounding box center [128, 332] width 29 height 12
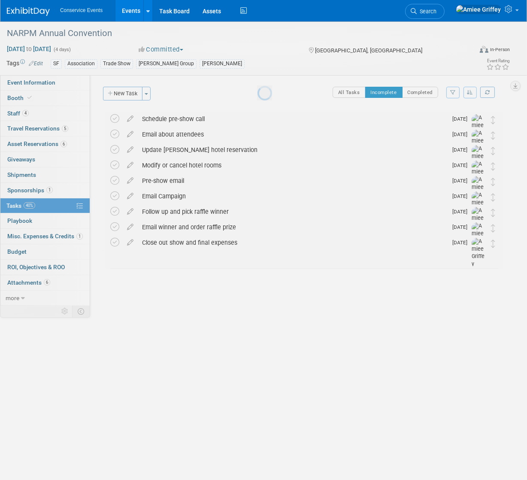
scroll to position [0, 0]
click at [257, 330] on div at bounding box center [263, 240] width 12 height 480
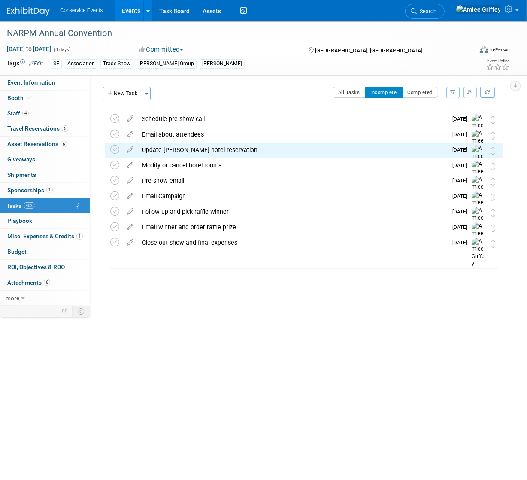
click at [233, 153] on div "Update Tanner's hotel reservation" at bounding box center [292, 149] width 309 height 15
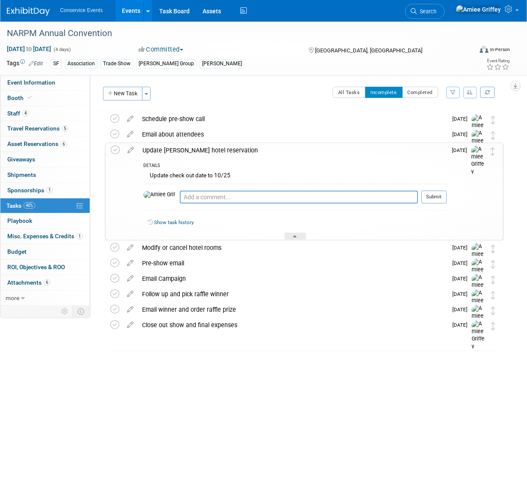
click at [215, 148] on div "Update Tanner's hotel reservation" at bounding box center [292, 150] width 309 height 15
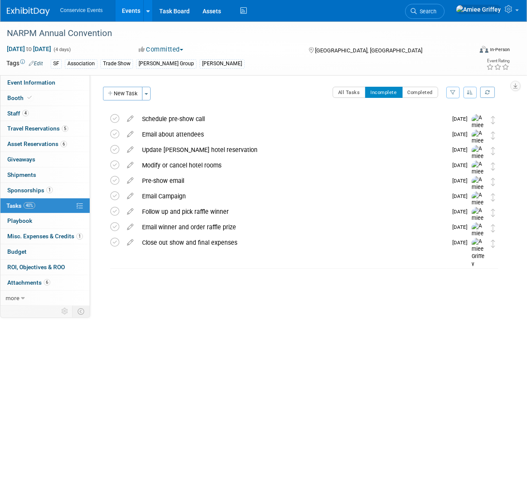
click at [223, 154] on div "Update Tanner's hotel reservation" at bounding box center [292, 149] width 309 height 15
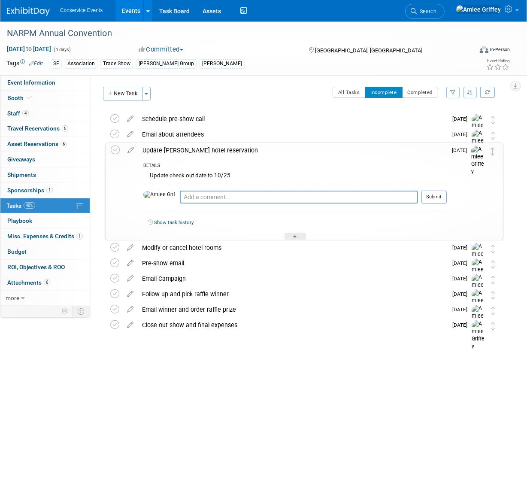
click at [223, 149] on div "Update Tanner's hotel reservation" at bounding box center [292, 150] width 309 height 15
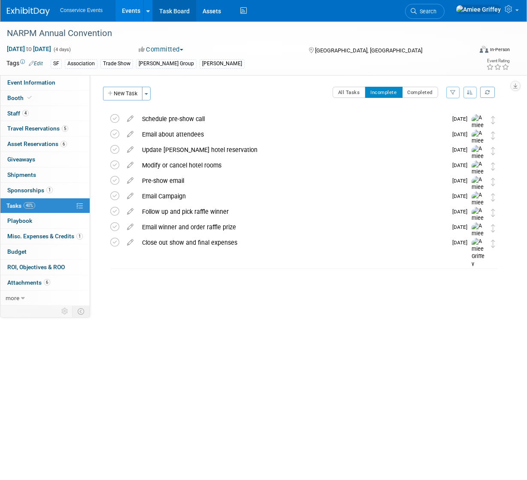
click at [173, 13] on link "Task Board" at bounding box center [174, 10] width 43 height 21
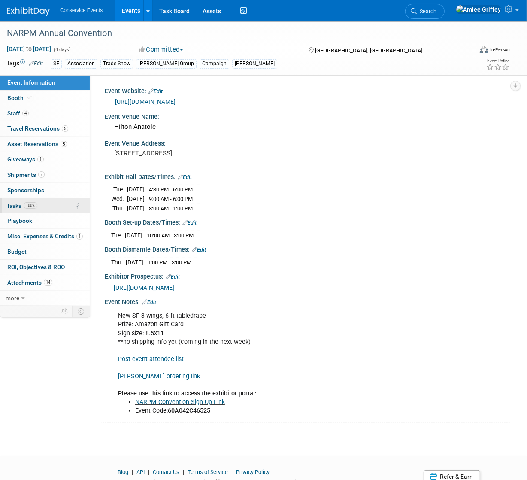
click at [41, 204] on link "100% Tasks 100%" at bounding box center [44, 205] width 89 height 15
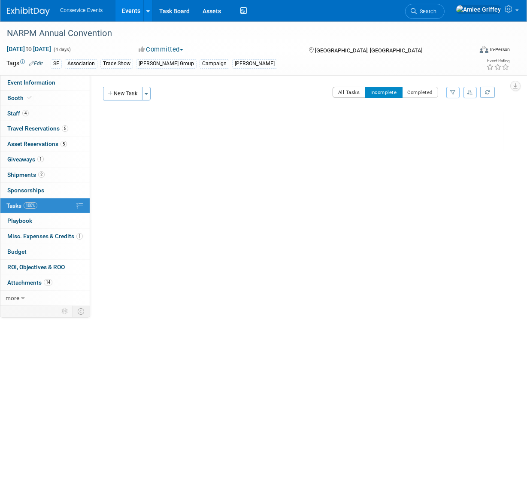
click at [352, 88] on button "All Tasks" at bounding box center [349, 92] width 33 height 11
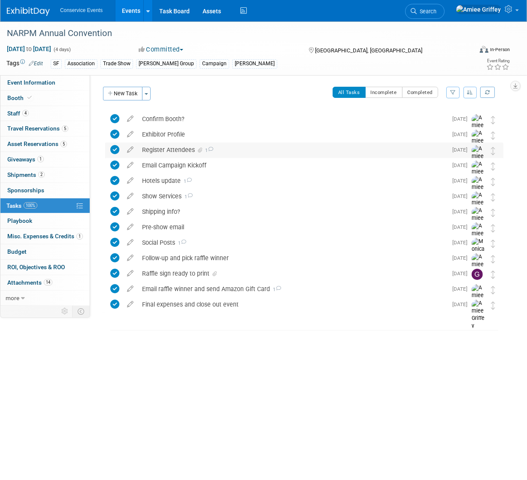
click at [168, 149] on div "Register Attendees 1" at bounding box center [292, 149] width 309 height 15
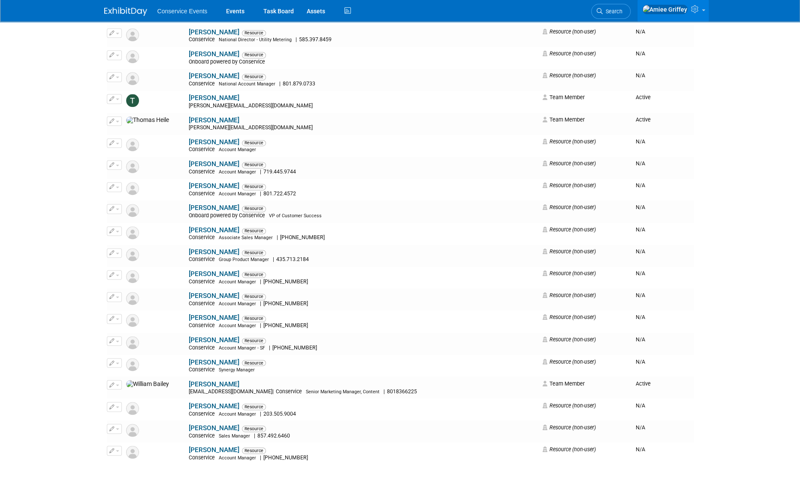
scroll to position [4066, 0]
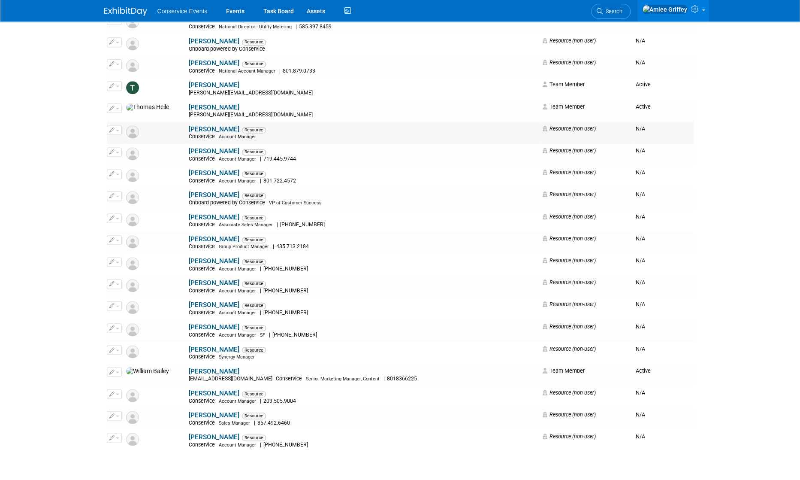
click at [189, 129] on link "[PERSON_NAME]" at bounding box center [214, 129] width 51 height 8
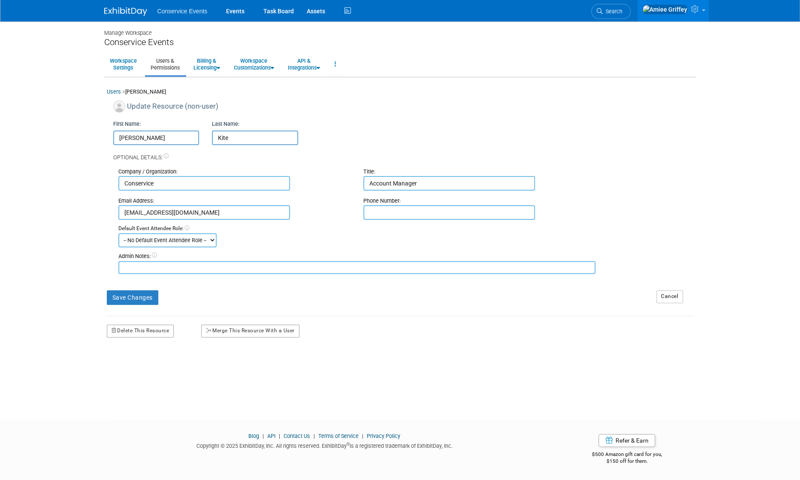
click at [388, 215] on input "text" at bounding box center [449, 212] width 172 height 15
paste input "[PHONE_NUMBER]"
type input "[PHONE_NUMBER]"
click at [149, 298] on button "Save Changes" at bounding box center [132, 297] width 51 height 15
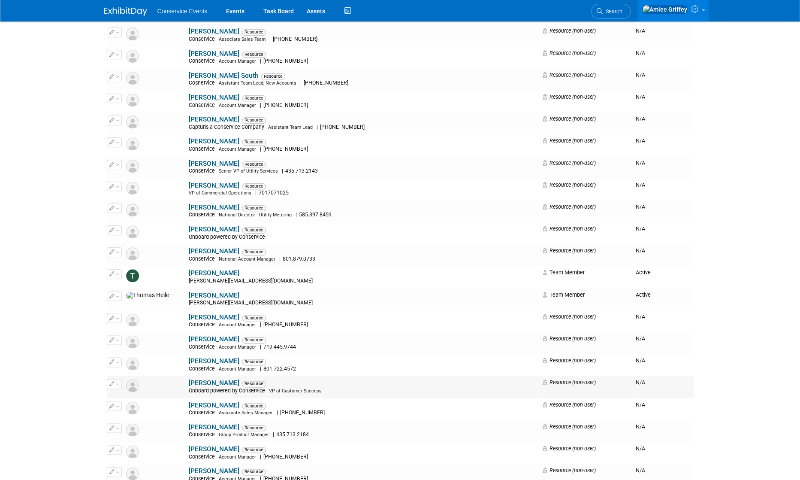
scroll to position [4015, 0]
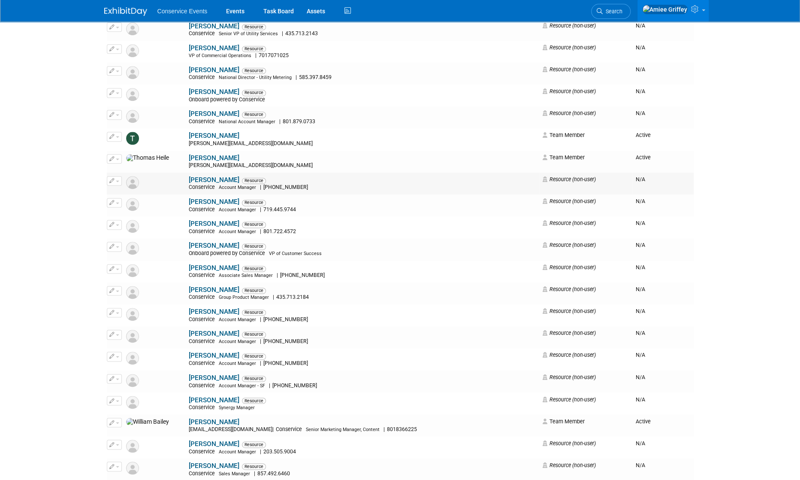
click at [189, 181] on link "[PERSON_NAME]" at bounding box center [214, 180] width 51 height 8
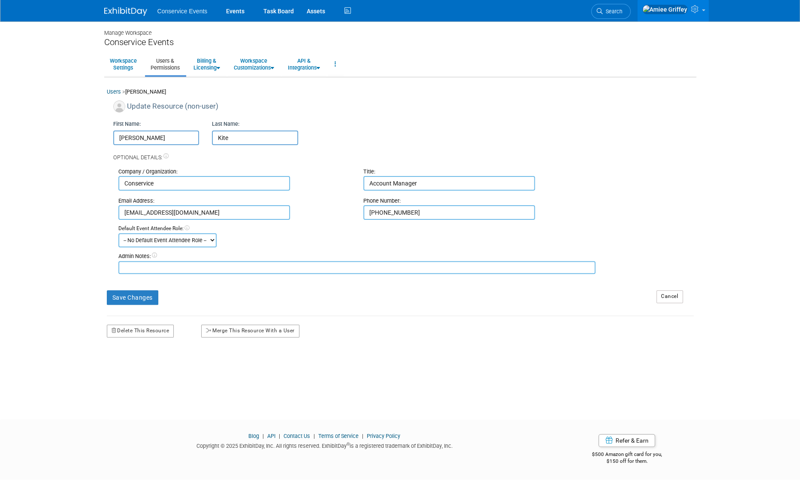
click at [428, 187] on input "Account Manager" at bounding box center [449, 183] width 172 height 15
click at [428, 186] on input "Account Manager" at bounding box center [449, 183] width 172 height 15
click at [424, 183] on input "Account Manager" at bounding box center [449, 183] width 172 height 15
click at [425, 183] on input "Account Manager" at bounding box center [449, 183] width 172 height 15
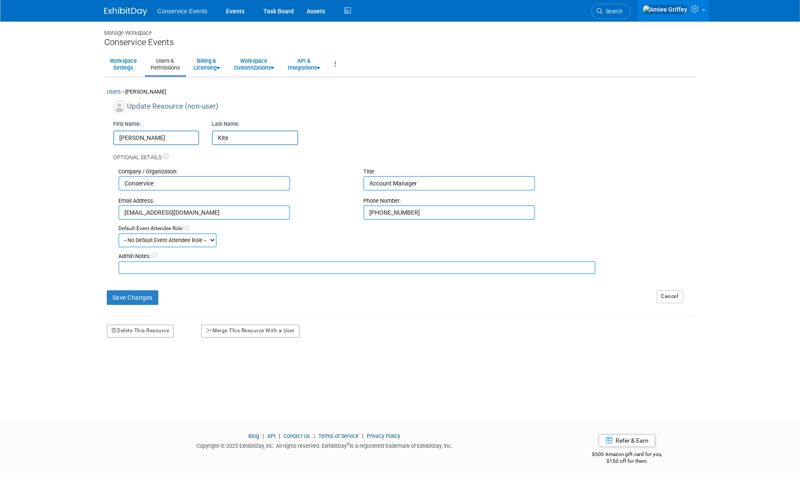
click at [425, 183] on input "Account Manager" at bounding box center [449, 183] width 172 height 15
paste input "Senior"
type input "Senior Account Manager"
click at [182, 239] on select "-- No Default Event Attendee Role -- Demonstrator Host Planner Presenter Sales …" at bounding box center [167, 240] width 98 height 14
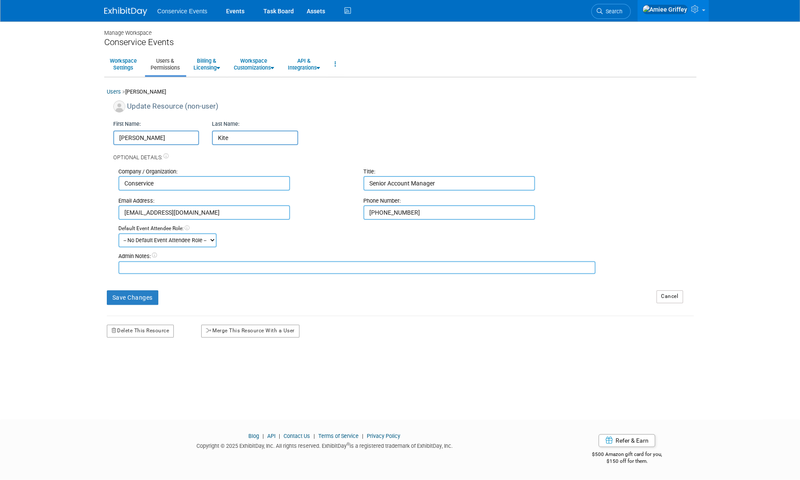
select select "100"
click at [118, 233] on select "-- No Default Event Attendee Role -- Demonstrator Host Planner Presenter Sales …" at bounding box center [167, 240] width 98 height 14
click at [141, 294] on button "Save Changes" at bounding box center [132, 297] width 51 height 15
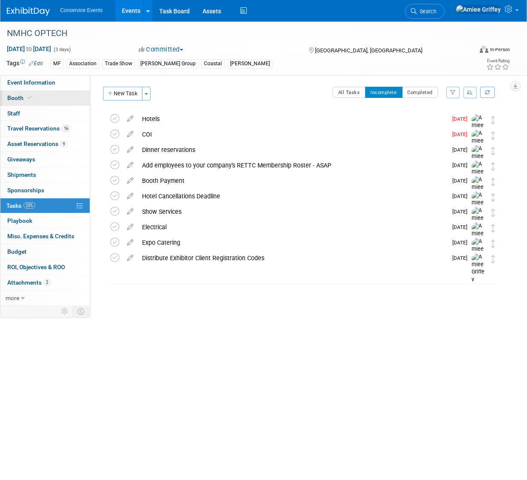
click at [33, 97] on link "Booth" at bounding box center [44, 98] width 89 height 15
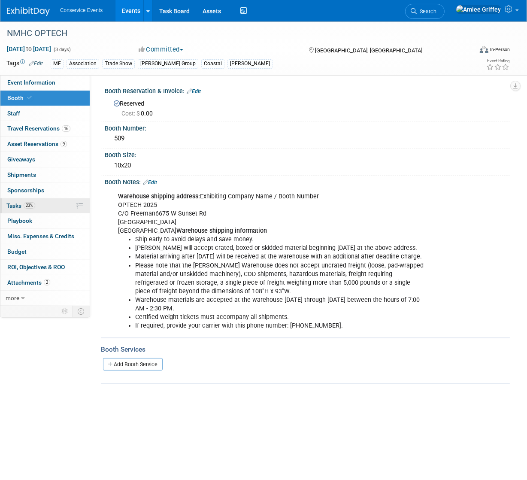
click at [44, 204] on link "23% Tasks 23%" at bounding box center [44, 205] width 89 height 15
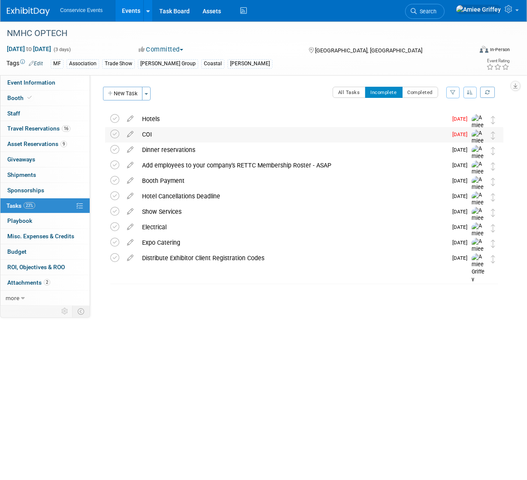
click at [146, 135] on div "COI" at bounding box center [292, 134] width 309 height 15
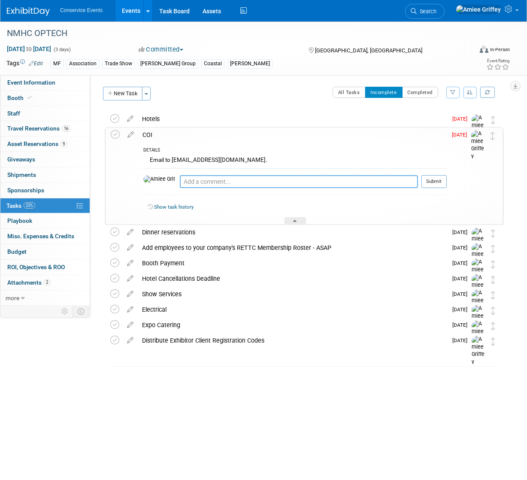
click at [180, 180] on textarea at bounding box center [299, 181] width 238 height 13
type textarea "Emailed [DATE]"
click at [431, 182] on button "Submit" at bounding box center [433, 181] width 25 height 13
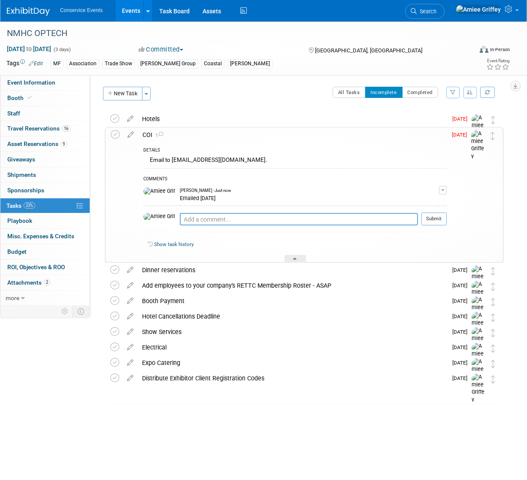
click at [149, 132] on div "COI 1" at bounding box center [292, 134] width 309 height 15
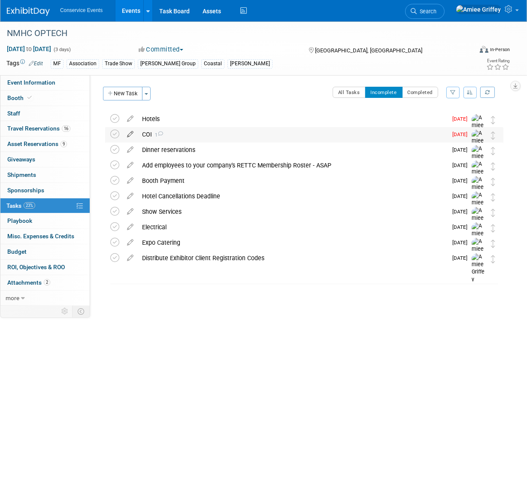
click at [130, 136] on icon at bounding box center [130, 132] width 15 height 11
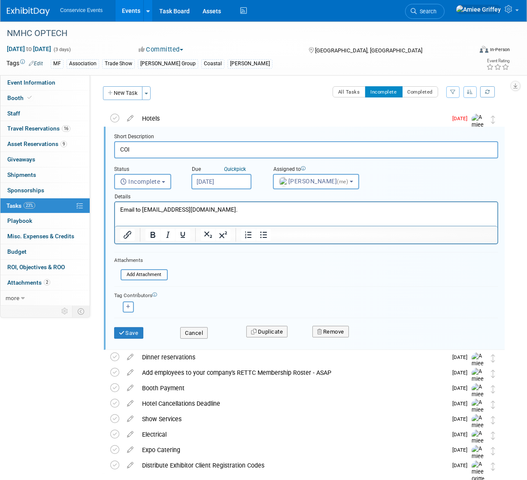
scroll to position [1, 0]
type input "COI and HH COI"
click at [133, 330] on button "Save" at bounding box center [128, 333] width 29 height 12
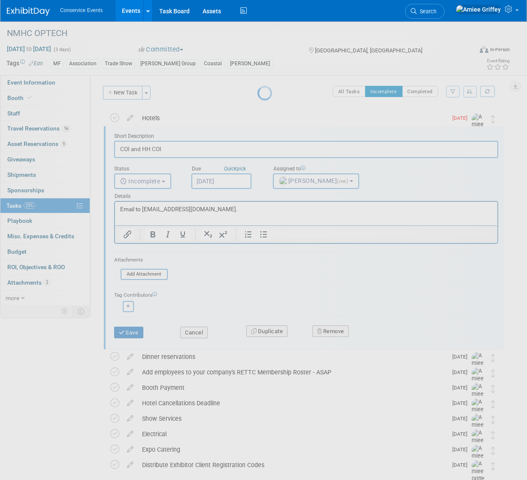
scroll to position [0, 0]
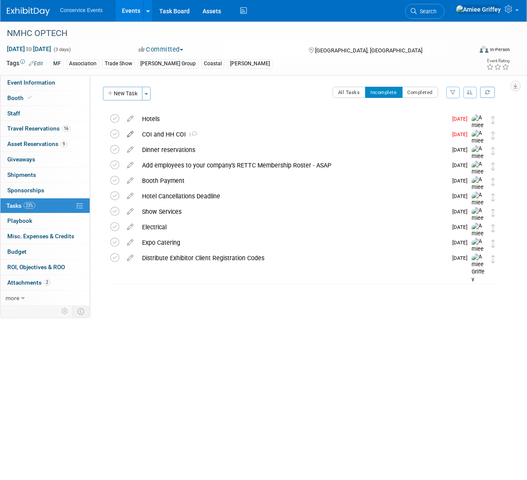
click at [130, 134] on icon at bounding box center [130, 132] width 15 height 11
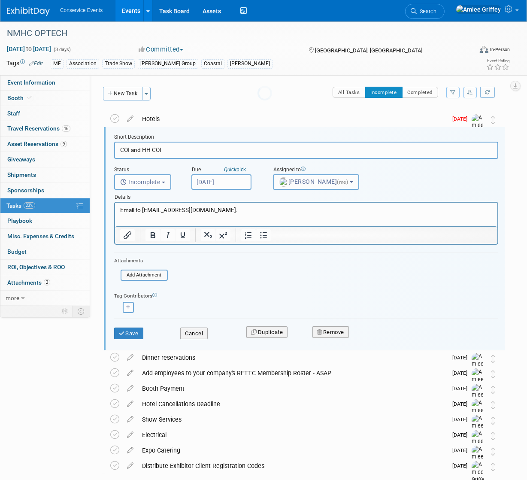
scroll to position [1, 0]
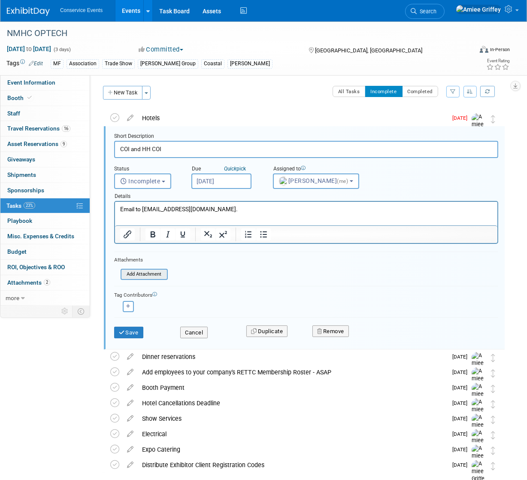
click at [146, 278] on input "file" at bounding box center [123, 273] width 88 height 9
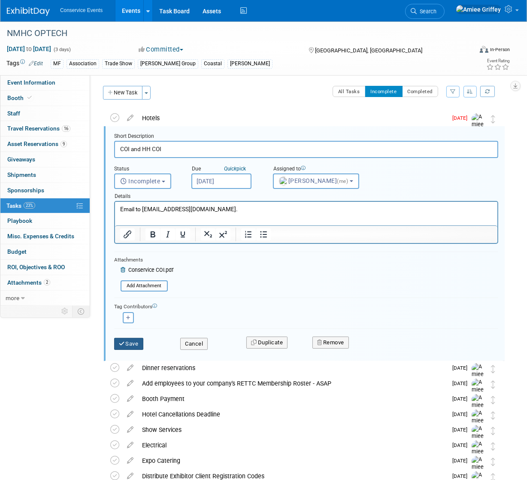
click at [134, 345] on button "Save" at bounding box center [128, 344] width 29 height 12
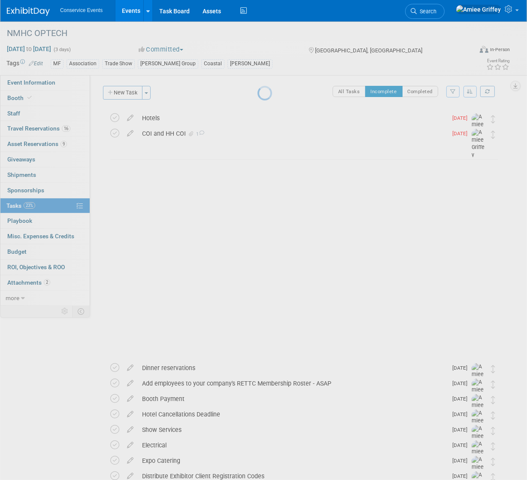
scroll to position [0, 0]
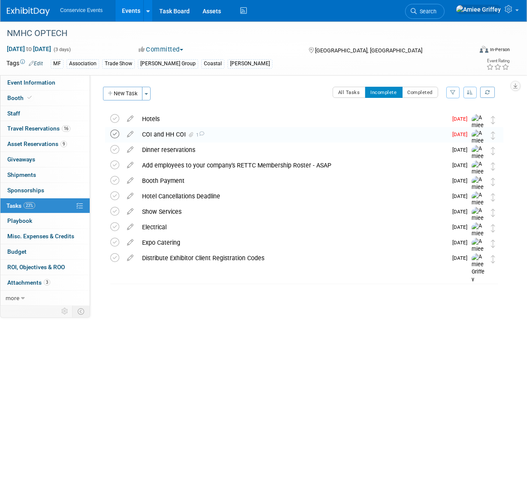
click at [114, 134] on icon at bounding box center [114, 134] width 9 height 9
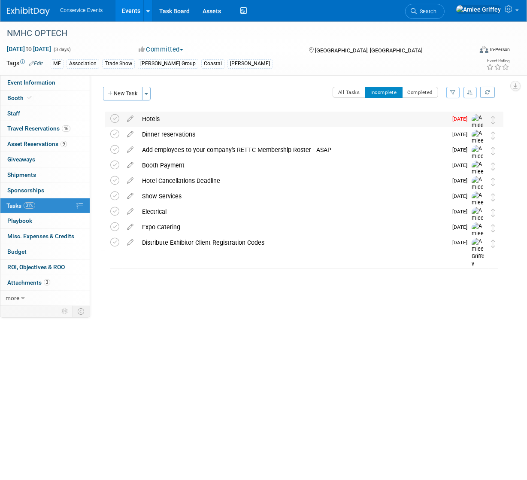
click at [149, 120] on div "Hotels" at bounding box center [292, 119] width 309 height 15
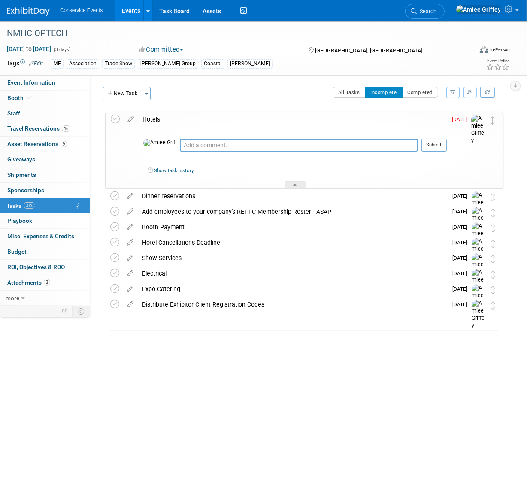
click at [158, 120] on div "Hotels" at bounding box center [292, 119] width 309 height 15
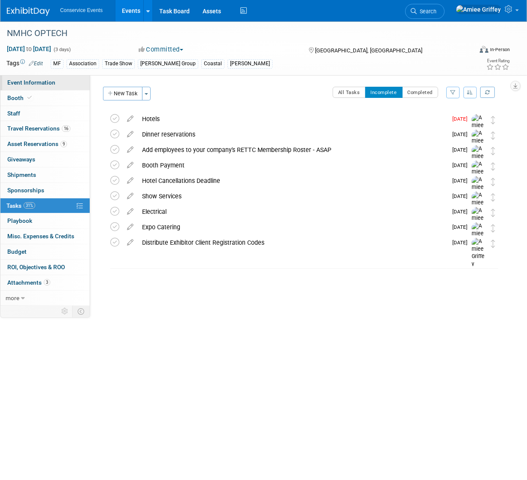
click at [48, 84] on span "Event Information" at bounding box center [31, 82] width 48 height 7
